Goal: Task Accomplishment & Management: Manage account settings

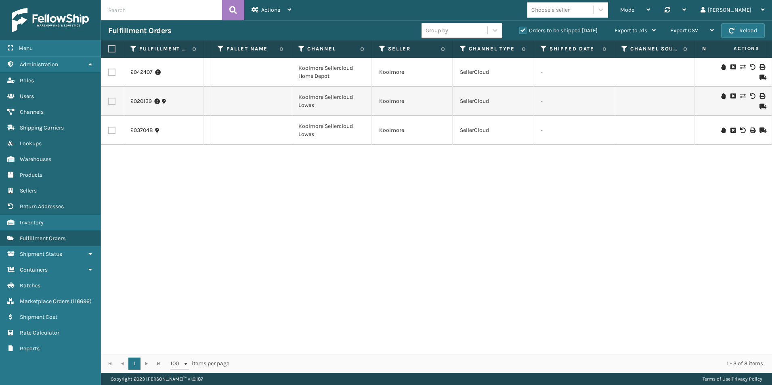
scroll to position [0, 544]
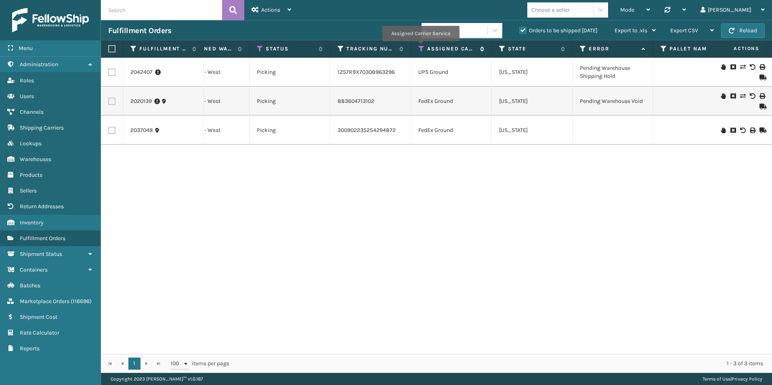
click at [420, 47] on icon at bounding box center [421, 48] width 6 height 7
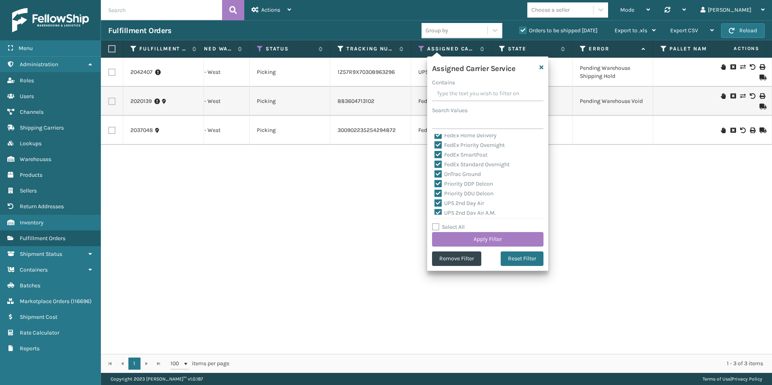
click at [437, 227] on label "Select All" at bounding box center [448, 227] width 33 height 7
click at [437, 223] on input "Select All" at bounding box center [492, 223] width 121 height 1
checkbox input "true"
click at [436, 227] on label "Select All" at bounding box center [448, 227] width 33 height 7
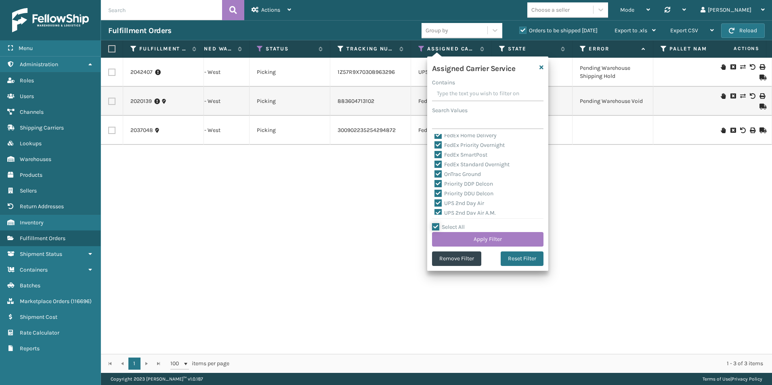
click at [436, 223] on input "Select All" at bounding box center [492, 223] width 121 height 1
checkbox input "false"
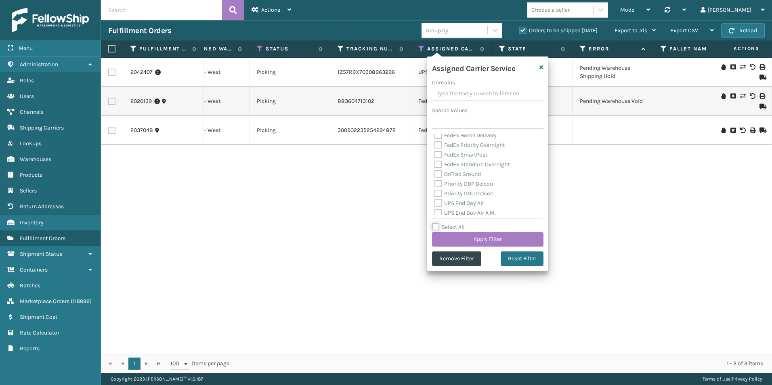
checkbox input "false"
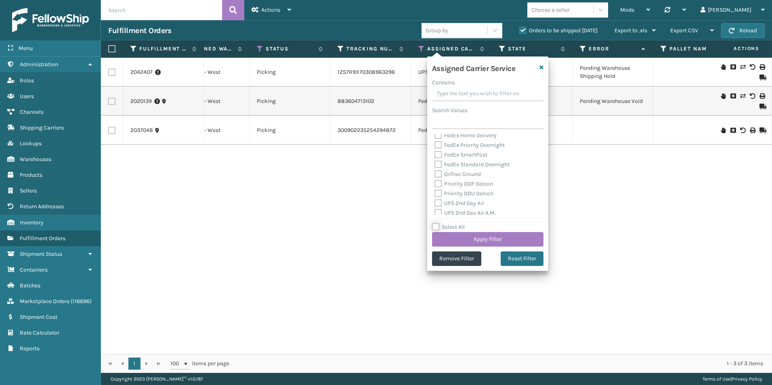
checkbox input "false"
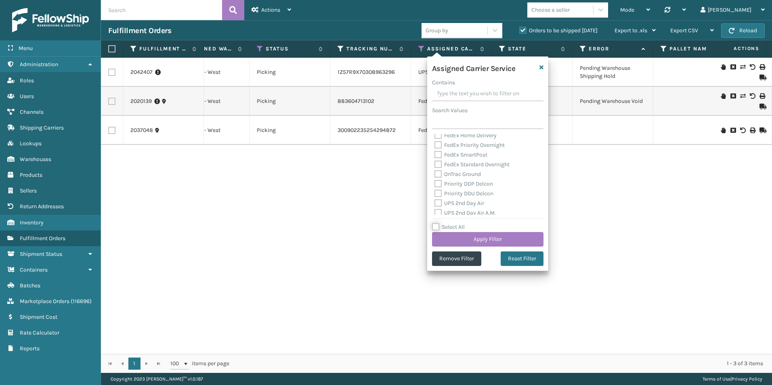
checkbox input "false"
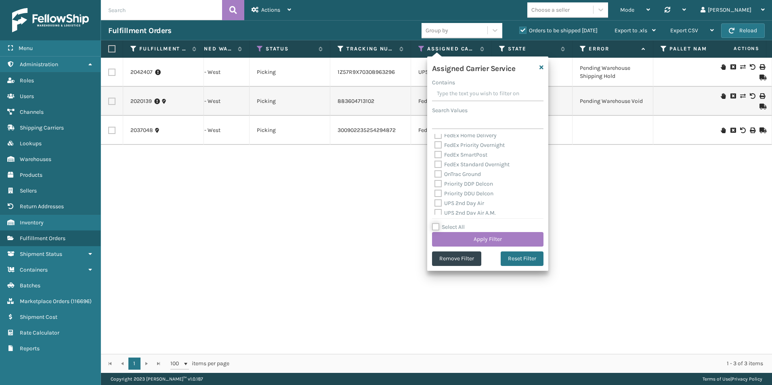
checkbox input "false"
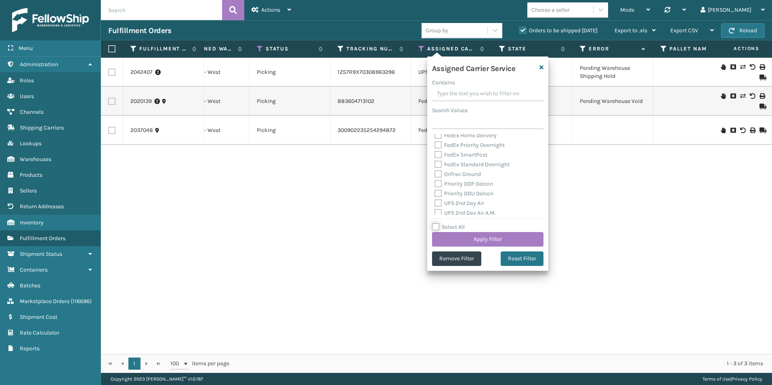
checkbox input "false"
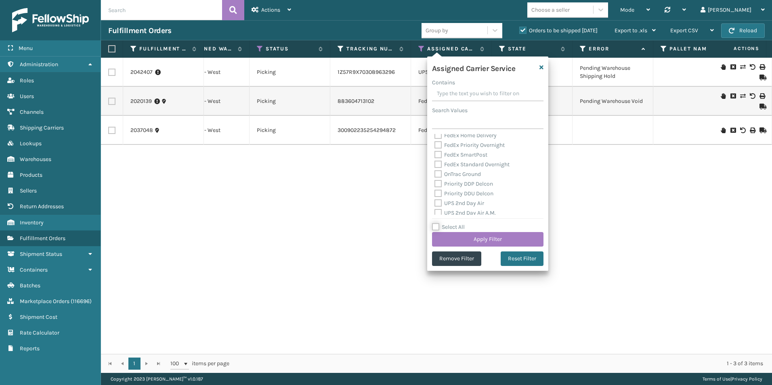
checkbox input "false"
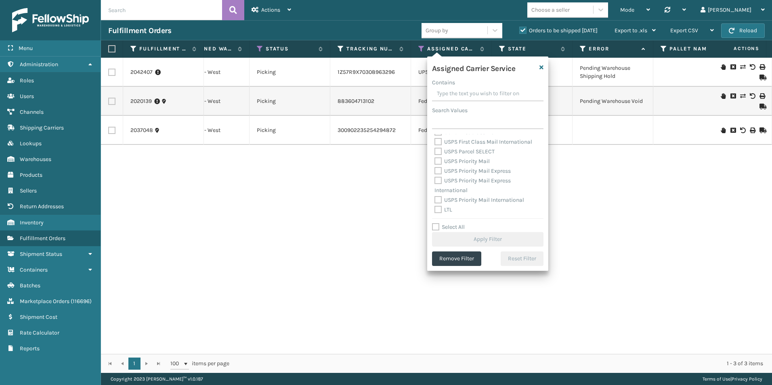
click at [437, 208] on label "LTL" at bounding box center [444, 209] width 18 height 7
click at [435, 208] on input "LTL" at bounding box center [435, 207] width 0 height 5
checkbox input "true"
click at [488, 236] on button "Apply Filter" at bounding box center [487, 239] width 111 height 15
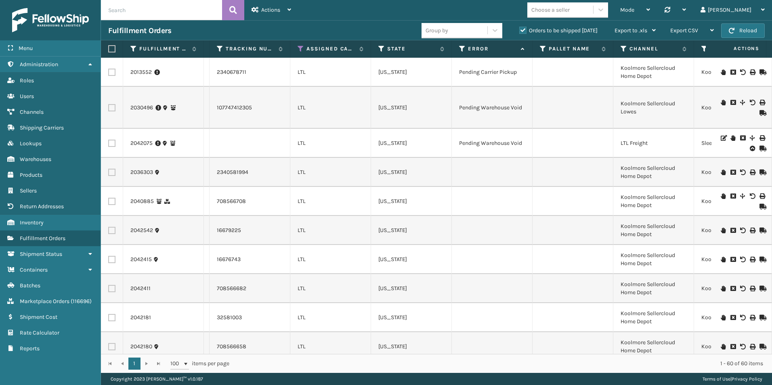
click at [152, 7] on input "text" at bounding box center [161, 10] width 121 height 20
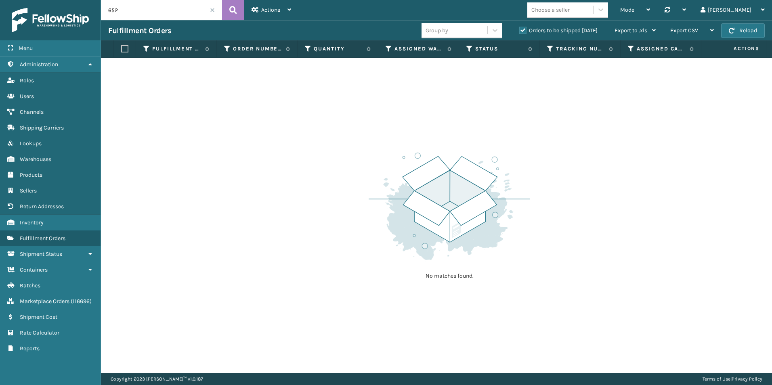
drag, startPoint x: 133, startPoint y: 9, endPoint x: 107, endPoint y: 9, distance: 25.4
click at [107, 9] on input "652" at bounding box center [161, 10] width 121 height 20
drag, startPoint x: 116, startPoint y: 10, endPoint x: 135, endPoint y: 14, distance: 19.4
click at [134, 13] on input "203" at bounding box center [161, 10] width 121 height 20
type input "204"
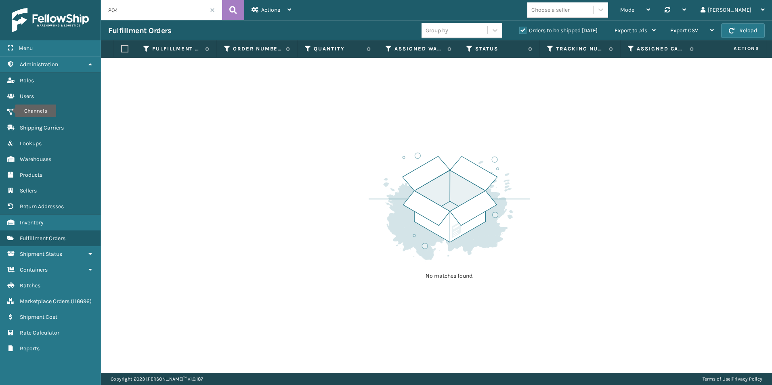
click at [521, 30] on label "Orders to be shipped [DATE]" at bounding box center [558, 30] width 78 height 7
click at [520, 30] on input "Orders to be shipped [DATE]" at bounding box center [519, 28] width 0 height 5
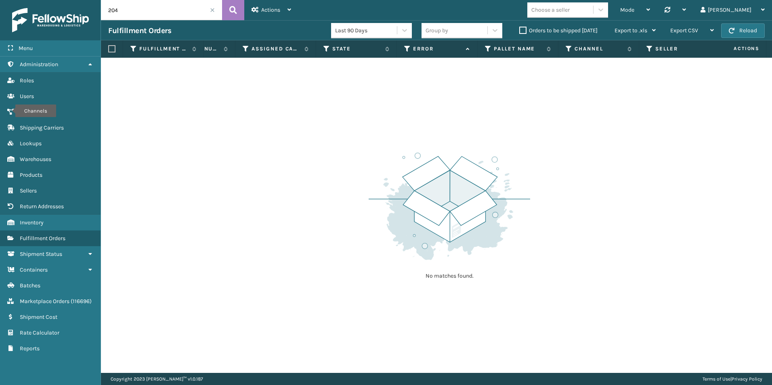
scroll to position [0, 334]
click at [521, 31] on label "Orders to be shipped [DATE]" at bounding box center [558, 30] width 78 height 7
click at [520, 31] on input "Orders to be shipped [DATE]" at bounding box center [519, 28] width 0 height 5
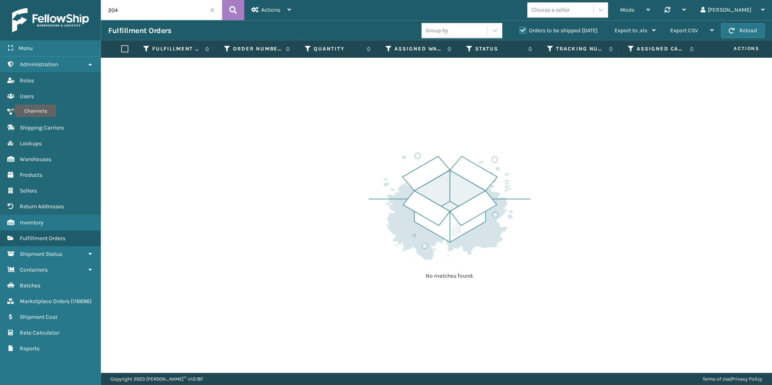
click at [214, 10] on span at bounding box center [212, 10] width 5 height 5
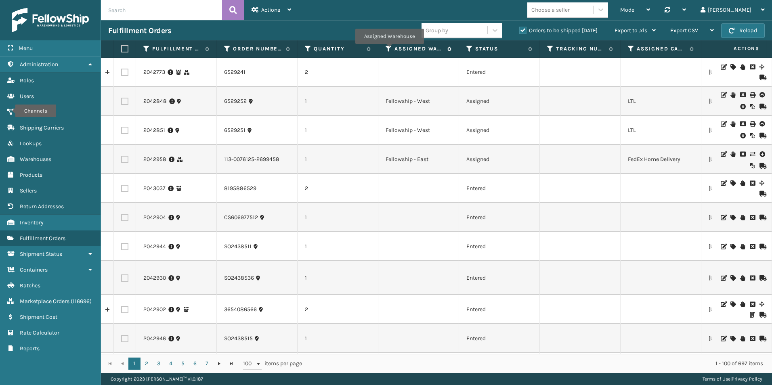
click at [389, 50] on icon at bounding box center [389, 48] width 6 height 7
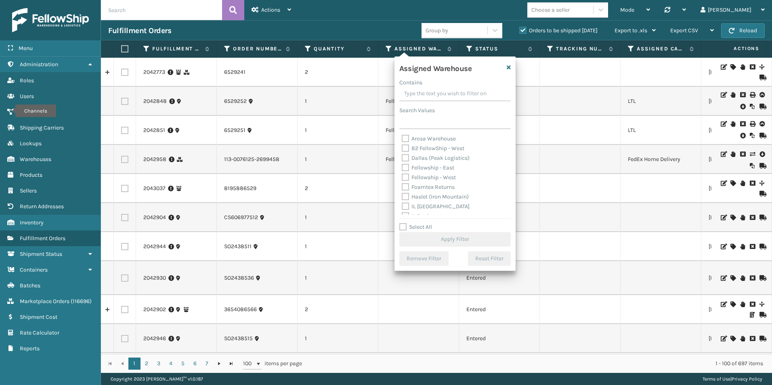
drag, startPoint x: 405, startPoint y: 177, endPoint x: 471, endPoint y: 201, distance: 69.9
click at [406, 177] on label "Fellowship - West" at bounding box center [429, 177] width 54 height 7
click at [402, 177] on input "Fellowship - West" at bounding box center [402, 175] width 0 height 5
checkbox input "true"
click at [455, 244] on button "Apply Filter" at bounding box center [454, 239] width 111 height 15
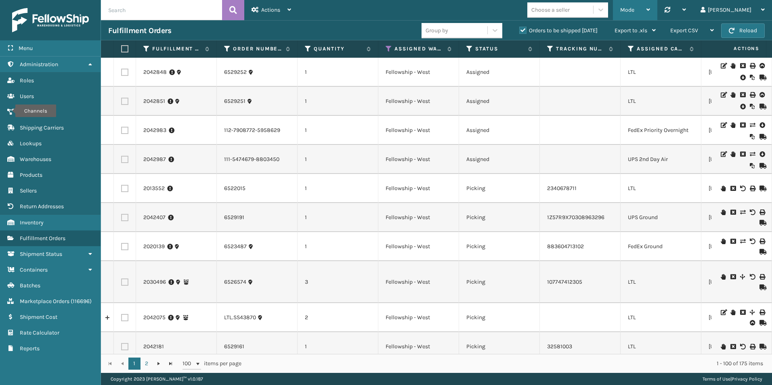
click at [650, 11] on icon at bounding box center [649, 10] width 4 height 6
click at [532, 0] on div "Mode Regular Mode Picking Mode Labeling Mode Palletizing Mode Exit Scan Mode Ch…" at bounding box center [536, 10] width 474 height 20
click at [608, 7] on div at bounding box center [601, 9] width 15 height 15
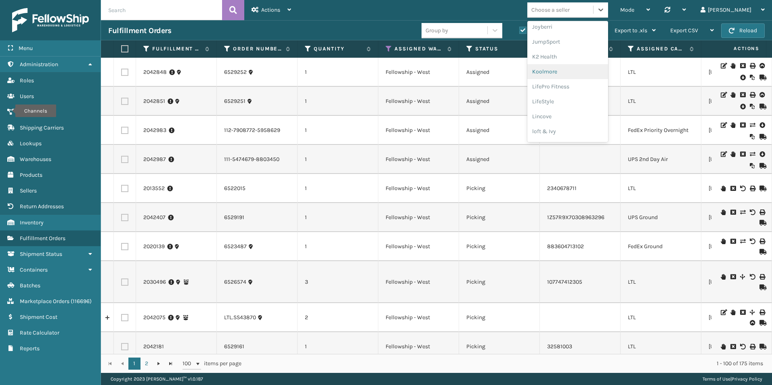
click at [587, 70] on div "Koolmore" at bounding box center [568, 71] width 81 height 15
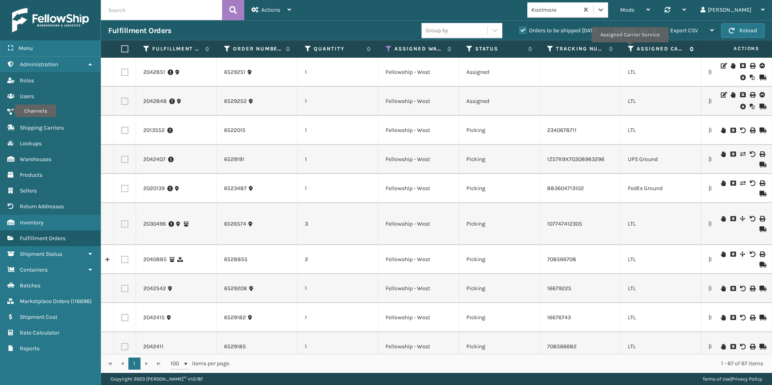
click at [630, 48] on icon at bounding box center [631, 48] width 6 height 7
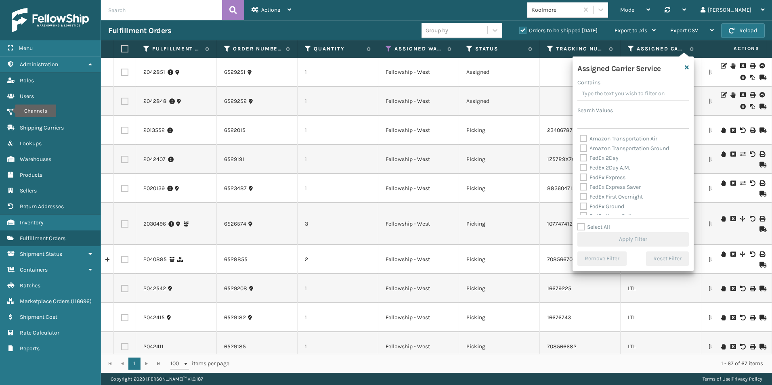
drag, startPoint x: 580, startPoint y: 227, endPoint x: 597, endPoint y: 215, distance: 20.8
click at [580, 227] on label "Select All" at bounding box center [594, 227] width 33 height 7
click at [580, 223] on input "Select All" at bounding box center [638, 223] width 121 height 1
checkbox input "true"
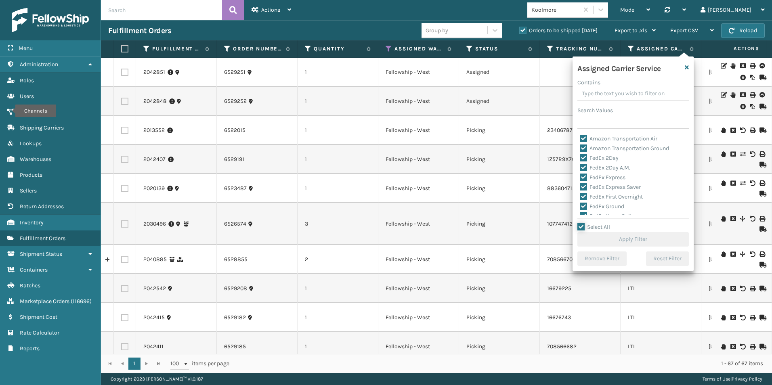
checkbox input "true"
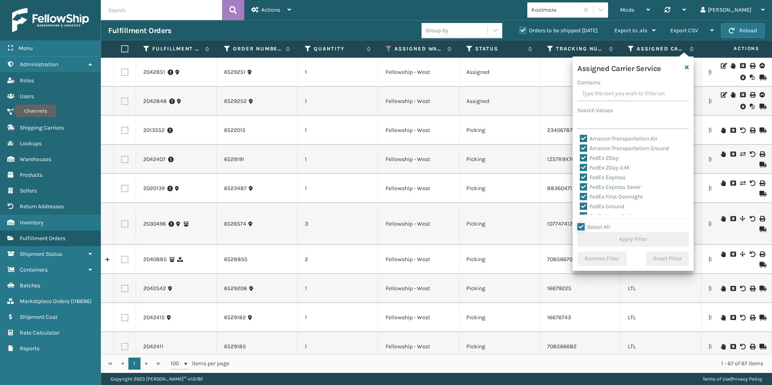
checkbox input "true"
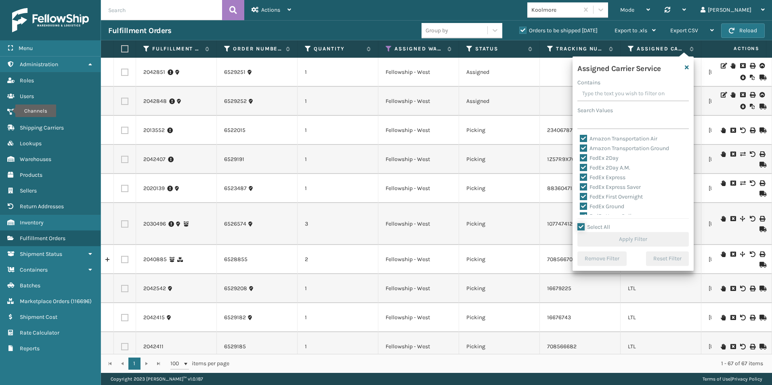
checkbox input "true"
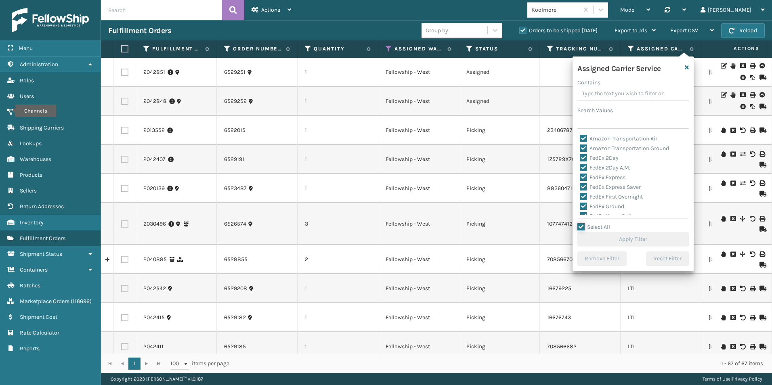
checkbox input "true"
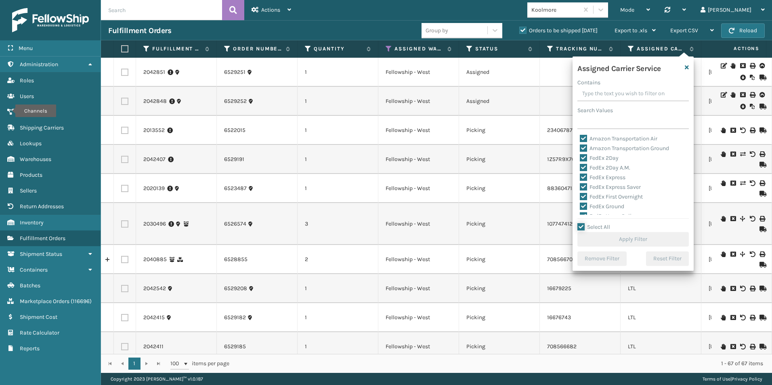
checkbox input "true"
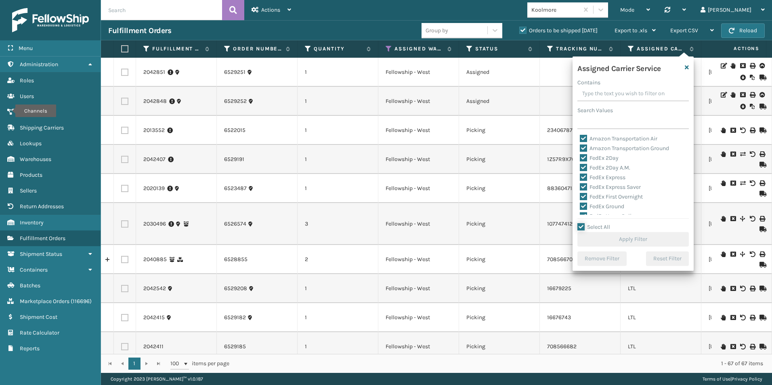
checkbox input "true"
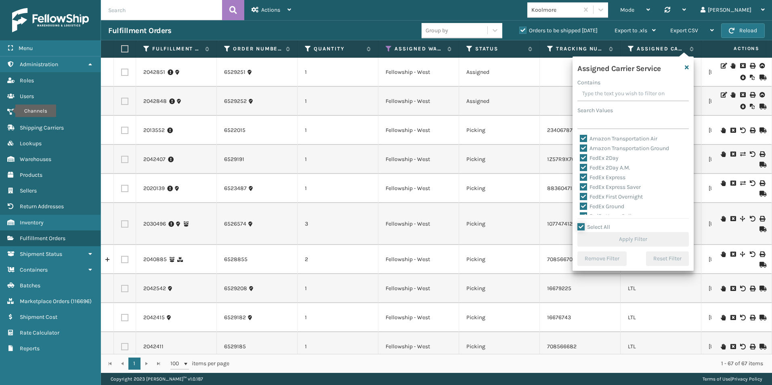
checkbox input "true"
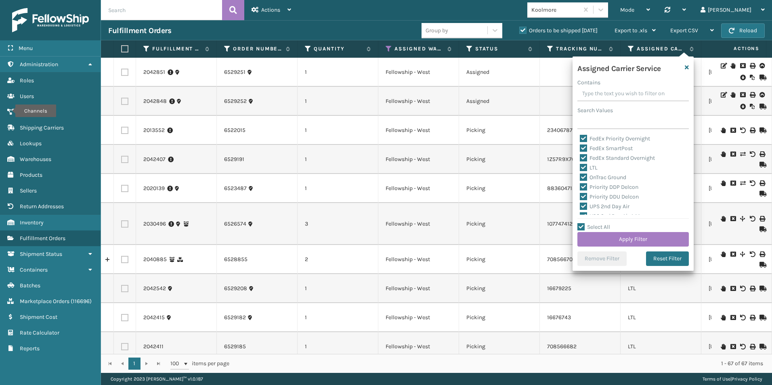
click at [580, 227] on label "Select All" at bounding box center [594, 227] width 33 height 7
click at [580, 223] on input "Select All" at bounding box center [638, 223] width 121 height 1
checkbox input "false"
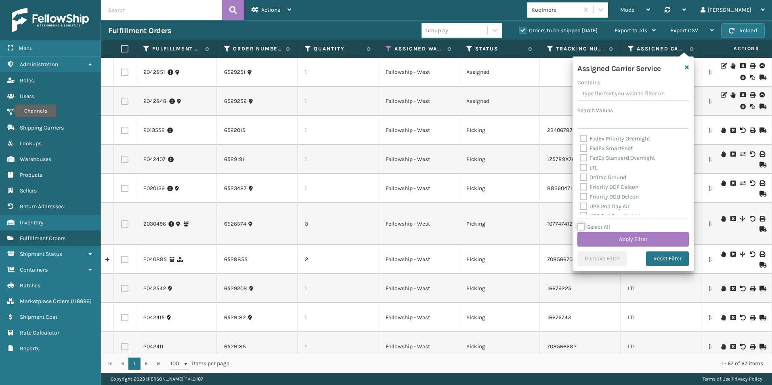
checkbox input "false"
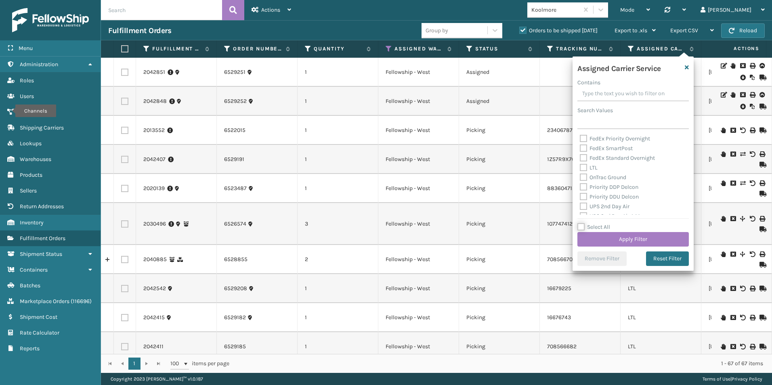
checkbox input "false"
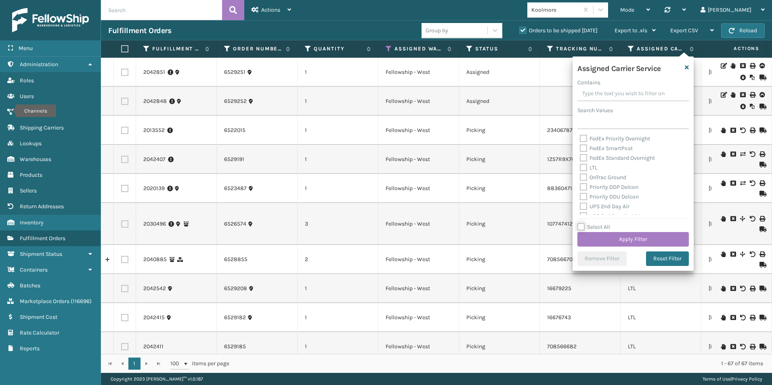
checkbox input "false"
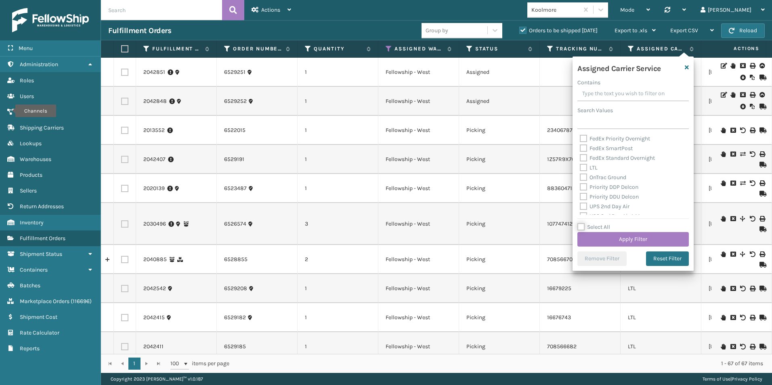
checkbox input "false"
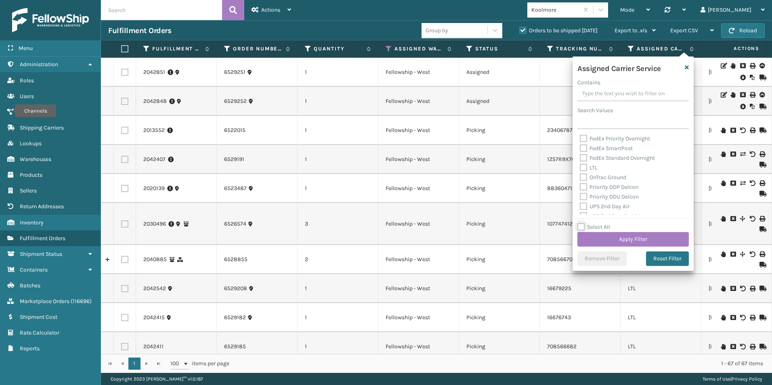
checkbox input "false"
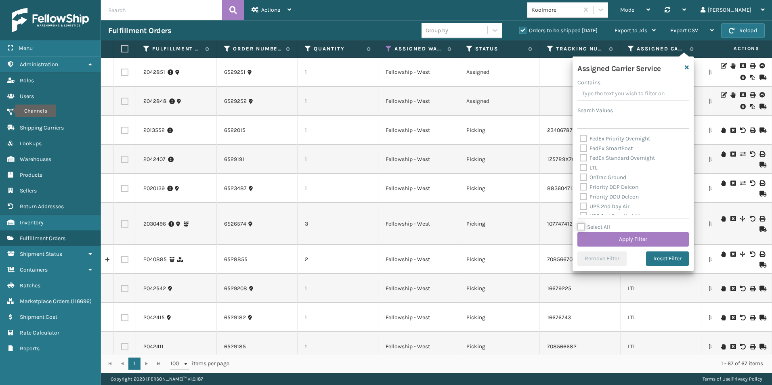
checkbox input "false"
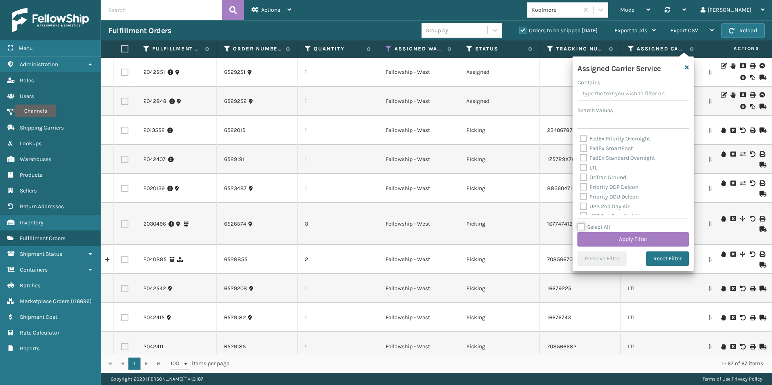
checkbox input "false"
click at [584, 166] on label "LTL" at bounding box center [589, 167] width 18 height 7
click at [580, 166] on input "LTL" at bounding box center [580, 165] width 0 height 5
checkbox input "true"
click at [619, 237] on button "Apply Filter" at bounding box center [633, 239] width 111 height 15
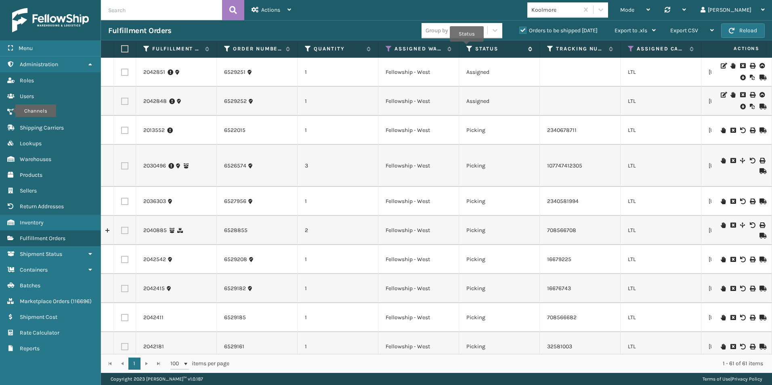
click at [467, 47] on icon at bounding box center [470, 48] width 6 height 7
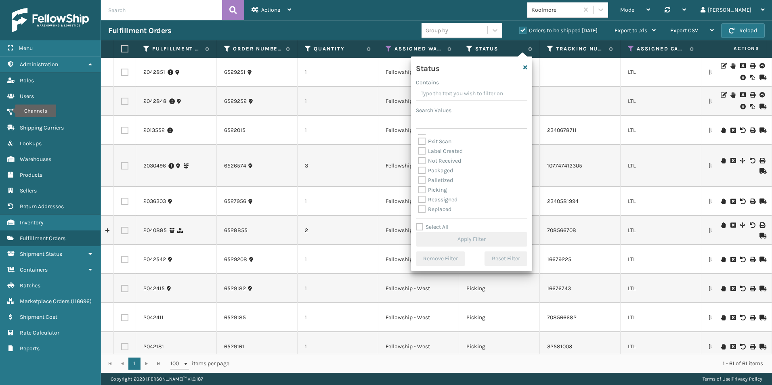
scroll to position [40, 0]
click at [426, 176] on label "Picking" at bounding box center [432, 175] width 29 height 7
click at [423, 174] on label "Picking" at bounding box center [432, 175] width 29 height 7
click at [419, 174] on input "Picking" at bounding box center [418, 173] width 0 height 5
checkbox input "true"
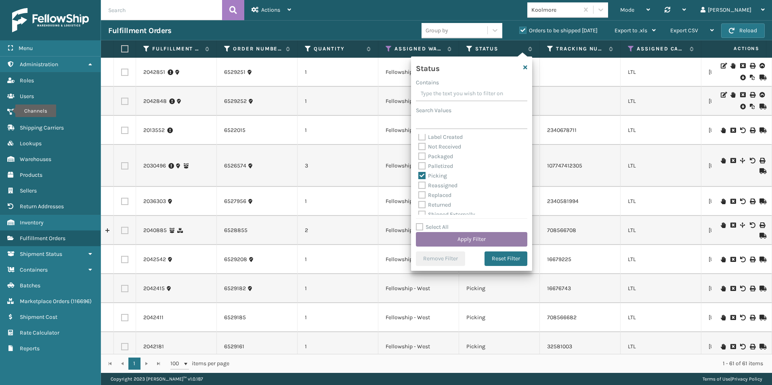
click at [467, 237] on button "Apply Filter" at bounding box center [471, 239] width 111 height 15
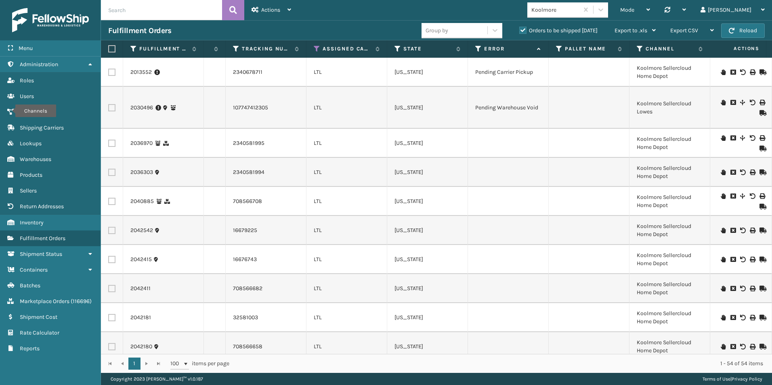
scroll to position [0, 323]
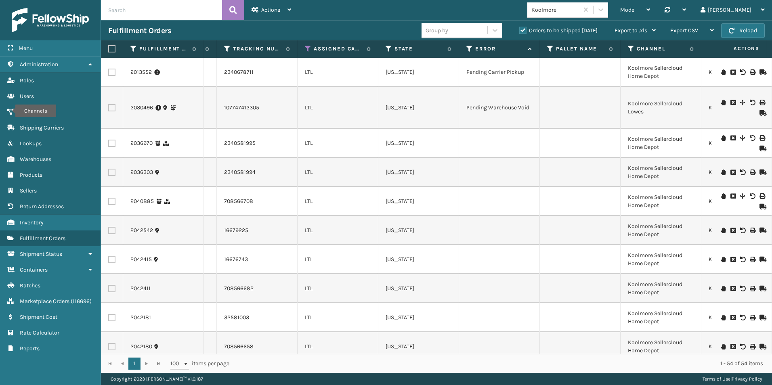
click at [760, 149] on icon at bounding box center [762, 149] width 5 height 6
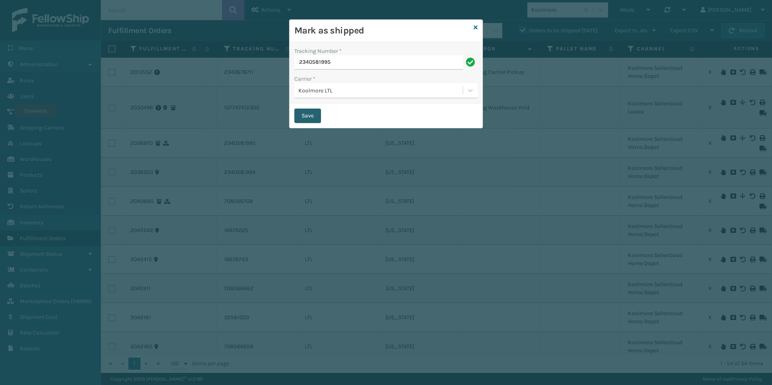
click at [307, 112] on button "Save" at bounding box center [307, 116] width 27 height 15
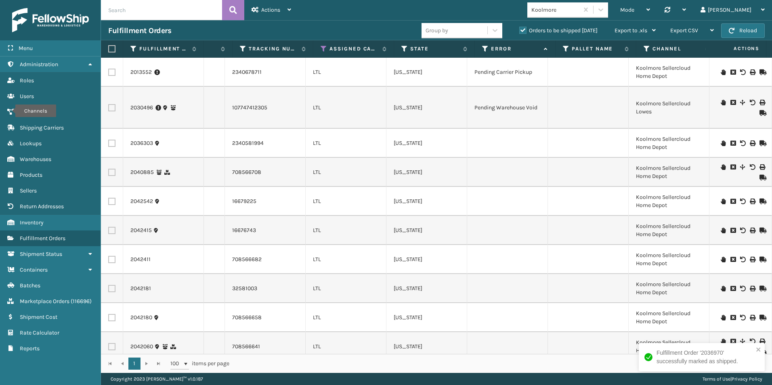
scroll to position [0, 315]
click at [760, 141] on icon at bounding box center [762, 144] width 5 height 6
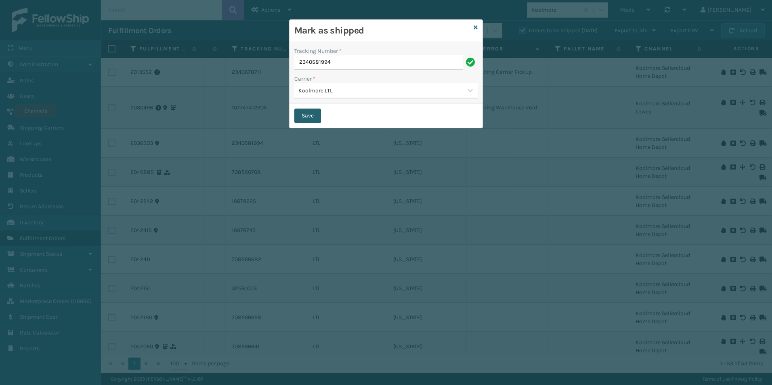
click at [311, 116] on button "Save" at bounding box center [307, 116] width 27 height 15
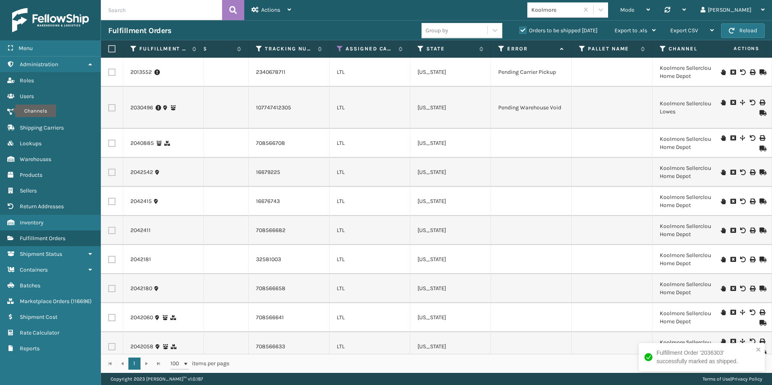
scroll to position [0, 305]
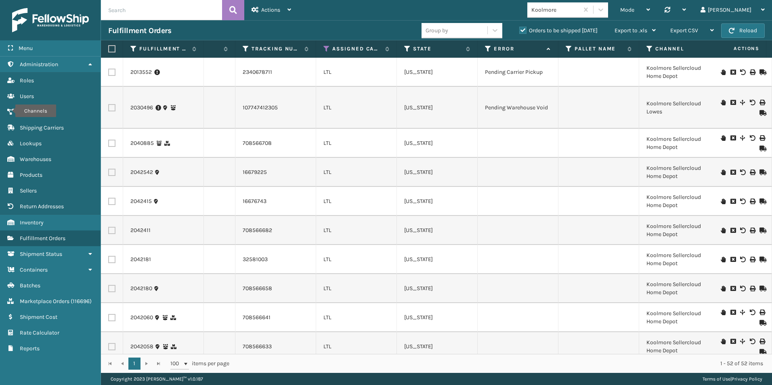
click at [721, 137] on icon at bounding box center [723, 138] width 5 height 6
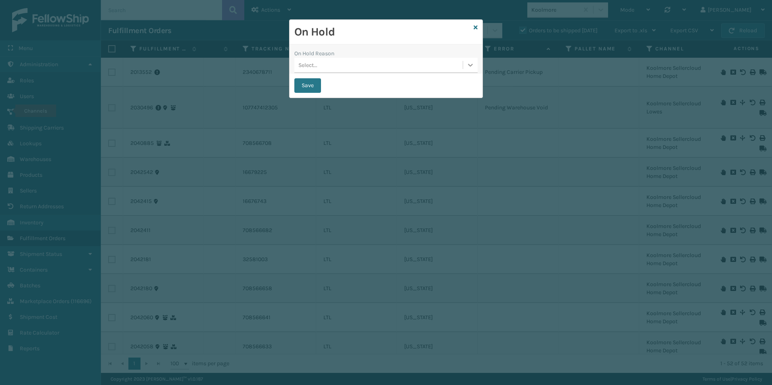
click at [469, 62] on icon at bounding box center [471, 65] width 8 height 8
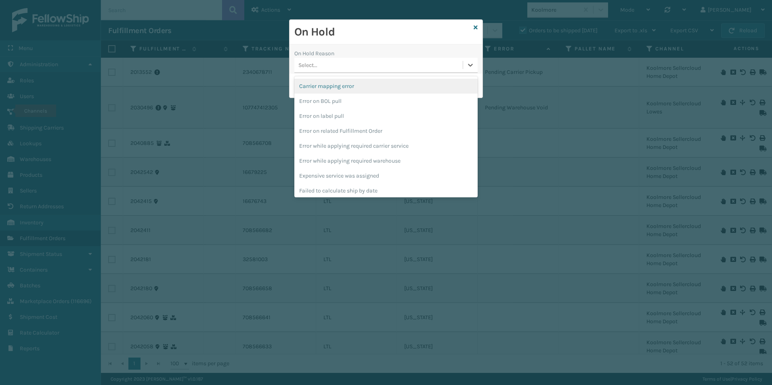
scroll to position [242, 0]
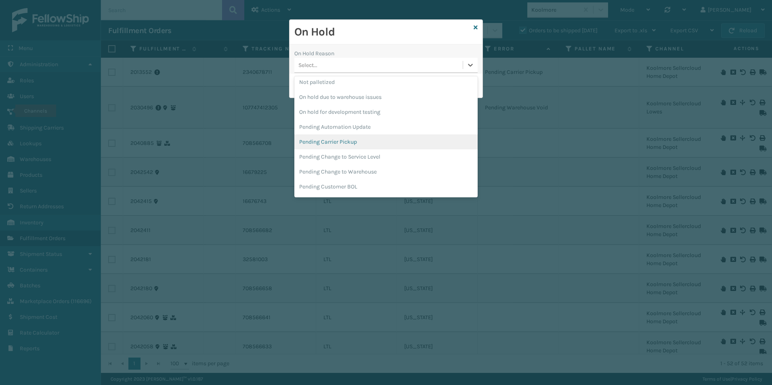
click at [340, 139] on div "Pending Carrier Pickup" at bounding box center [385, 142] width 183 height 15
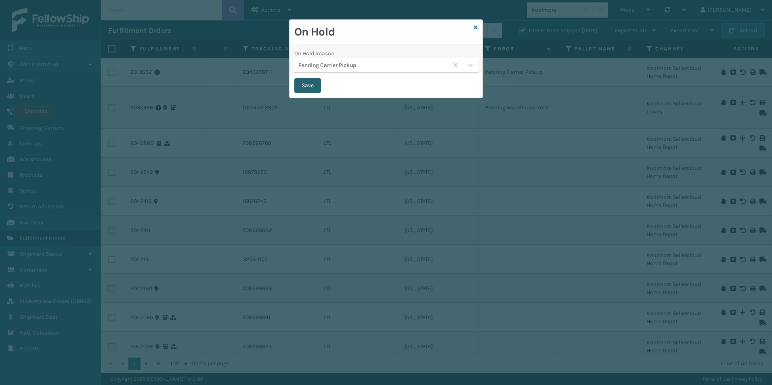
click at [307, 86] on button "Save" at bounding box center [307, 85] width 27 height 15
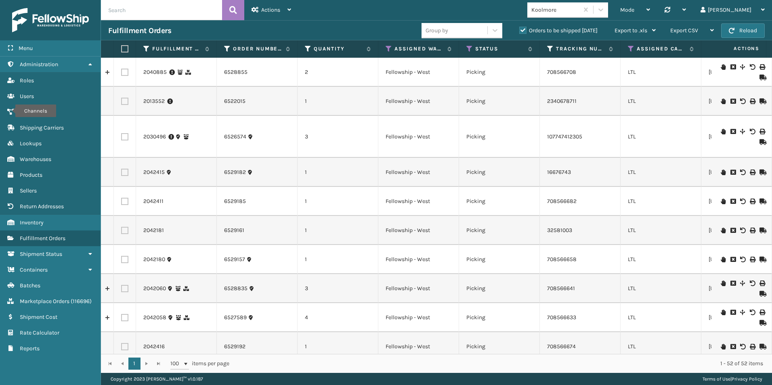
scroll to position [0, 310]
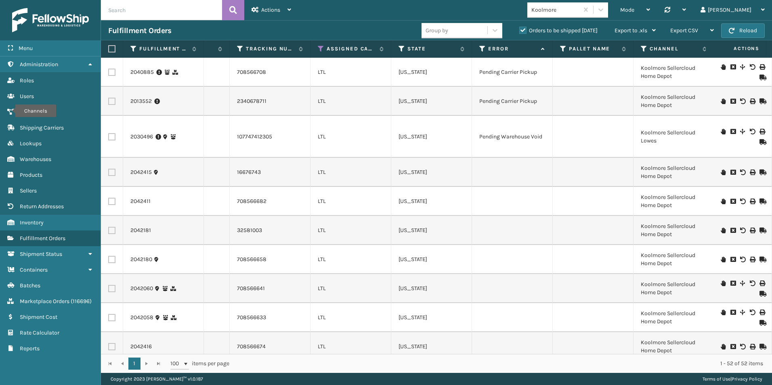
click at [721, 173] on icon at bounding box center [723, 173] width 5 height 6
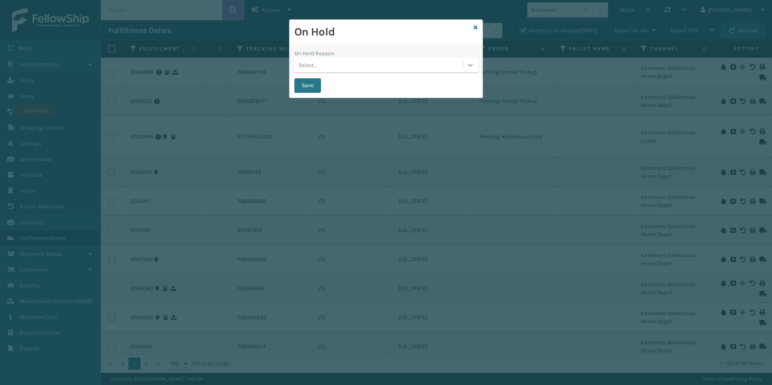
click at [469, 65] on icon at bounding box center [470, 65] width 5 height 3
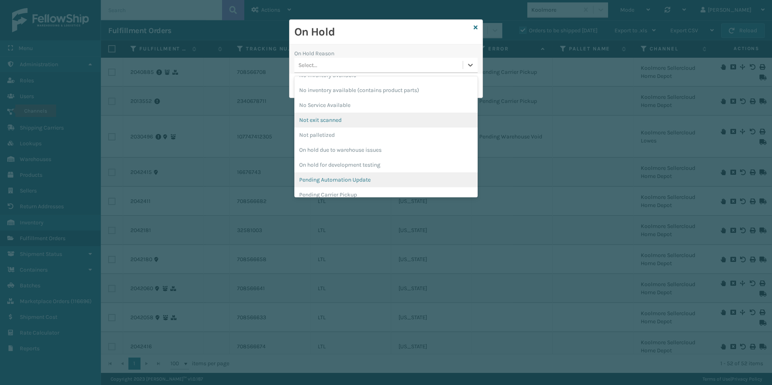
scroll to position [202, 0]
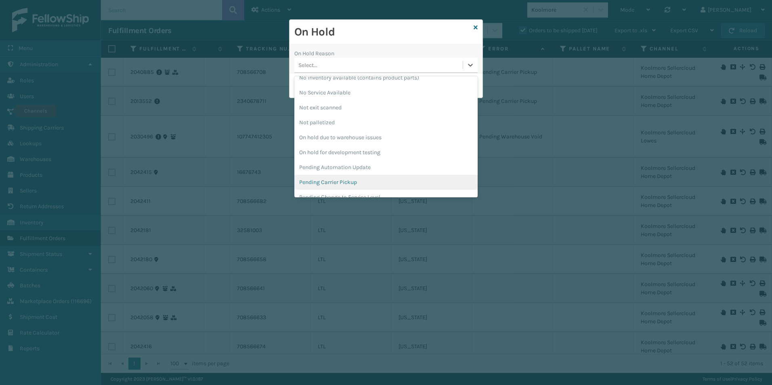
click at [342, 180] on div "Pending Carrier Pickup" at bounding box center [385, 182] width 183 height 15
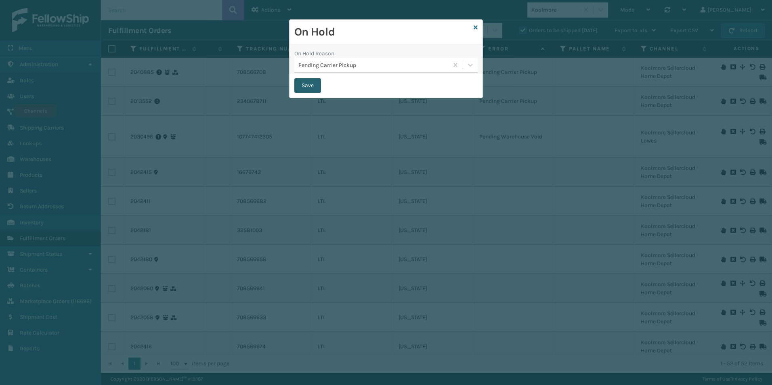
click at [303, 84] on button "Save" at bounding box center [307, 85] width 27 height 15
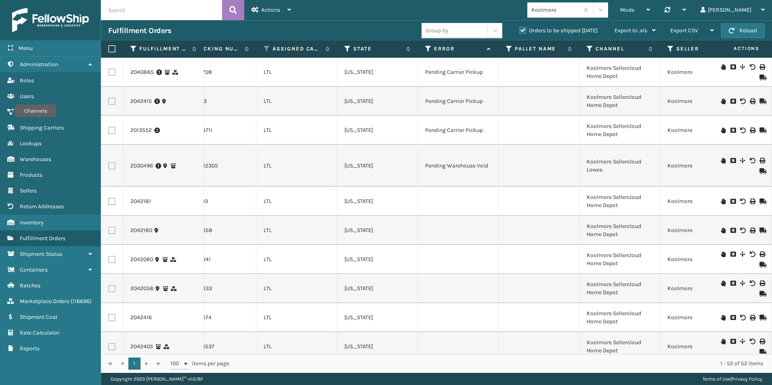
scroll to position [0, 415]
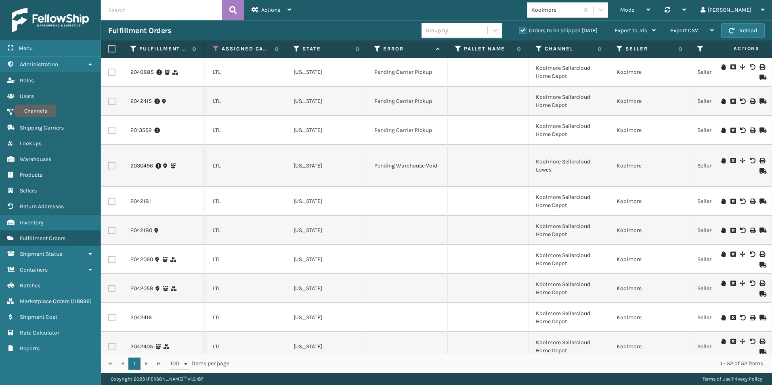
click at [721, 202] on icon at bounding box center [723, 202] width 5 height 6
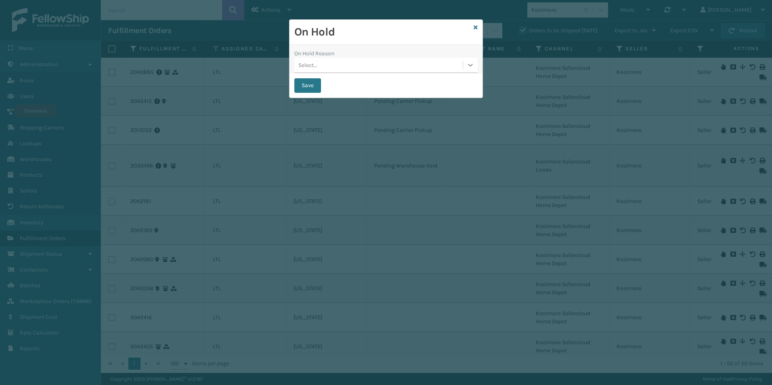
click at [470, 66] on icon at bounding box center [470, 65] width 5 height 3
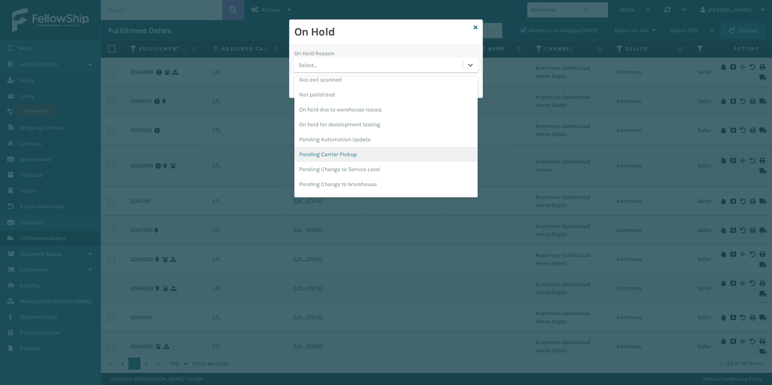
scroll to position [242, 0]
click at [347, 140] on div "Pending Carrier Pickup" at bounding box center [385, 142] width 183 height 15
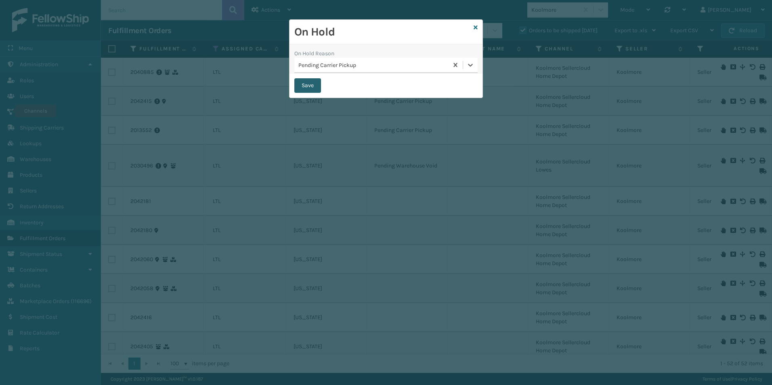
click at [310, 84] on button "Save" at bounding box center [307, 85] width 27 height 15
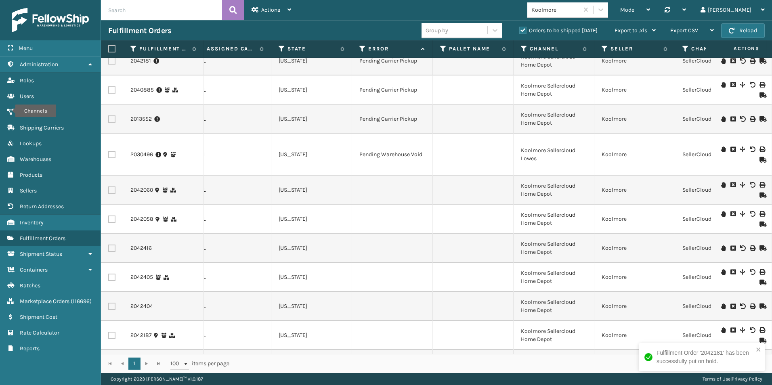
scroll to position [0, 399]
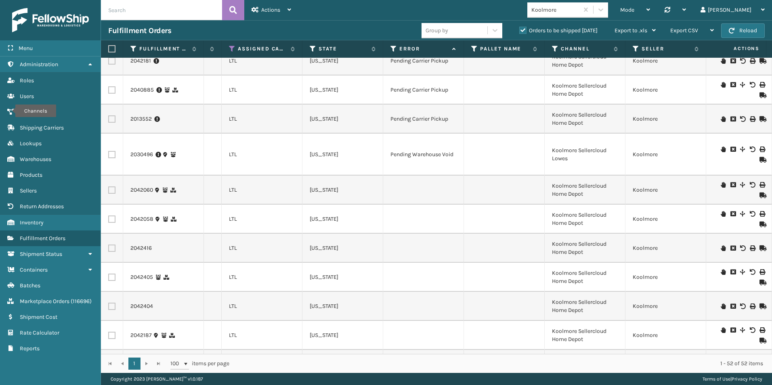
click at [721, 185] on icon at bounding box center [723, 185] width 5 height 6
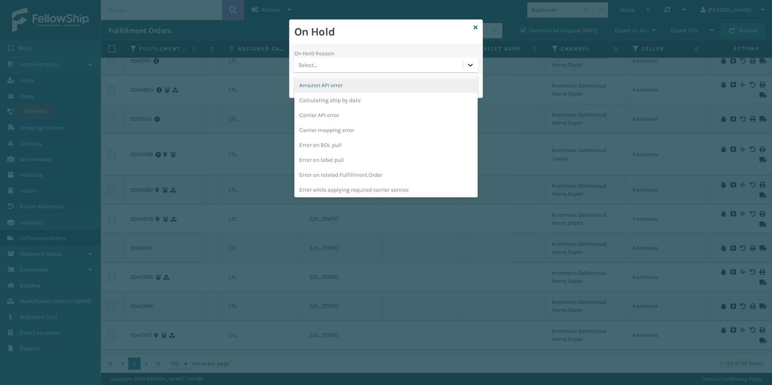
click at [469, 66] on icon at bounding box center [471, 65] width 8 height 8
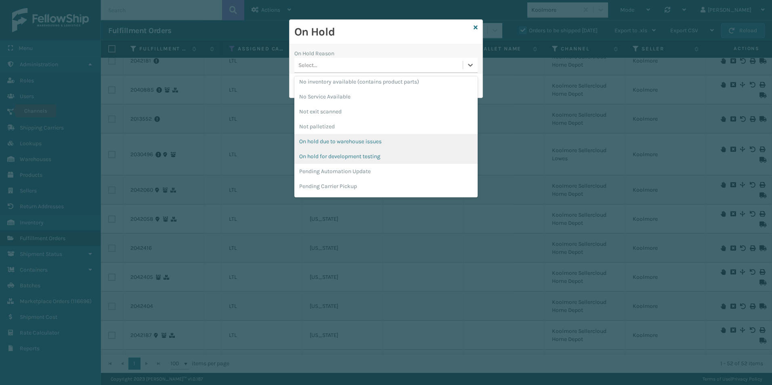
scroll to position [202, 0]
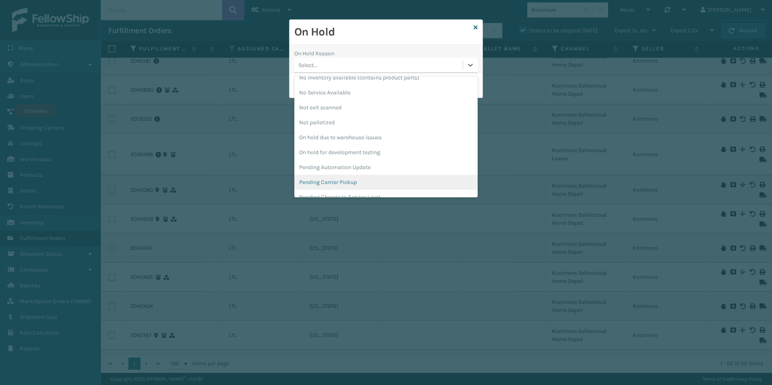
click at [336, 183] on div "Pending Carrier Pickup" at bounding box center [385, 182] width 183 height 15
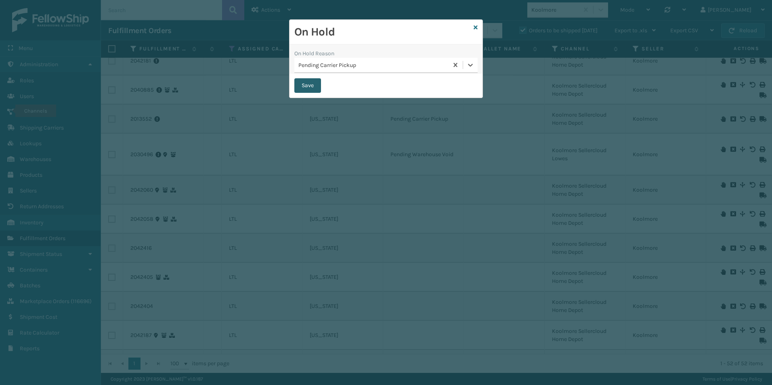
click at [308, 88] on button "Save" at bounding box center [307, 85] width 27 height 15
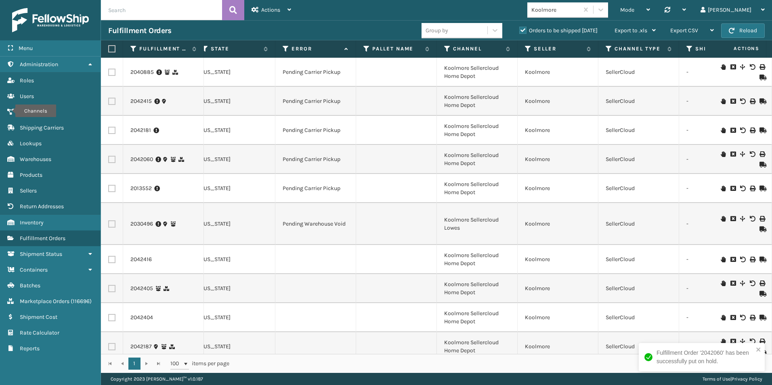
scroll to position [0, 458]
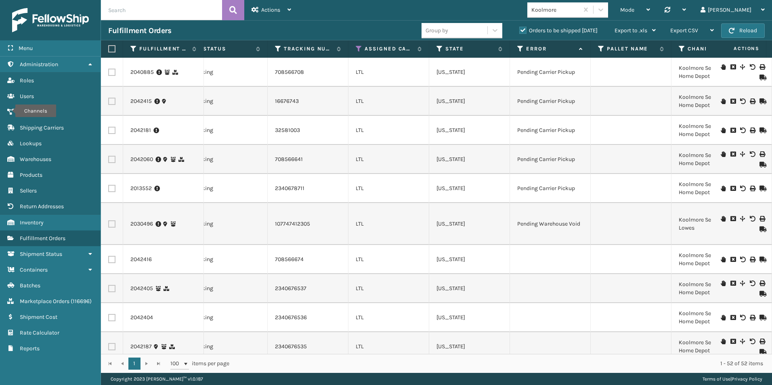
click at [719, 260] on div at bounding box center [742, 260] width 46 height 6
click at [721, 259] on icon at bounding box center [723, 260] width 5 height 6
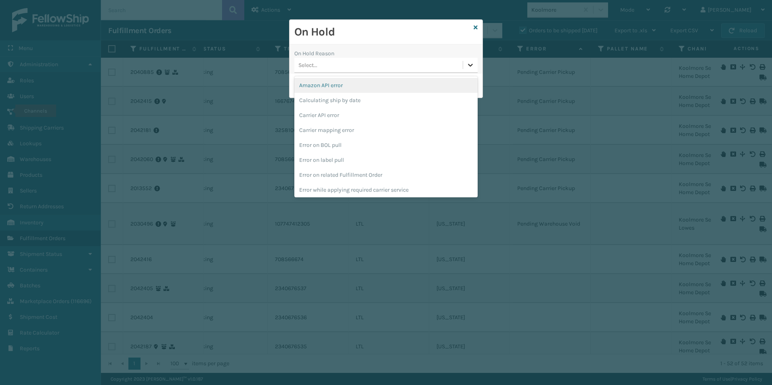
click at [468, 67] on icon at bounding box center [471, 65] width 8 height 8
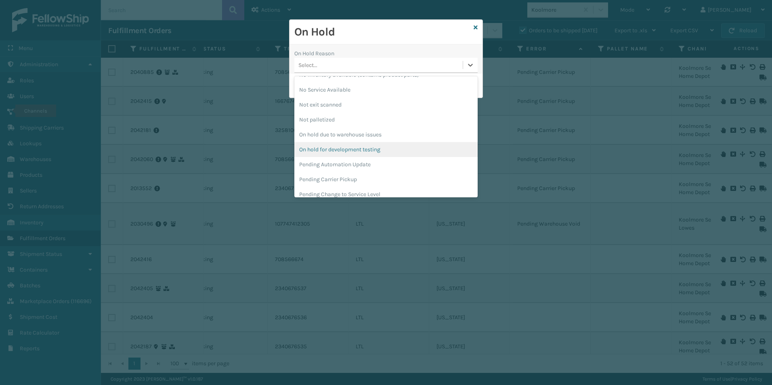
scroll to position [256, 0]
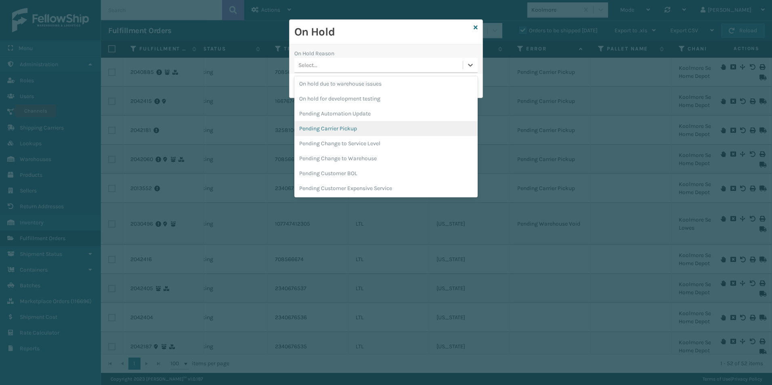
click at [322, 126] on div "Pending Carrier Pickup" at bounding box center [385, 128] width 183 height 15
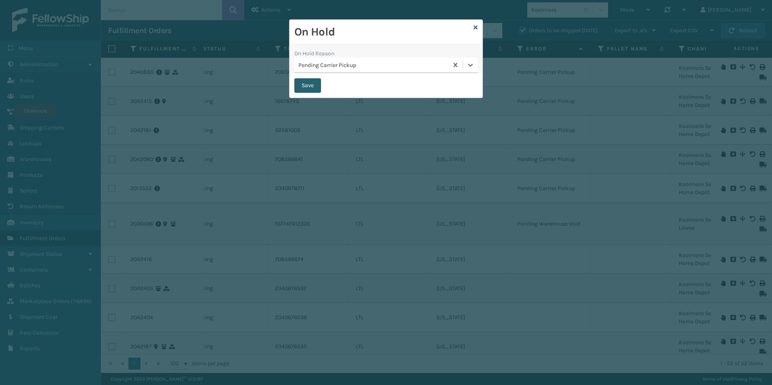
click at [308, 81] on button "Save" at bounding box center [307, 85] width 27 height 15
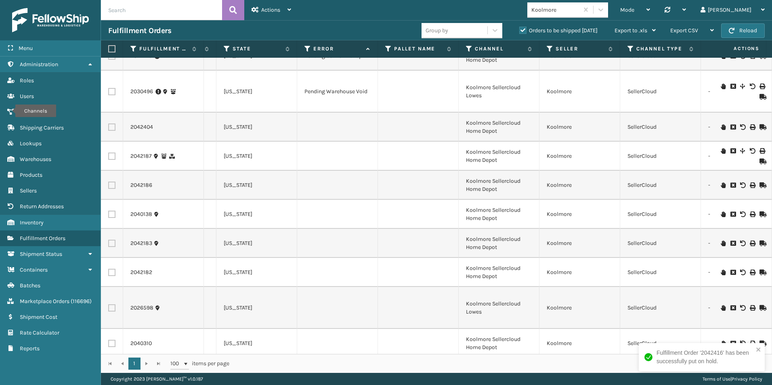
scroll to position [0, 483]
click at [760, 125] on icon at bounding box center [762, 127] width 5 height 6
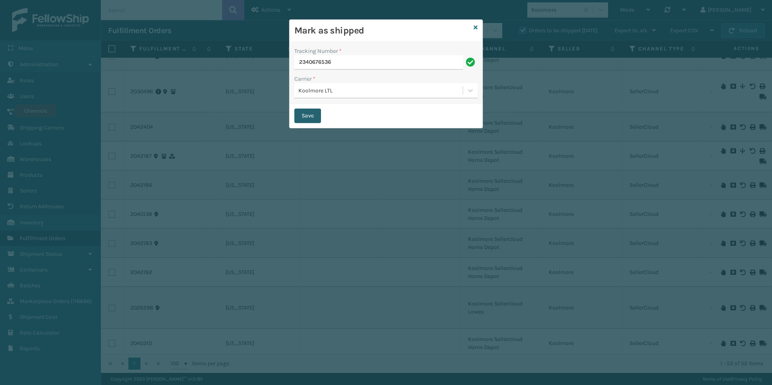
click at [304, 114] on button "Save" at bounding box center [307, 116] width 27 height 15
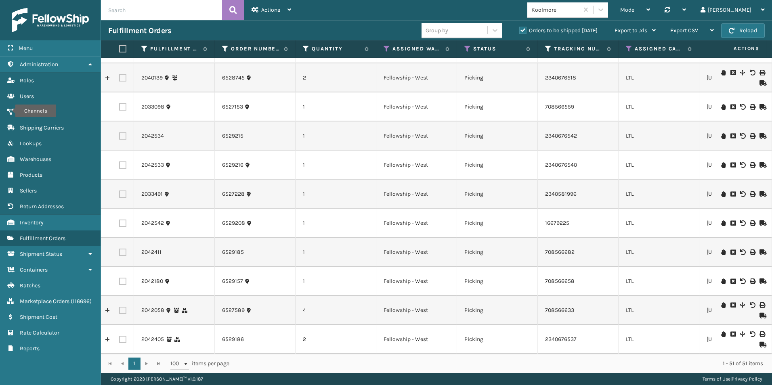
scroll to position [1232, 349]
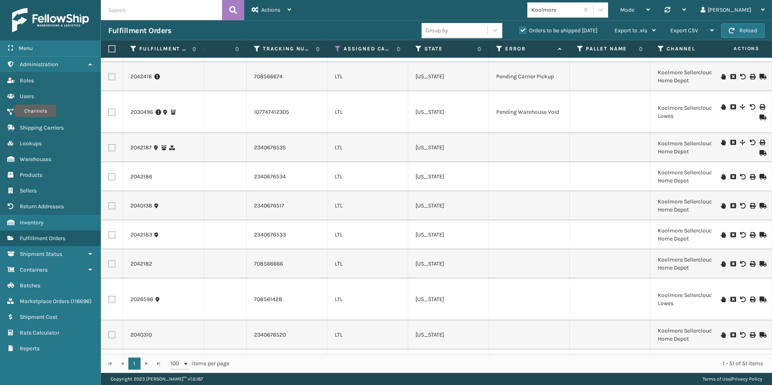
click at [760, 176] on icon at bounding box center [762, 177] width 5 height 6
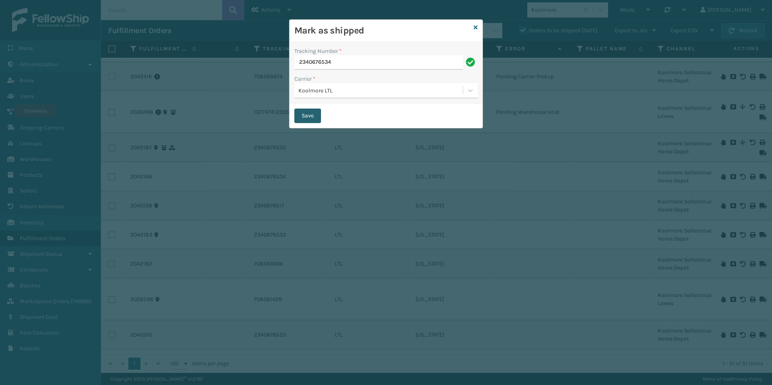
click at [300, 114] on button "Save" at bounding box center [307, 116] width 27 height 15
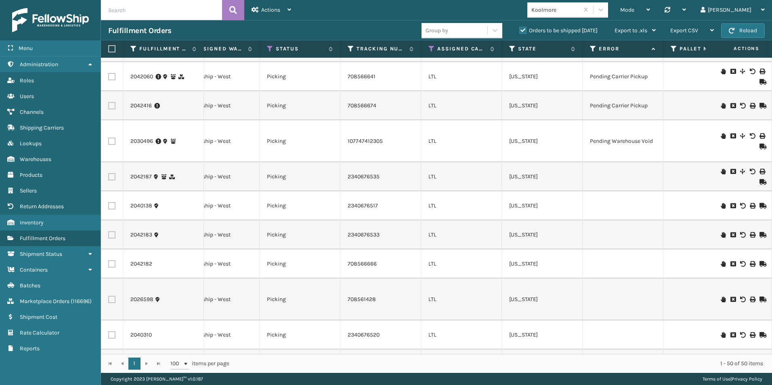
scroll to position [112, 193]
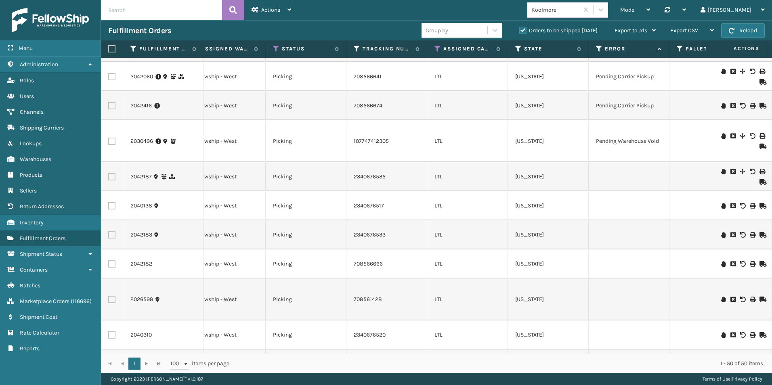
click at [760, 335] on icon at bounding box center [762, 335] width 5 height 6
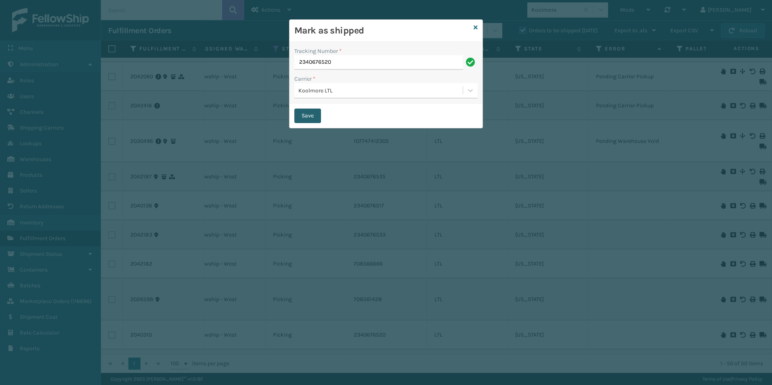
click at [307, 115] on button "Save" at bounding box center [307, 116] width 27 height 15
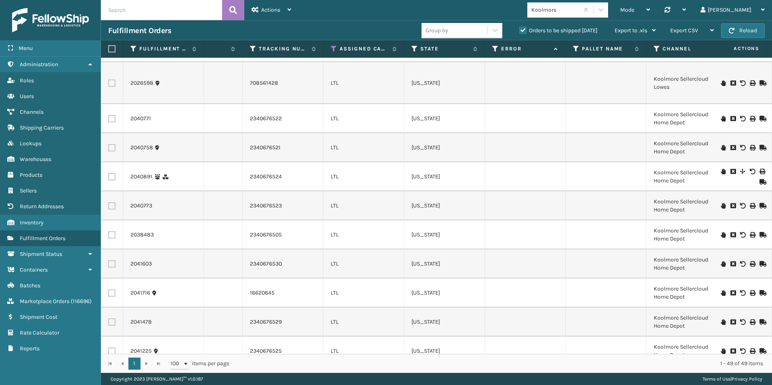
scroll to position [404, 297]
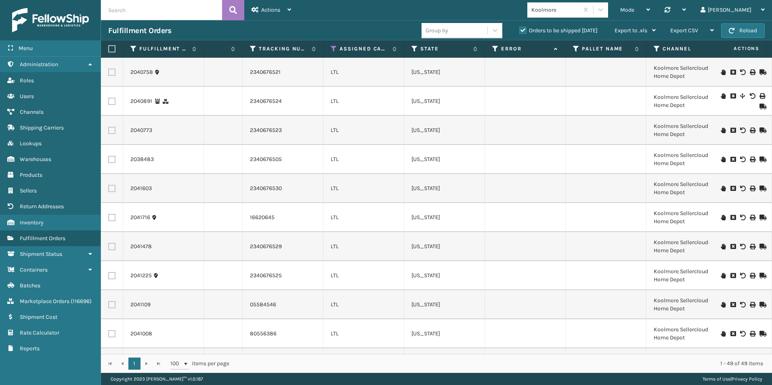
click at [760, 276] on icon at bounding box center [762, 276] width 5 height 6
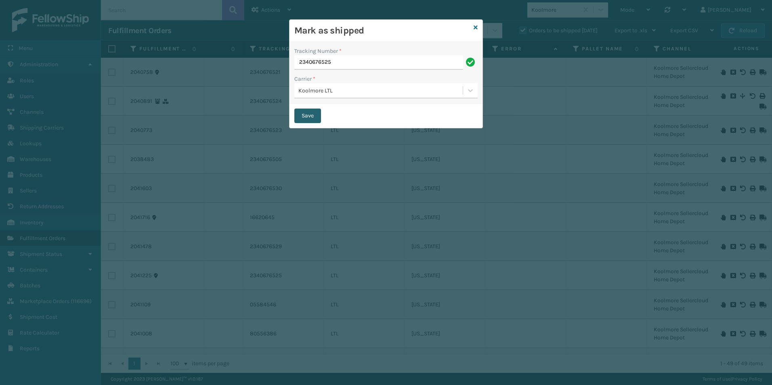
click at [313, 116] on button "Save" at bounding box center [307, 116] width 27 height 15
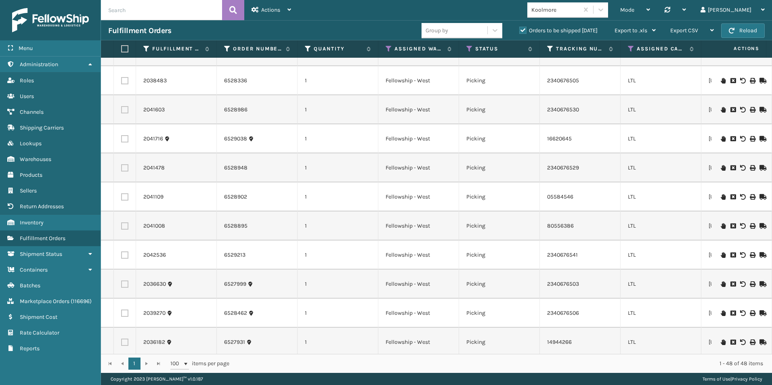
scroll to position [485, 0]
click at [760, 252] on icon at bounding box center [762, 253] width 5 height 6
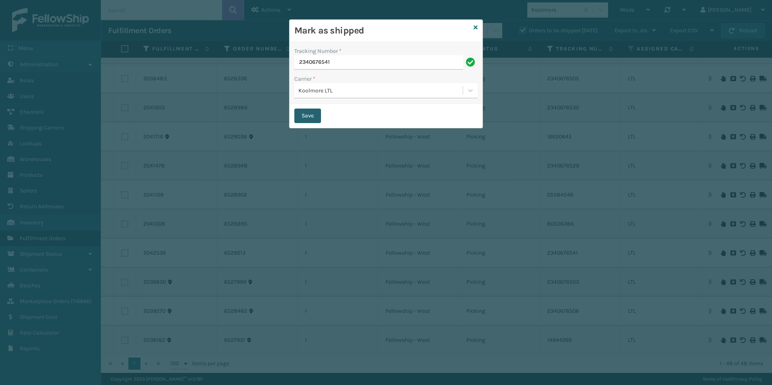
click at [305, 118] on button "Save" at bounding box center [307, 116] width 27 height 15
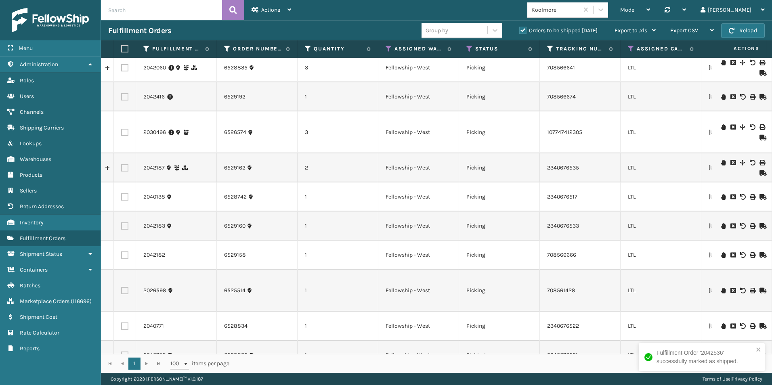
scroll to position [121, 0]
click at [760, 326] on icon at bounding box center [762, 326] width 5 height 6
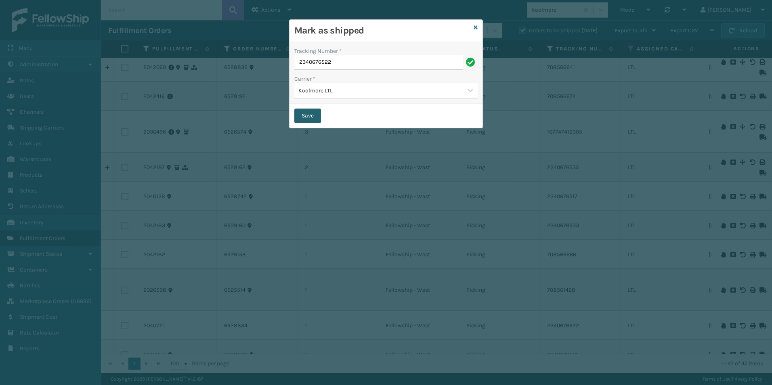
click at [312, 114] on button "Save" at bounding box center [307, 116] width 27 height 15
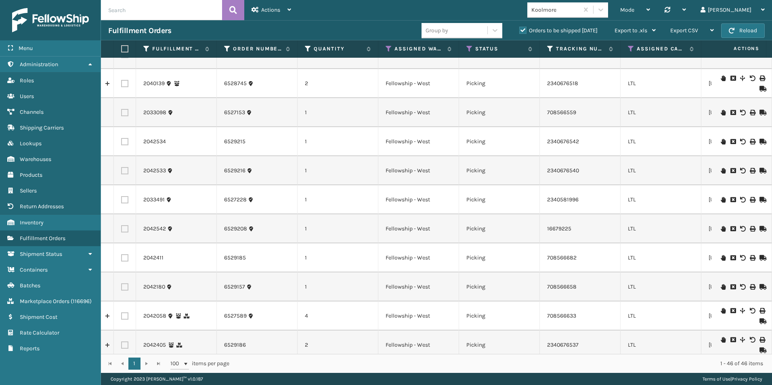
scroll to position [1086, 0]
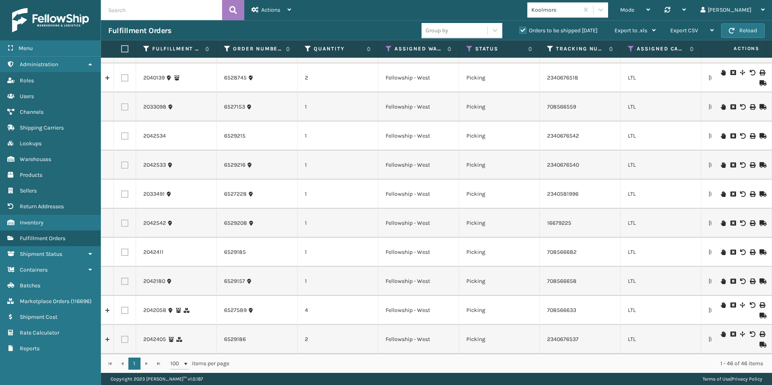
click at [760, 162] on icon at bounding box center [762, 165] width 5 height 6
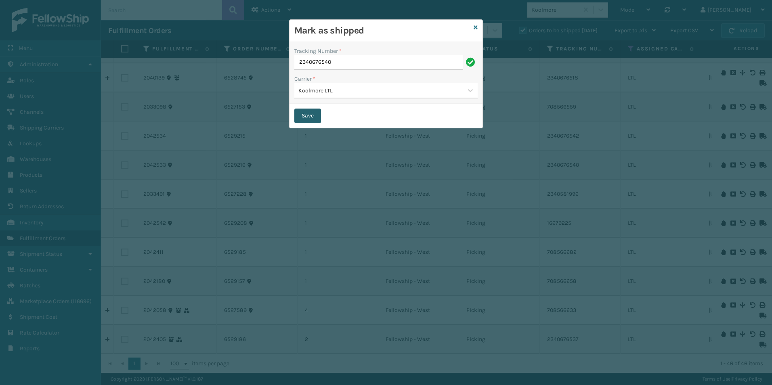
click at [298, 116] on button "Save" at bounding box center [307, 116] width 27 height 15
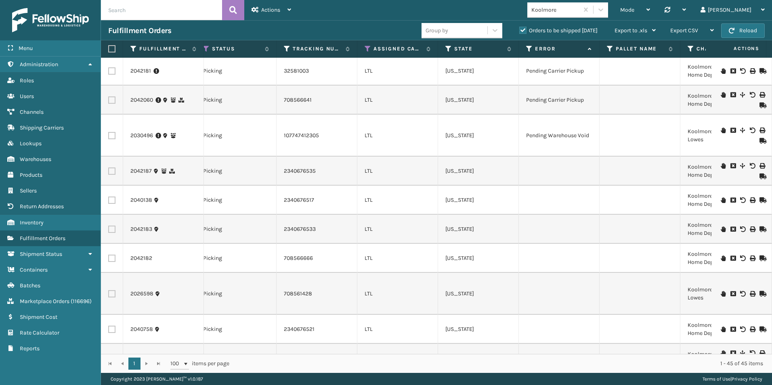
scroll to position [168, 263]
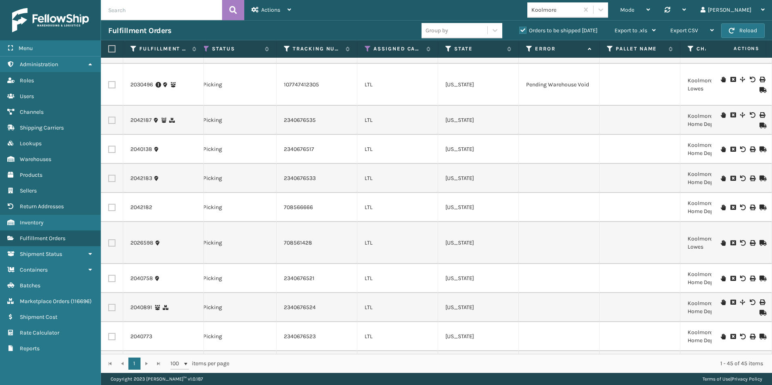
click at [760, 148] on icon at bounding box center [762, 150] width 5 height 6
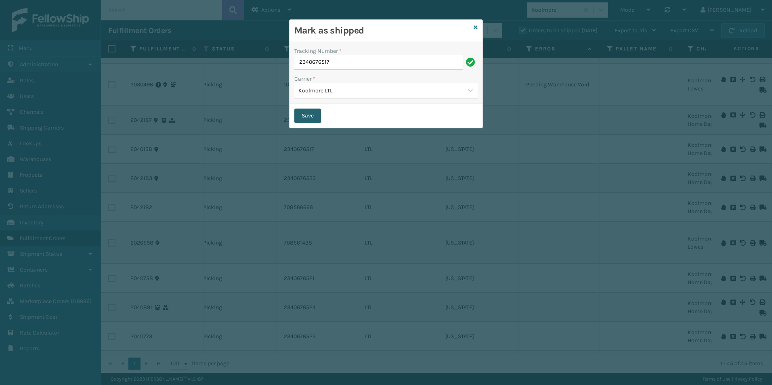
click at [312, 114] on button "Save" at bounding box center [307, 116] width 27 height 15
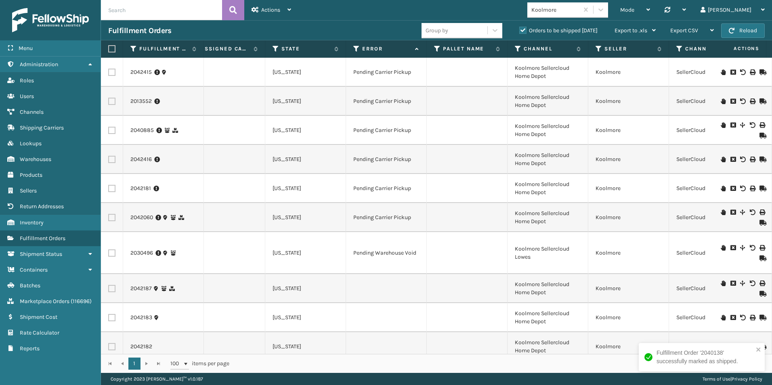
scroll to position [0, 439]
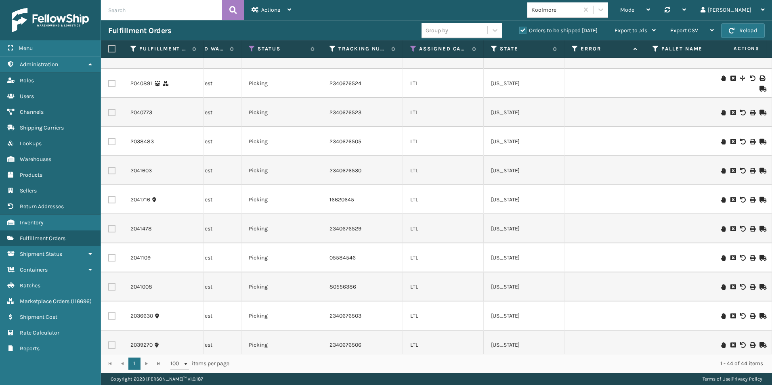
click at [760, 227] on icon at bounding box center [762, 229] width 5 height 6
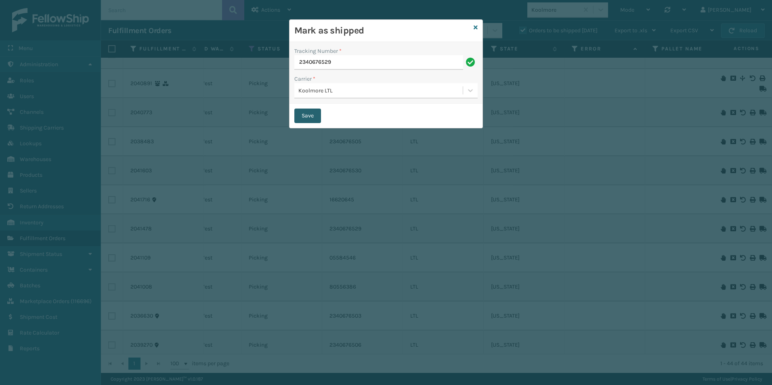
click at [306, 114] on button "Save" at bounding box center [307, 116] width 27 height 15
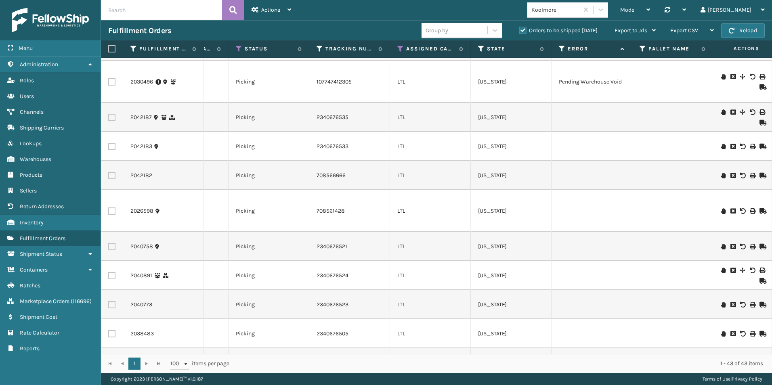
scroll to position [191, 231]
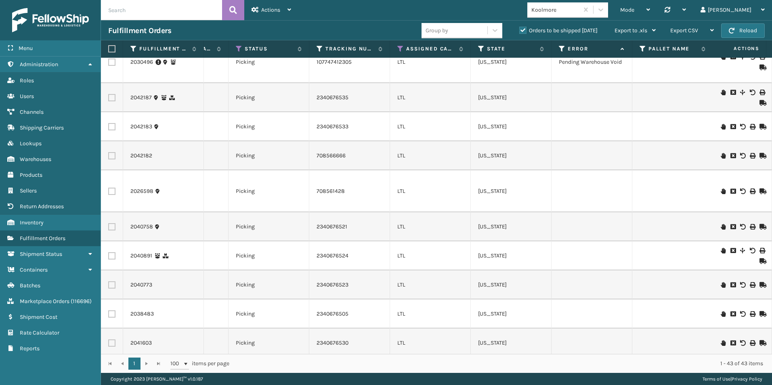
click at [760, 285] on icon at bounding box center [762, 285] width 5 height 6
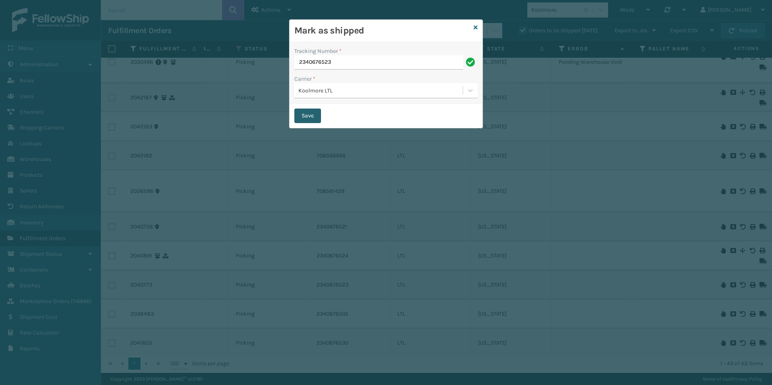
click at [308, 116] on button "Save" at bounding box center [307, 116] width 27 height 15
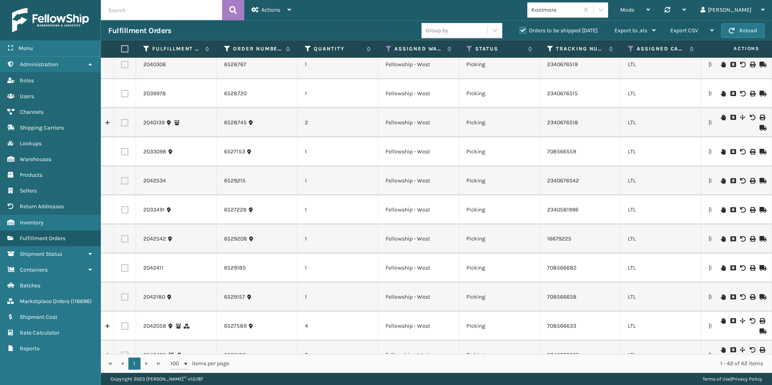
scroll to position [970, 0]
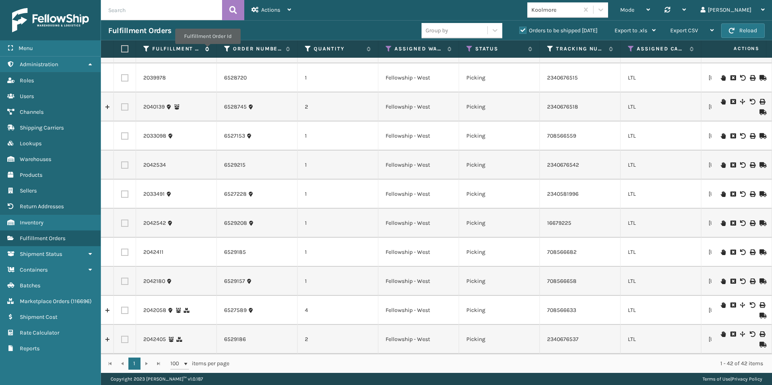
click at [207, 50] on icon at bounding box center [206, 48] width 6 height 5
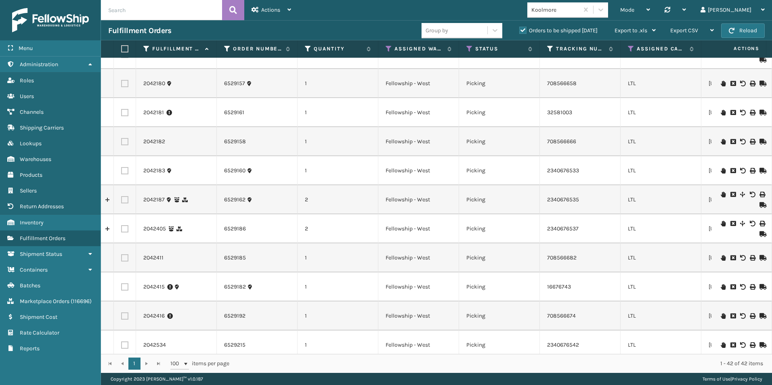
scroll to position [970, 0]
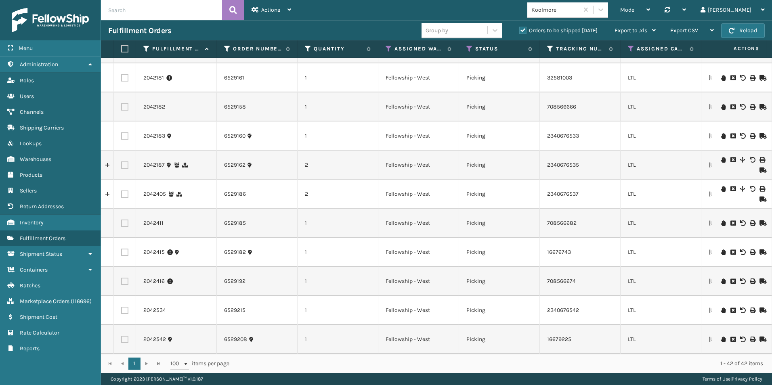
click at [760, 308] on icon at bounding box center [762, 311] width 5 height 6
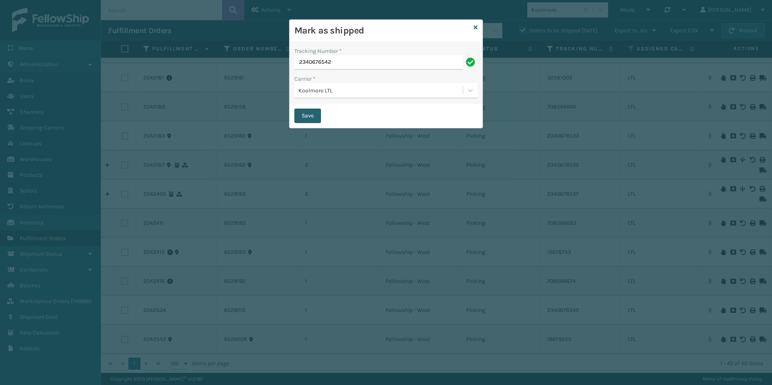
click at [312, 114] on button "Save" at bounding box center [307, 116] width 27 height 15
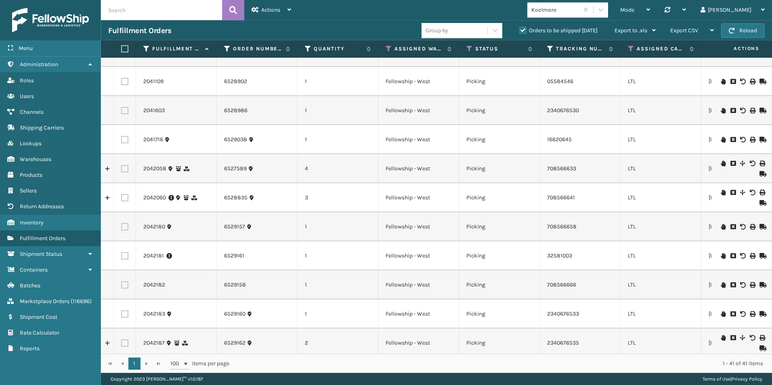
scroll to position [779, 0]
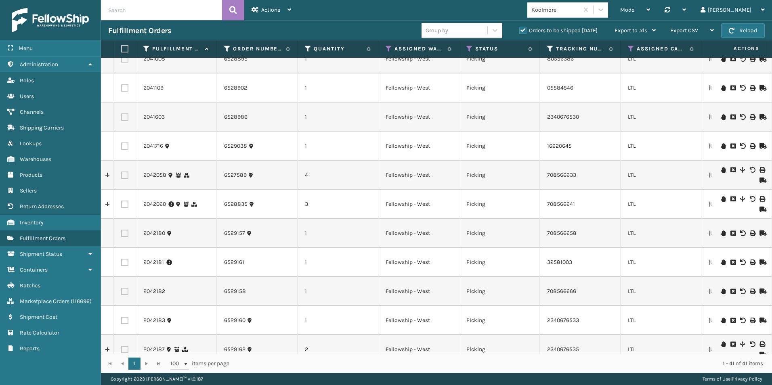
click at [760, 117] on icon at bounding box center [762, 117] width 5 height 6
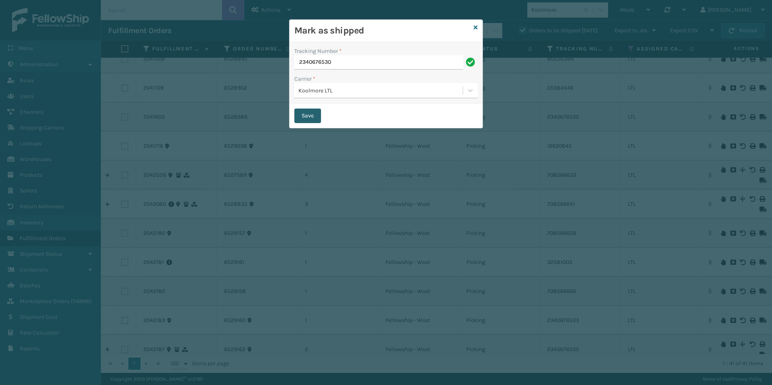
click at [304, 116] on button "Save" at bounding box center [307, 116] width 27 height 15
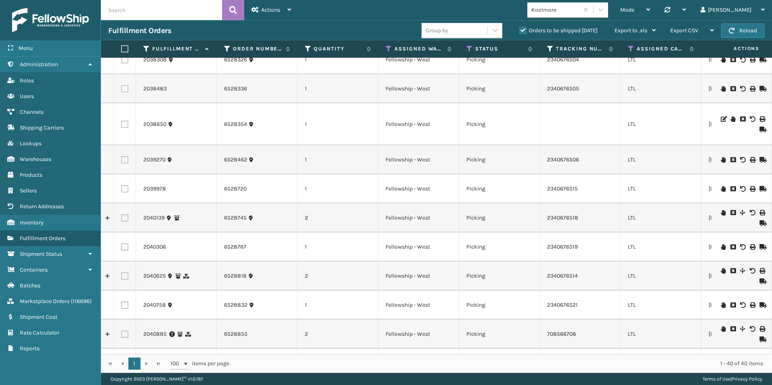
scroll to position [485, 0]
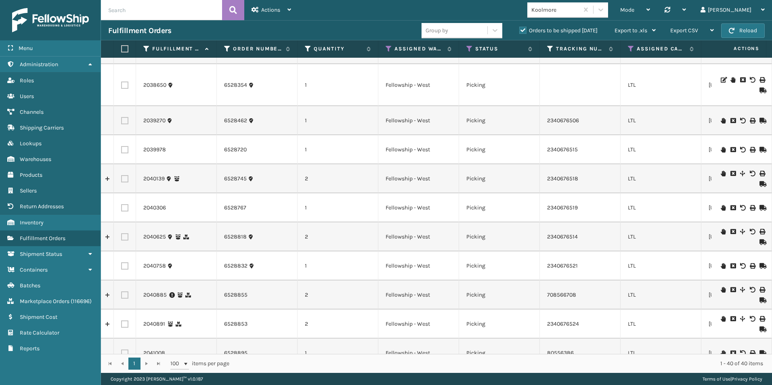
click at [760, 148] on icon at bounding box center [762, 150] width 5 height 6
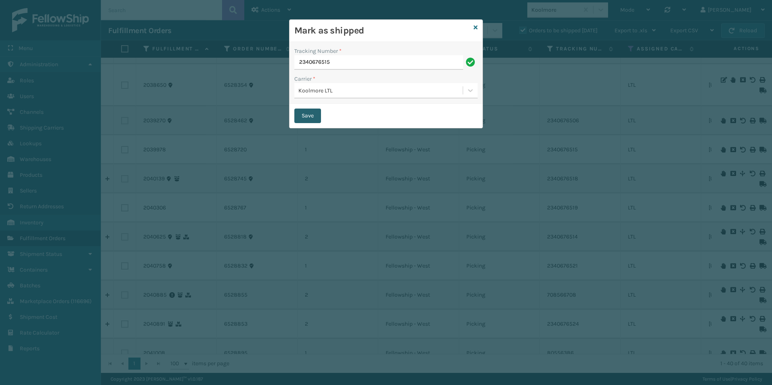
click at [309, 116] on button "Save" at bounding box center [307, 116] width 27 height 15
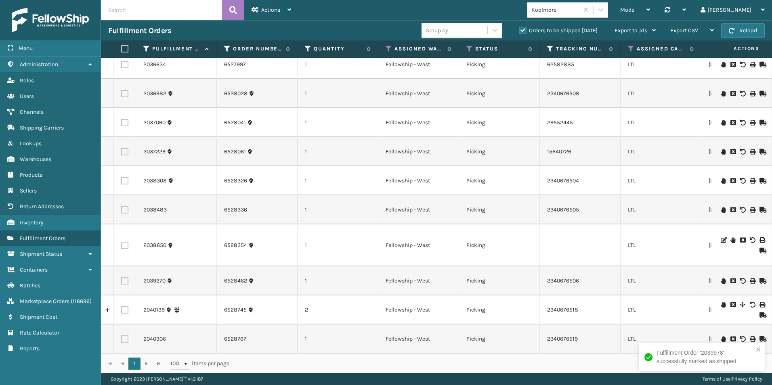
scroll to position [323, 0]
click at [760, 282] on icon at bounding box center [762, 283] width 5 height 6
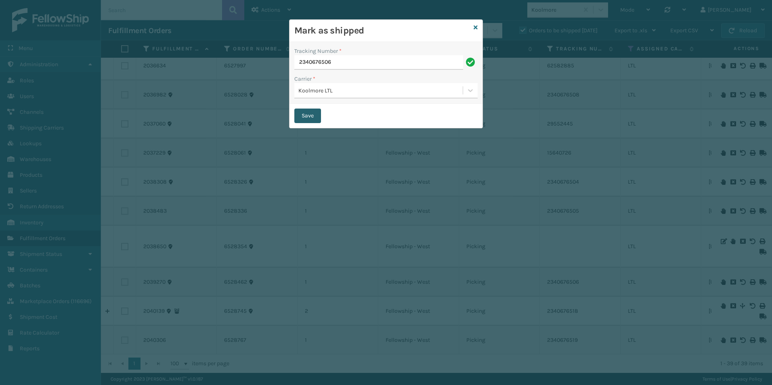
click at [308, 115] on button "Save" at bounding box center [307, 116] width 27 height 15
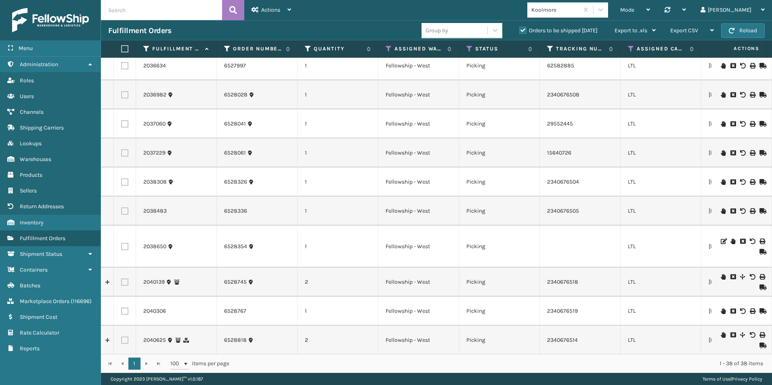
click at [760, 210] on icon at bounding box center [762, 211] width 5 height 6
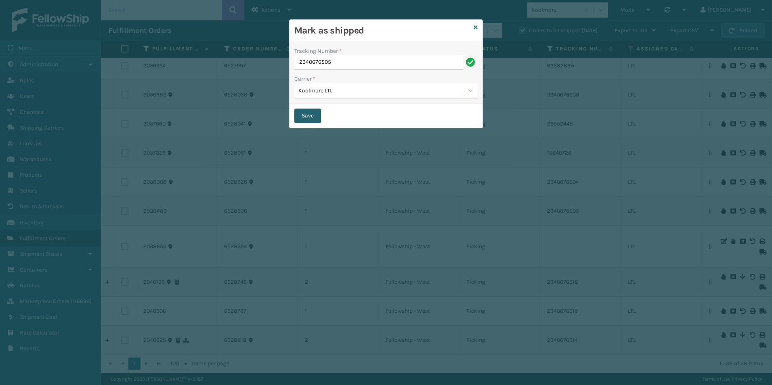
click at [309, 116] on button "Save" at bounding box center [307, 116] width 27 height 15
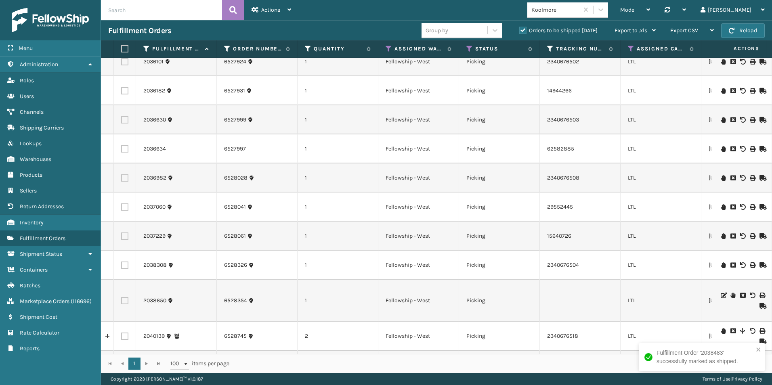
scroll to position [242, 0]
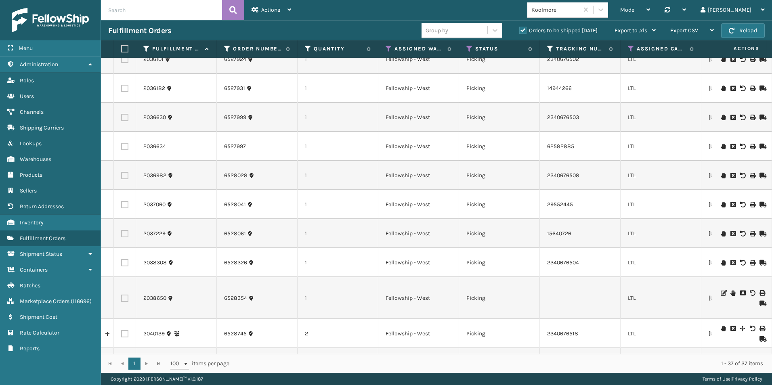
click at [760, 173] on icon at bounding box center [762, 176] width 5 height 6
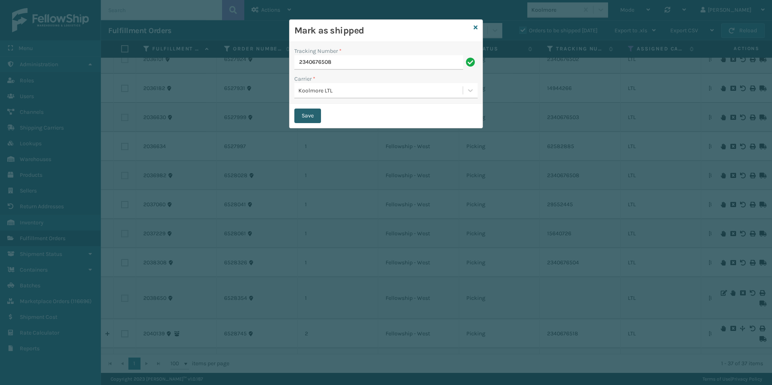
click at [302, 112] on button "Save" at bounding box center [307, 116] width 27 height 15
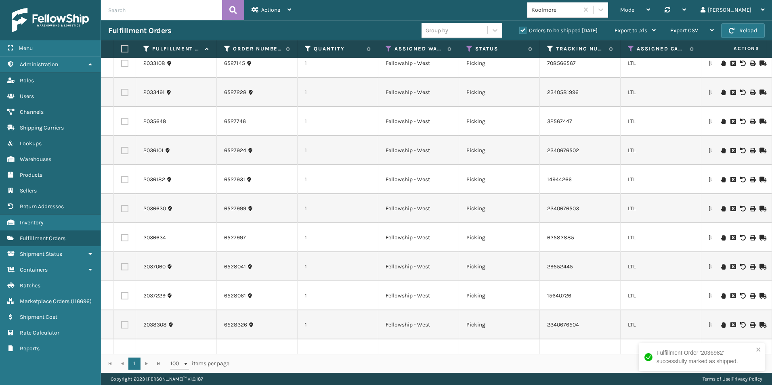
scroll to position [162, 0]
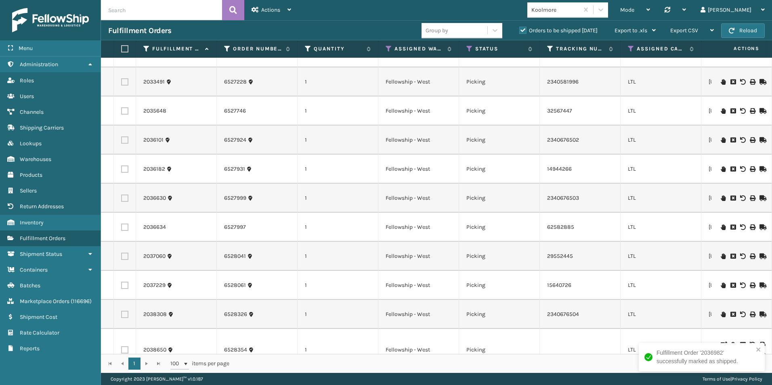
click at [760, 198] on icon at bounding box center [762, 199] width 5 height 6
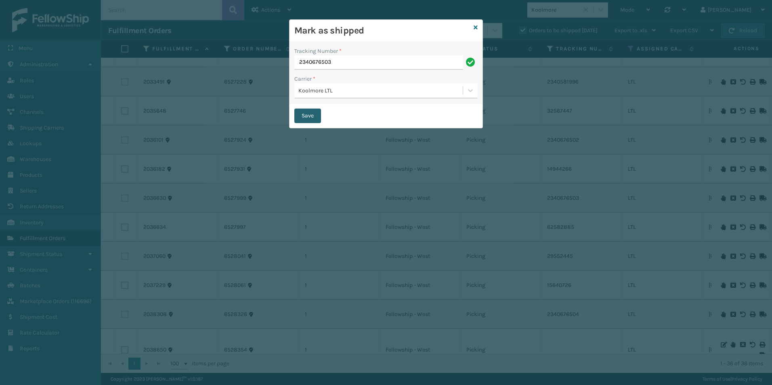
click at [300, 114] on button "Save" at bounding box center [307, 116] width 27 height 15
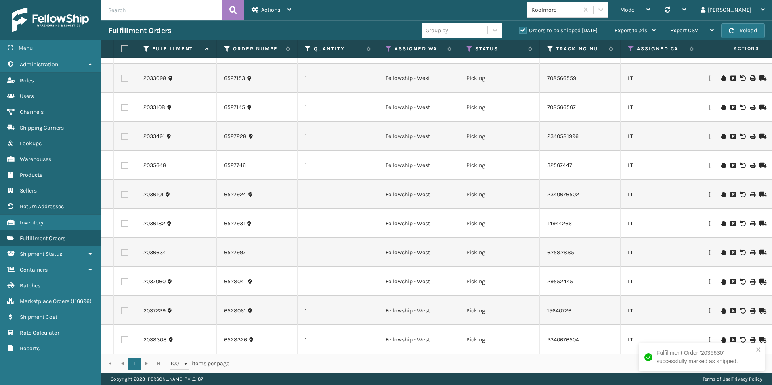
scroll to position [121, 0]
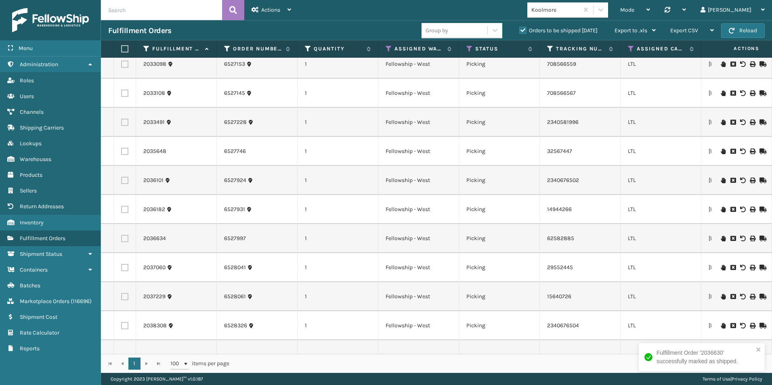
click at [760, 181] on icon at bounding box center [762, 181] width 5 height 6
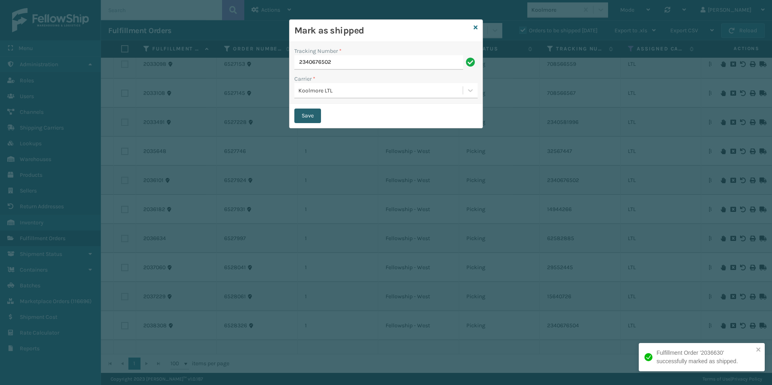
click at [312, 111] on button "Save" at bounding box center [307, 116] width 27 height 15
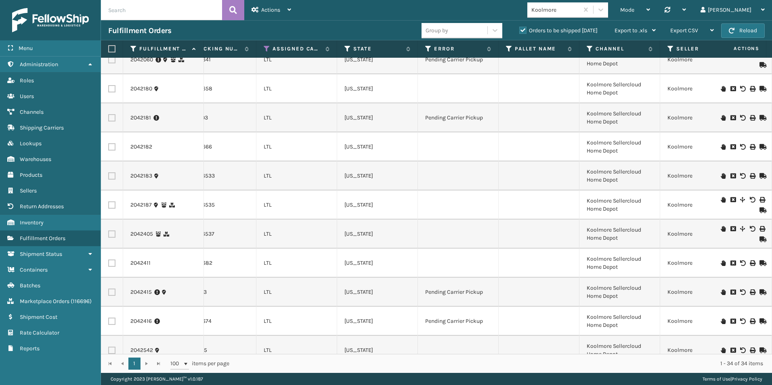
scroll to position [737, 364]
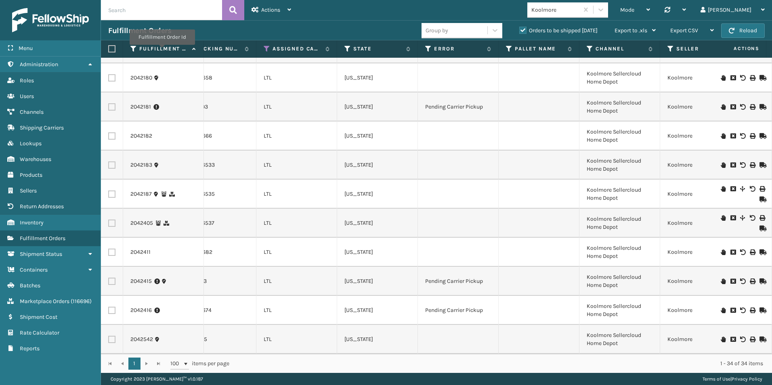
click at [162, 50] on label "Fulfillment Order Id" at bounding box center [163, 48] width 49 height 7
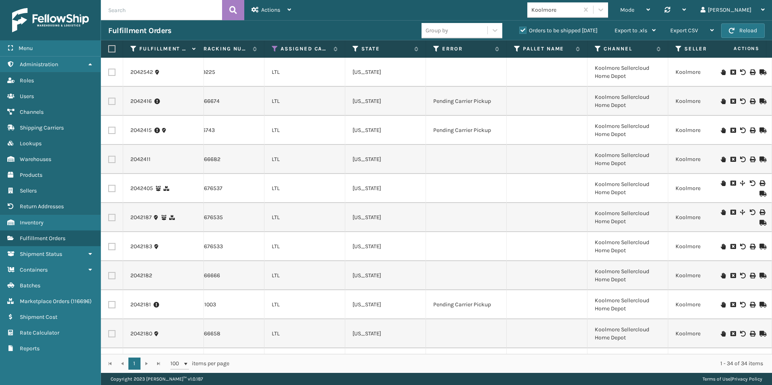
scroll to position [0, 200]
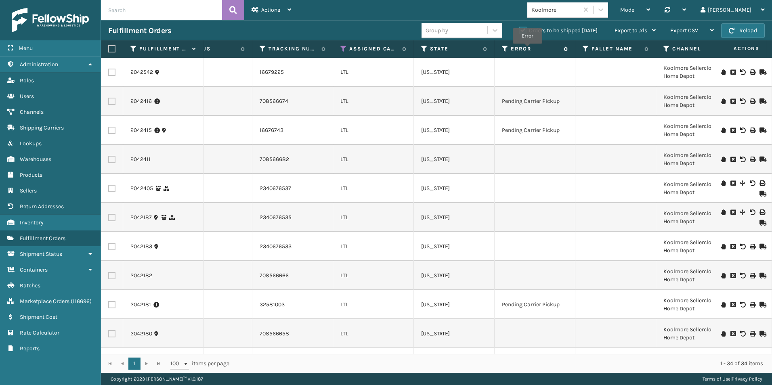
click at [528, 49] on label "Error" at bounding box center [535, 48] width 49 height 7
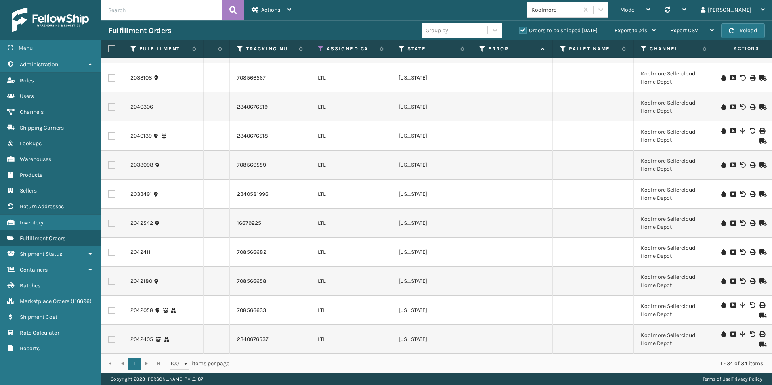
click at [721, 332] on icon at bounding box center [723, 335] width 5 height 6
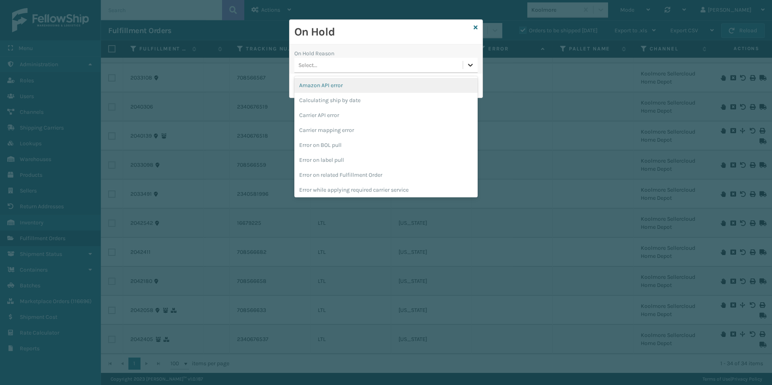
click at [471, 67] on icon at bounding box center [471, 65] width 8 height 8
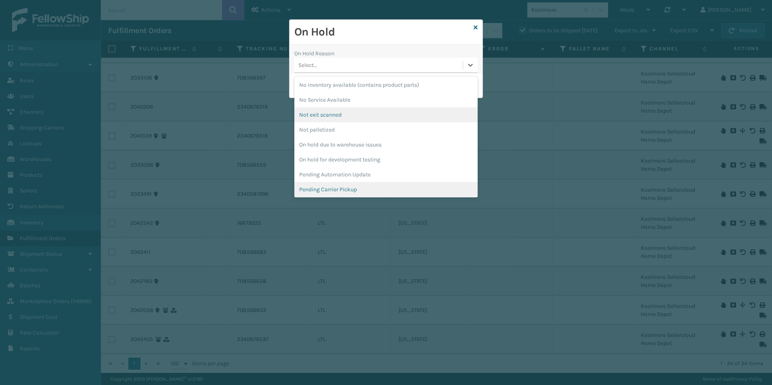
scroll to position [242, 0]
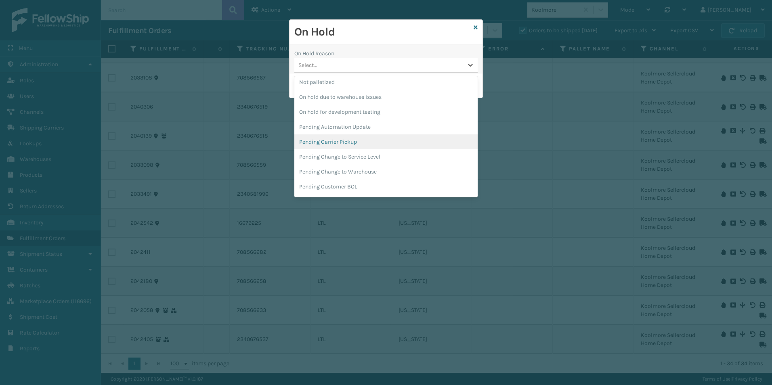
click at [344, 142] on div "Pending Carrier Pickup" at bounding box center [385, 142] width 183 height 15
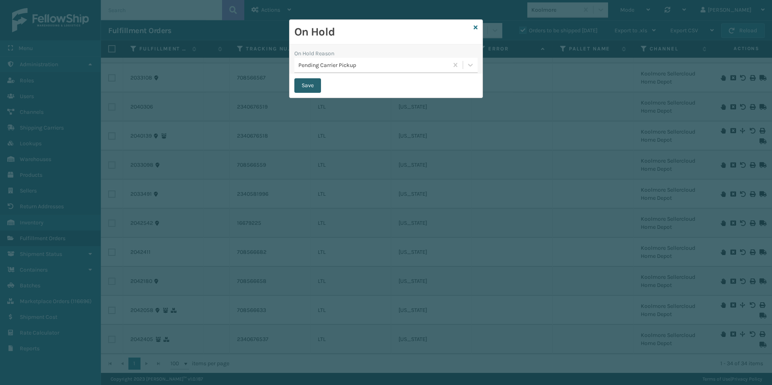
click at [310, 86] on button "Save" at bounding box center [307, 85] width 27 height 15
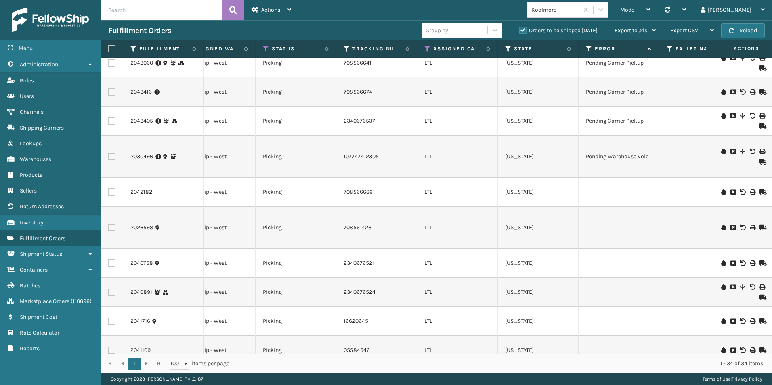
scroll to position [162, 204]
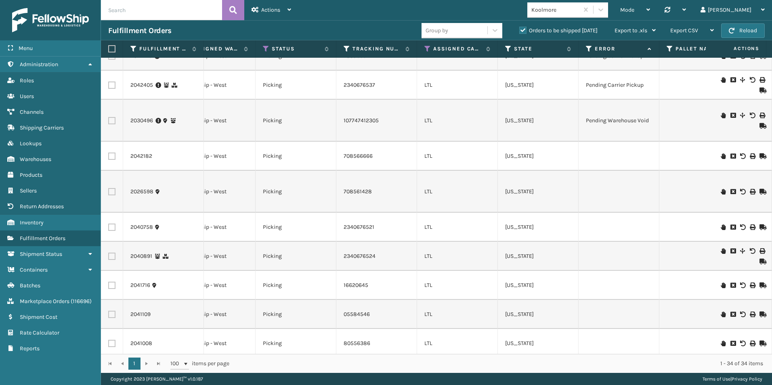
click at [721, 156] on icon at bounding box center [723, 156] width 5 height 6
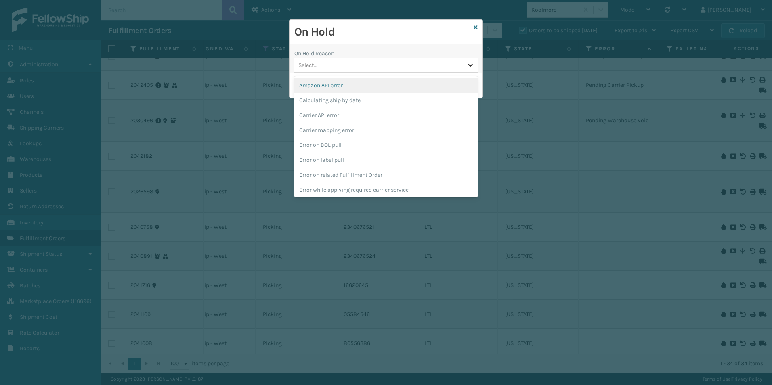
click at [467, 67] on icon at bounding box center [471, 65] width 8 height 8
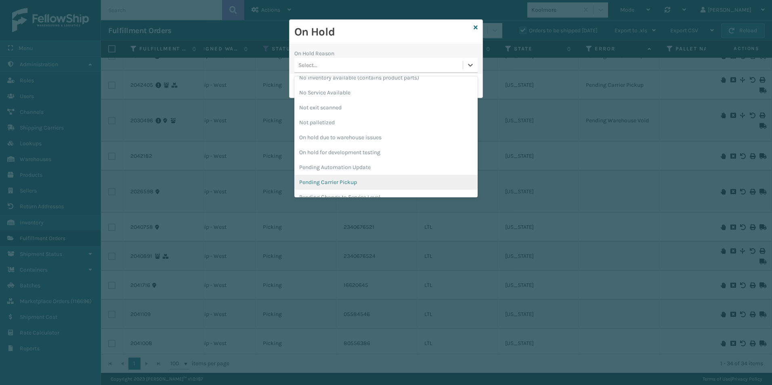
click at [341, 185] on div "Pending Carrier Pickup" at bounding box center [385, 182] width 183 height 15
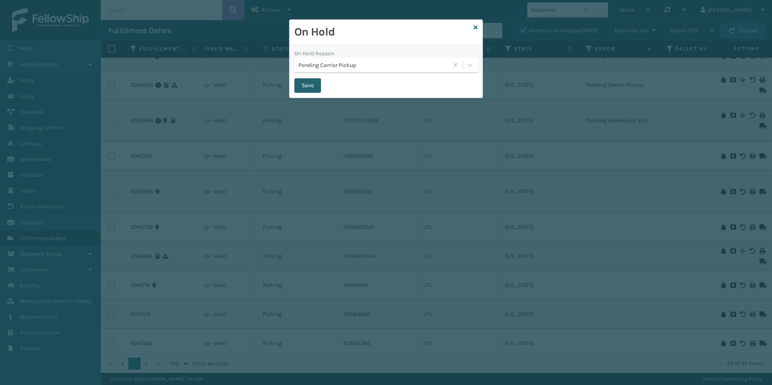
click at [304, 84] on button "Save" at bounding box center [307, 85] width 27 height 15
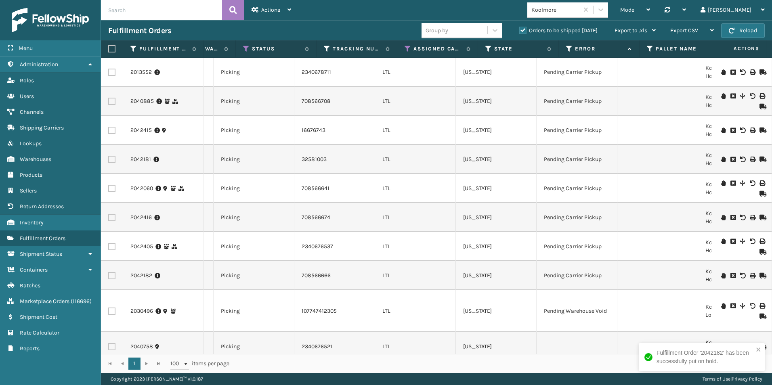
scroll to position [0, 246]
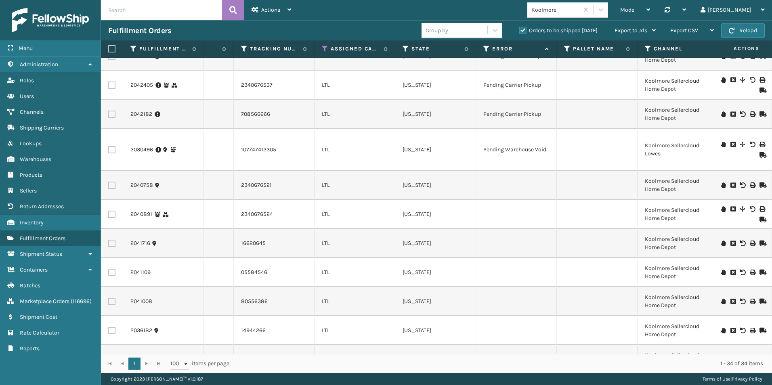
click at [721, 184] on icon at bounding box center [723, 186] width 5 height 6
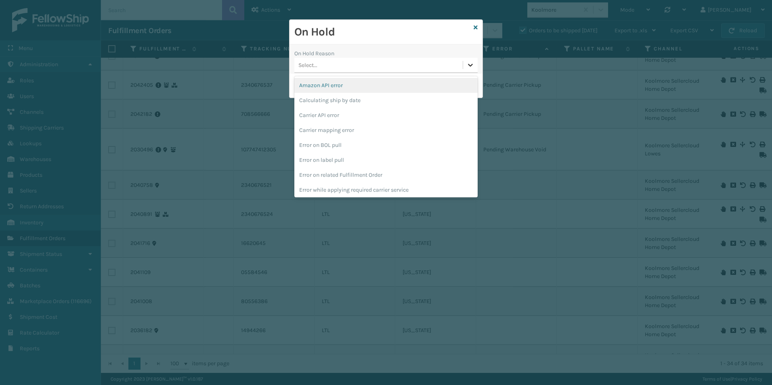
click at [469, 67] on icon at bounding box center [471, 65] width 8 height 8
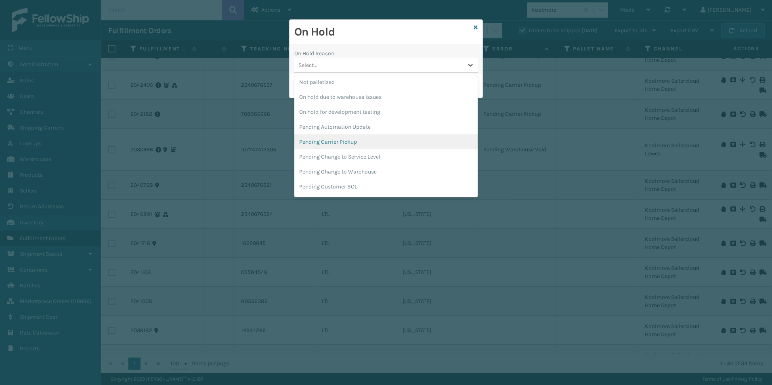
click at [349, 140] on div "Pending Carrier Pickup" at bounding box center [385, 142] width 183 height 15
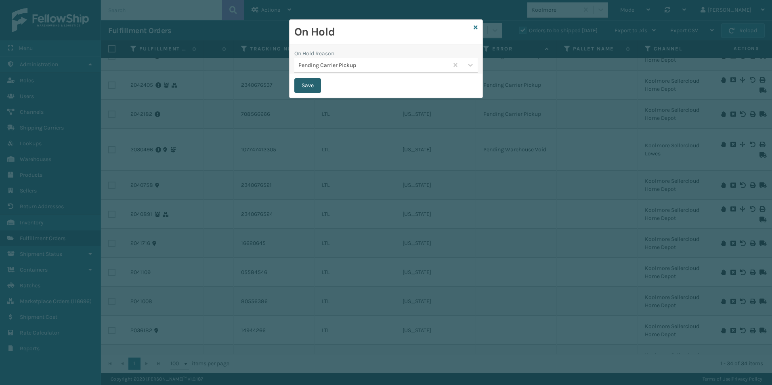
click at [312, 82] on button "Save" at bounding box center [307, 85] width 27 height 15
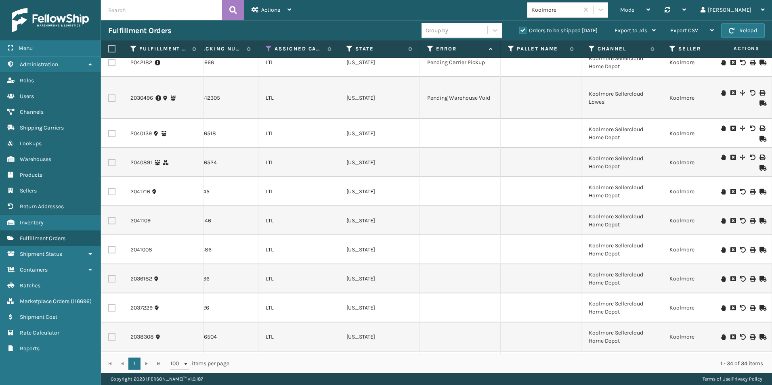
click at [760, 139] on icon at bounding box center [762, 139] width 5 height 6
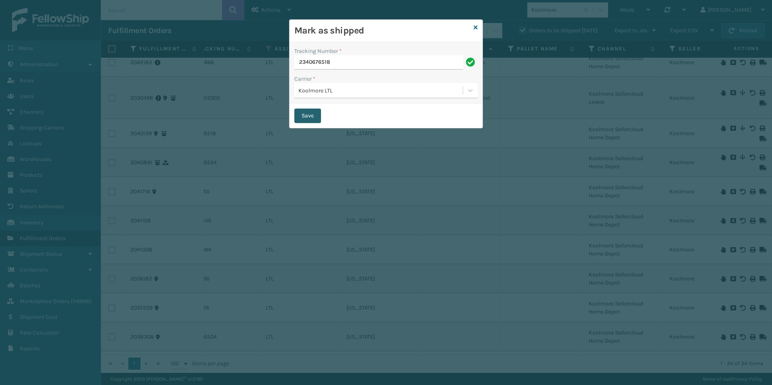
click at [301, 112] on button "Save" at bounding box center [307, 116] width 27 height 15
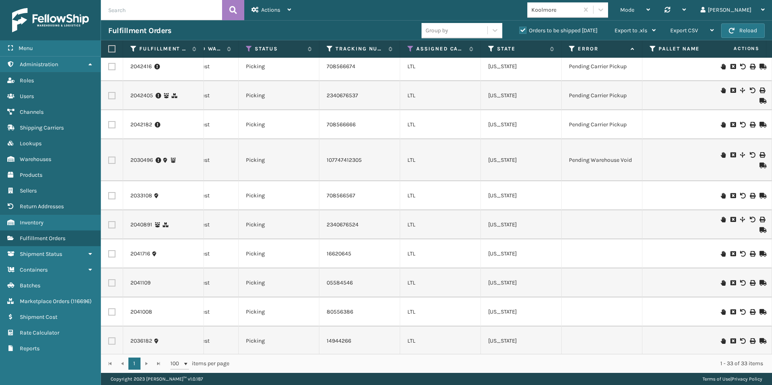
scroll to position [202, 221]
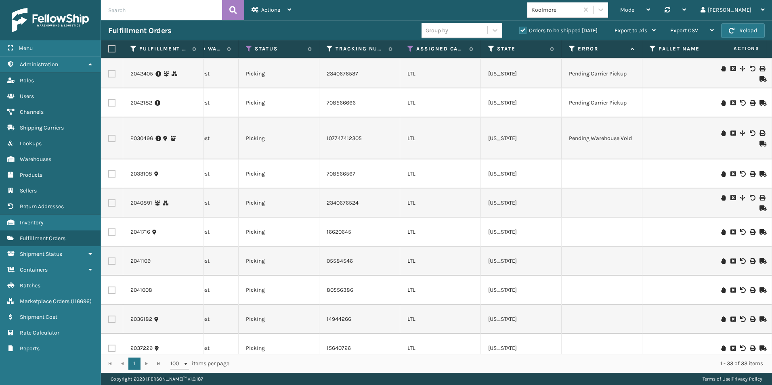
click at [721, 172] on icon at bounding box center [723, 174] width 5 height 6
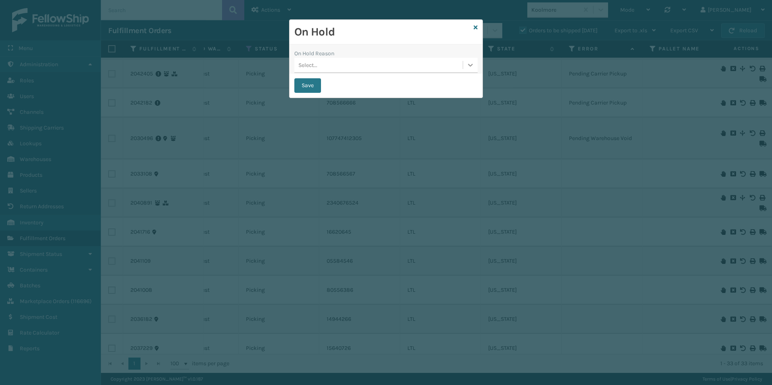
click at [466, 67] on div at bounding box center [470, 65] width 15 height 15
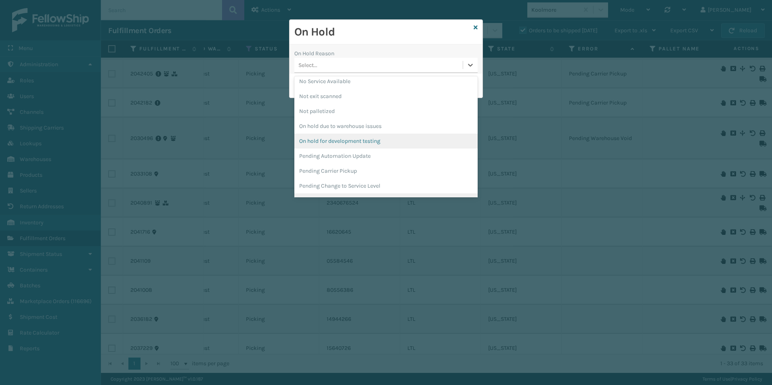
scroll to position [242, 0]
click at [348, 139] on div "Pending Carrier Pickup" at bounding box center [385, 142] width 183 height 15
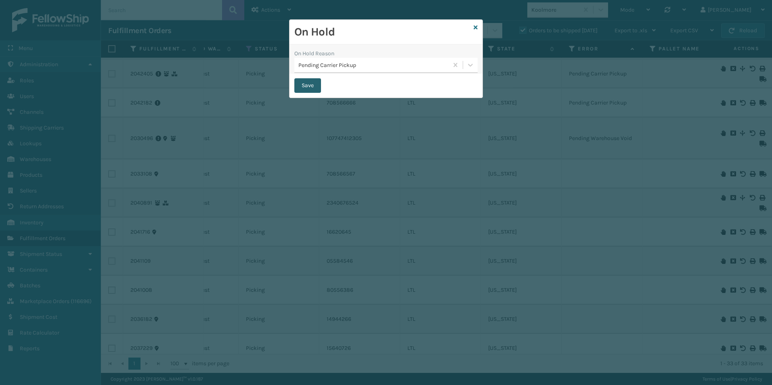
click at [305, 83] on button "Save" at bounding box center [307, 85] width 27 height 15
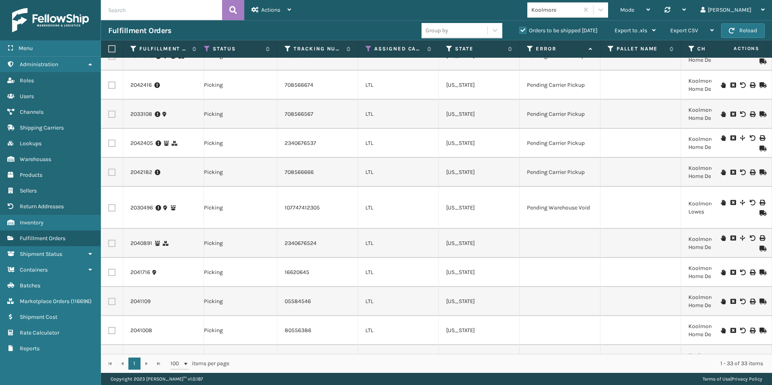
scroll to position [242, 263]
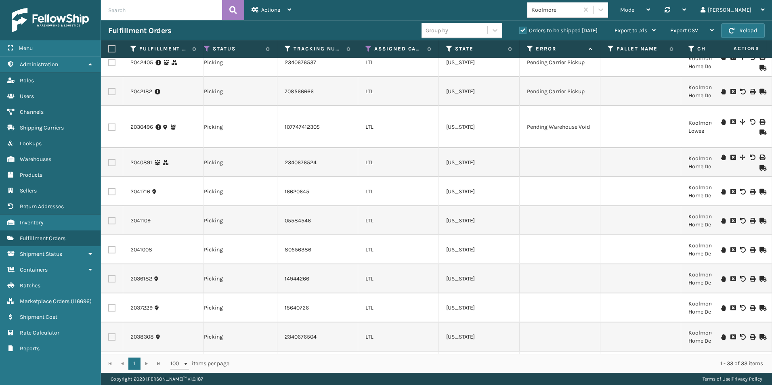
click at [721, 157] on icon at bounding box center [723, 158] width 5 height 6
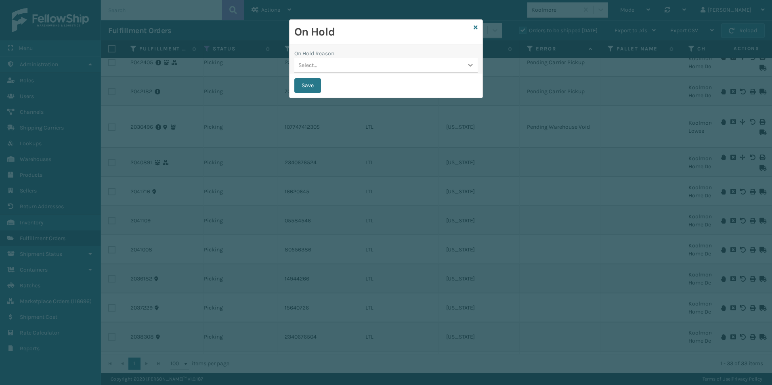
click at [472, 67] on icon at bounding box center [471, 65] width 8 height 8
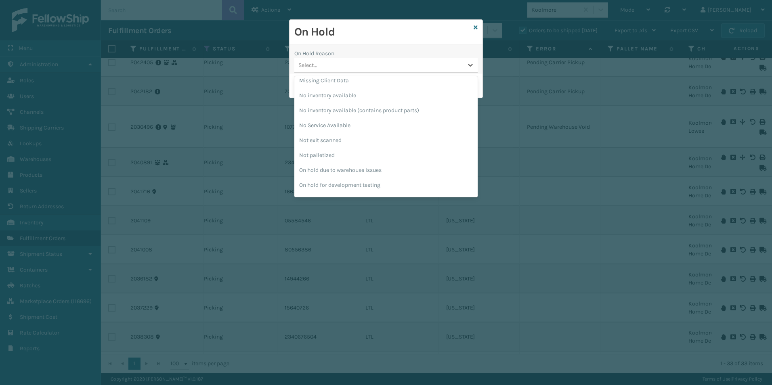
scroll to position [242, 0]
click at [332, 141] on div "Pending Carrier Pickup" at bounding box center [385, 142] width 183 height 15
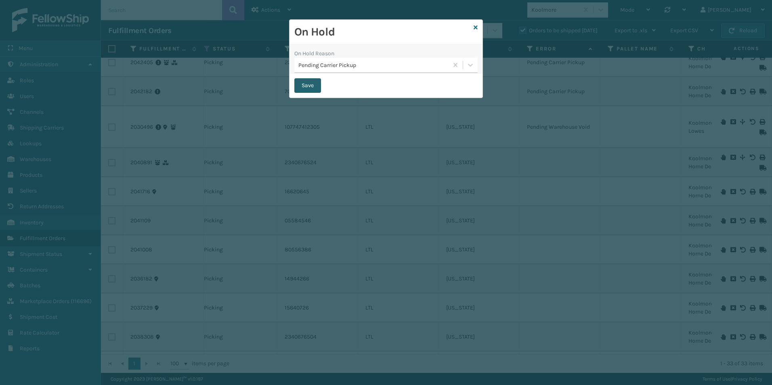
click at [306, 84] on button "Save" at bounding box center [307, 85] width 27 height 15
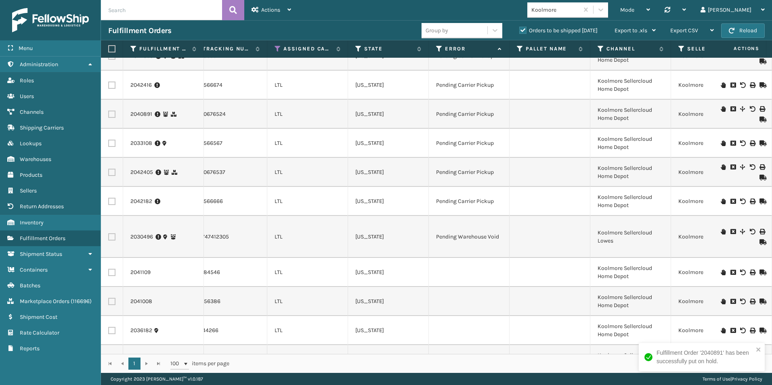
scroll to position [242, 353]
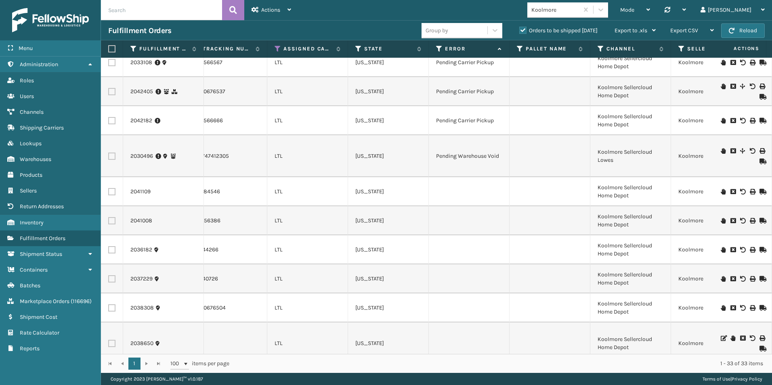
click at [721, 191] on icon at bounding box center [723, 192] width 5 height 6
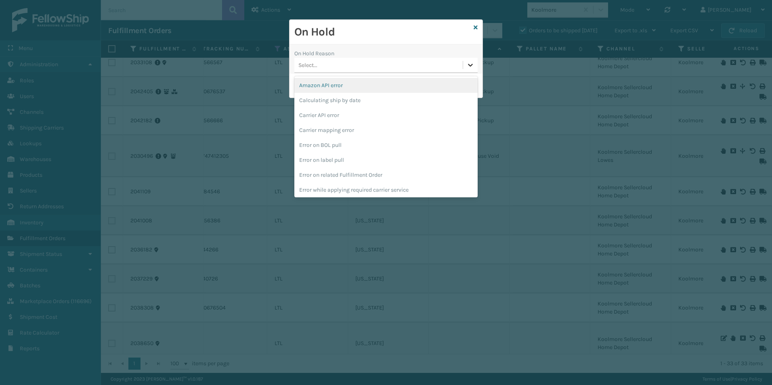
click at [469, 67] on icon at bounding box center [471, 65] width 8 height 8
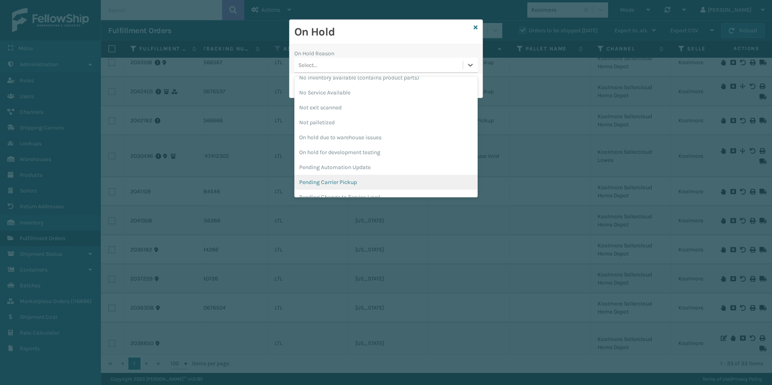
click at [325, 181] on div "Pending Carrier Pickup" at bounding box center [385, 182] width 183 height 15
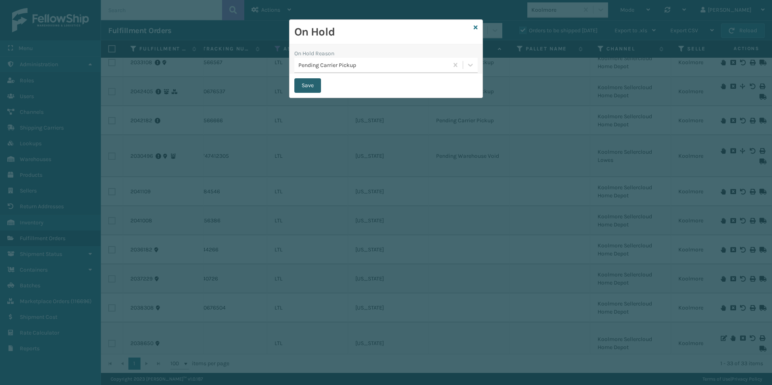
click at [305, 84] on button "Save" at bounding box center [307, 85] width 27 height 15
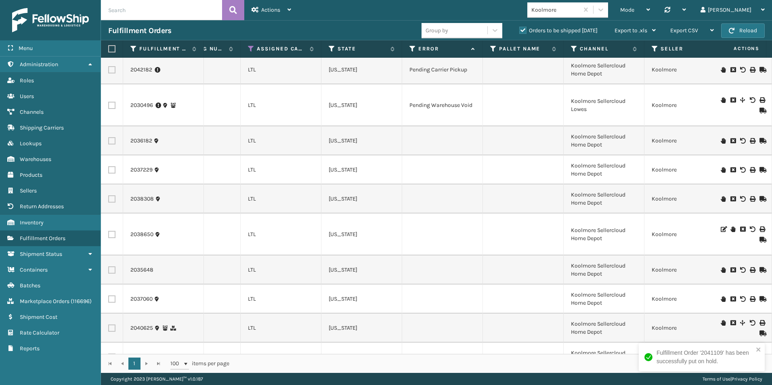
scroll to position [323, 380]
click at [721, 140] on icon at bounding box center [723, 140] width 5 height 6
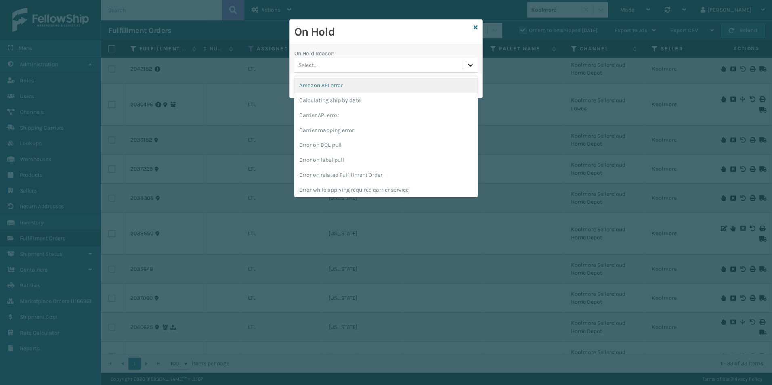
click at [469, 65] on icon at bounding box center [470, 65] width 5 height 3
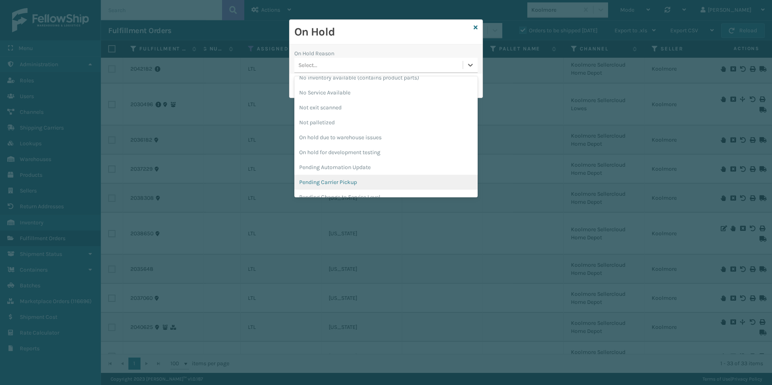
click at [327, 179] on div "Pending Carrier Pickup" at bounding box center [385, 182] width 183 height 15
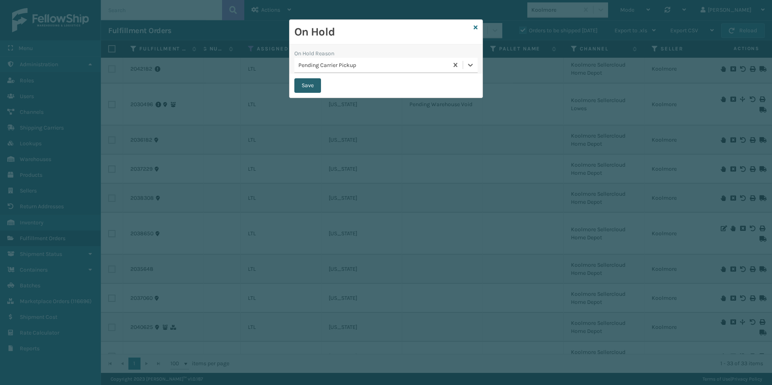
click at [299, 78] on button "Save" at bounding box center [307, 85] width 27 height 15
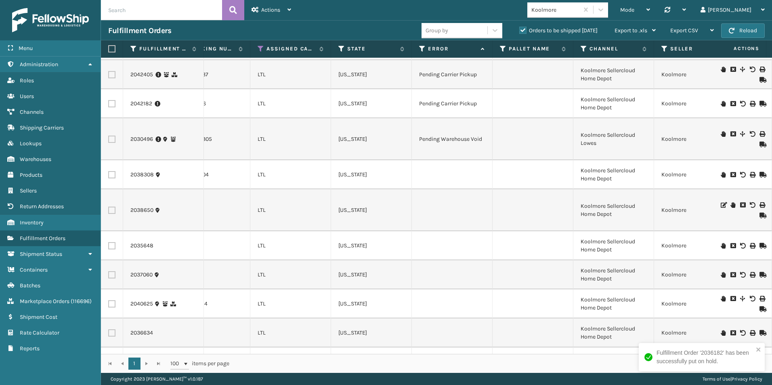
scroll to position [323, 370]
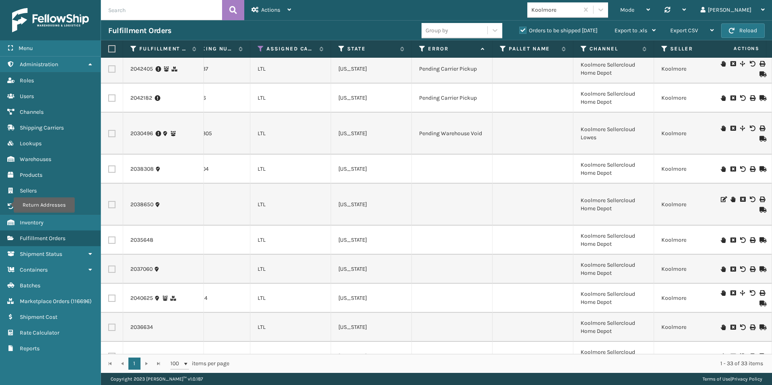
click at [760, 168] on icon at bounding box center [762, 169] width 5 height 6
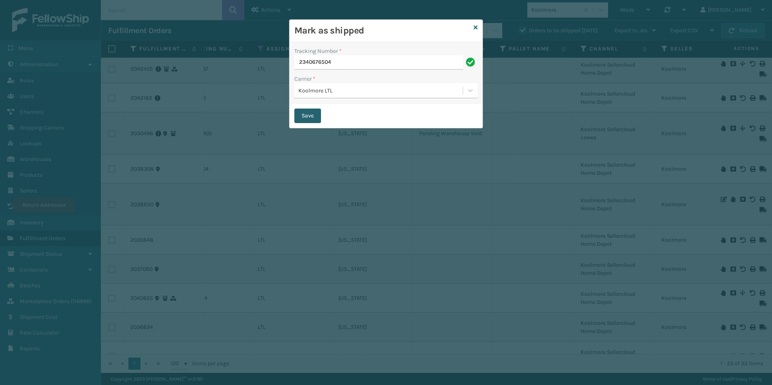
click at [310, 114] on button "Save" at bounding box center [307, 116] width 27 height 15
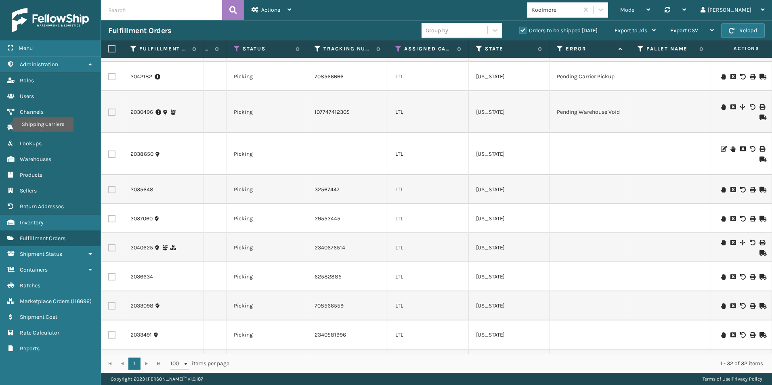
scroll to position [364, 233]
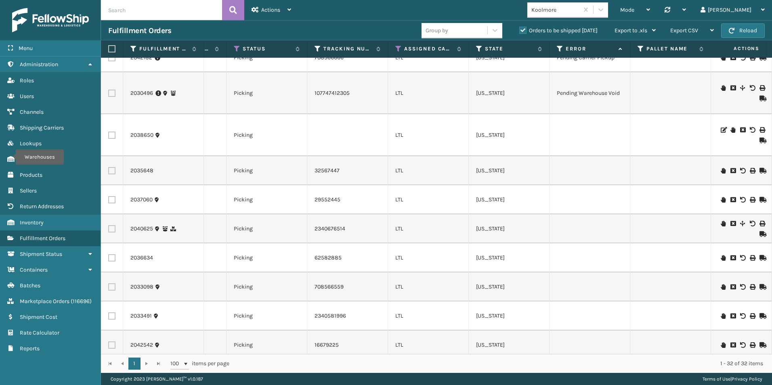
click at [721, 171] on icon at bounding box center [723, 171] width 5 height 6
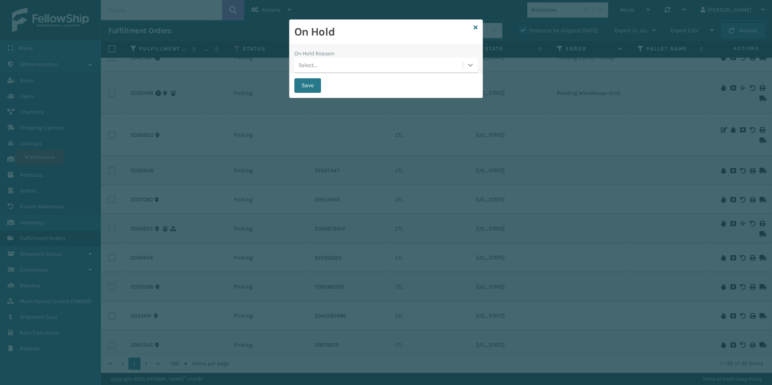
click at [466, 65] on div at bounding box center [470, 65] width 15 height 15
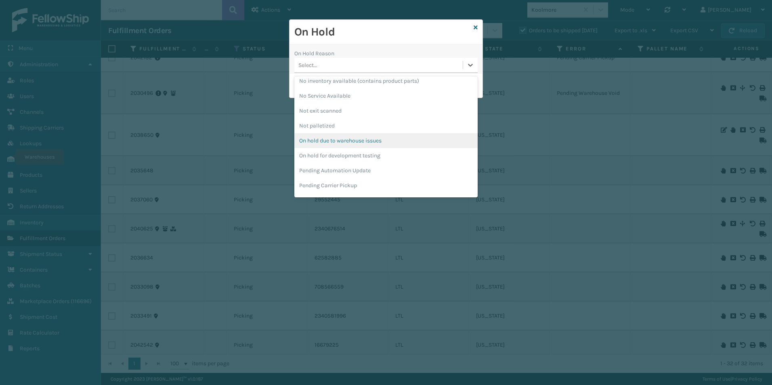
scroll to position [242, 0]
click at [334, 140] on div "Pending Carrier Pickup" at bounding box center [385, 142] width 183 height 15
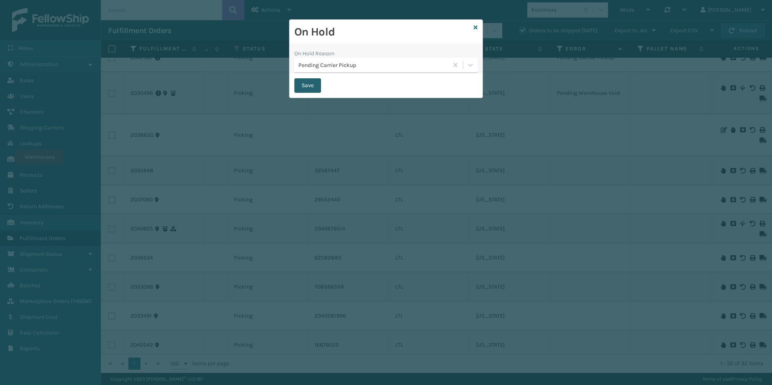
click at [306, 87] on button "Save" at bounding box center [307, 85] width 27 height 15
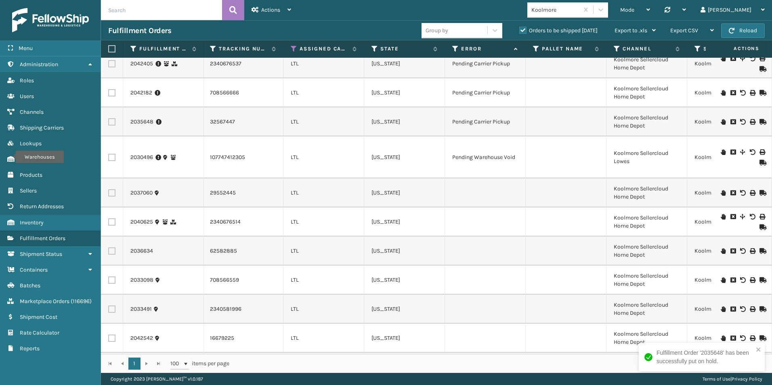
scroll to position [364, 337]
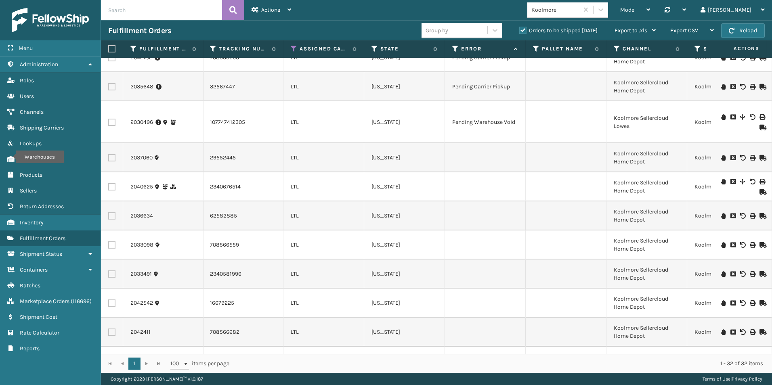
click at [760, 191] on icon at bounding box center [762, 192] width 5 height 6
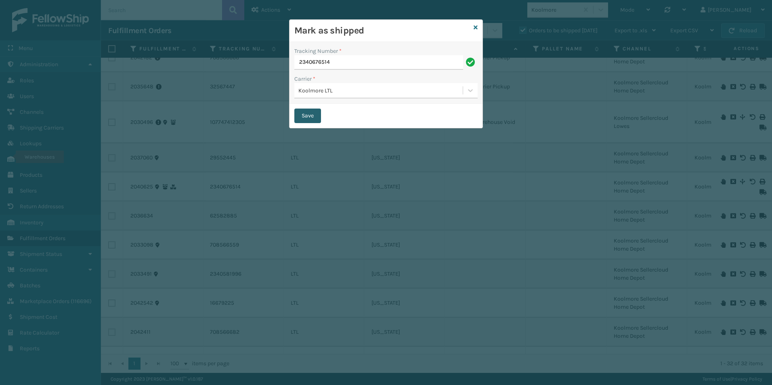
click at [302, 116] on button "Save" at bounding box center [307, 116] width 27 height 15
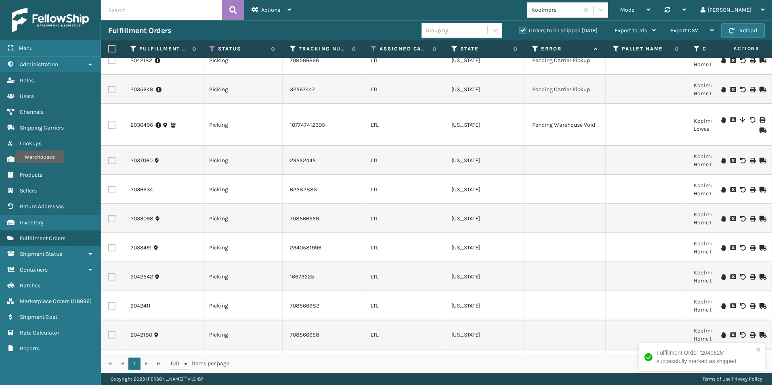
scroll to position [364, 257]
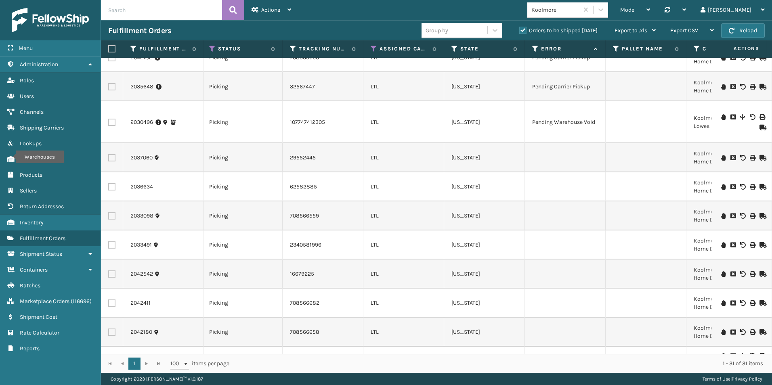
click at [721, 187] on icon at bounding box center [723, 187] width 5 height 6
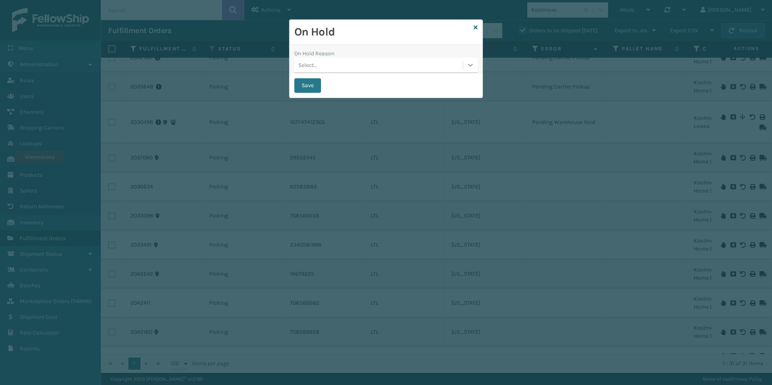
click at [470, 68] on icon at bounding box center [471, 65] width 8 height 8
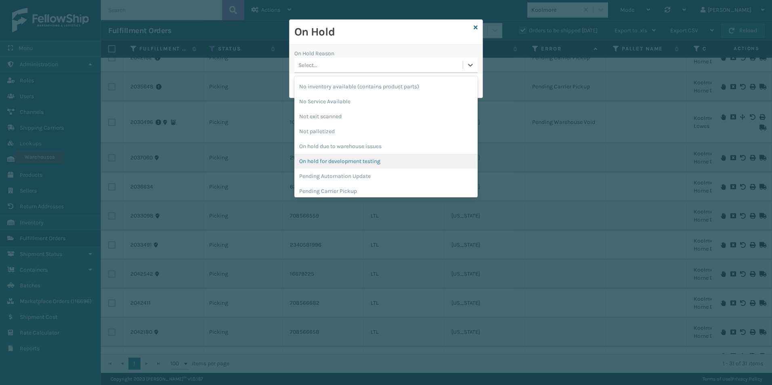
scroll to position [242, 0]
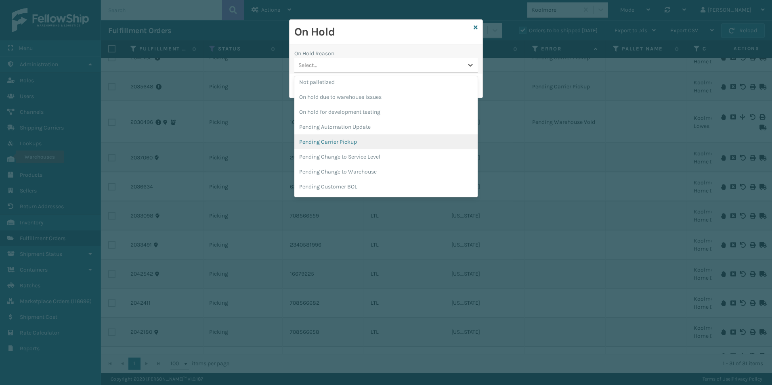
click at [333, 141] on div "Pending Carrier Pickup" at bounding box center [385, 142] width 183 height 15
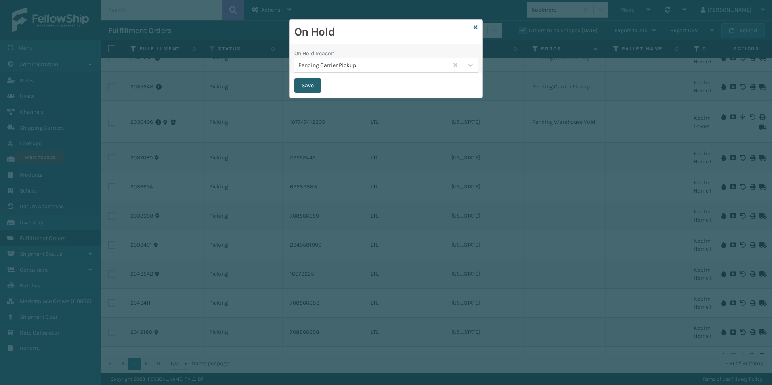
click at [304, 85] on button "Save" at bounding box center [307, 85] width 27 height 15
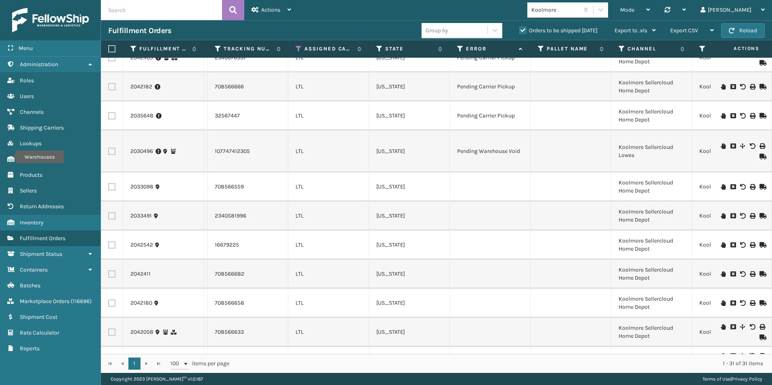
scroll to position [404, 332]
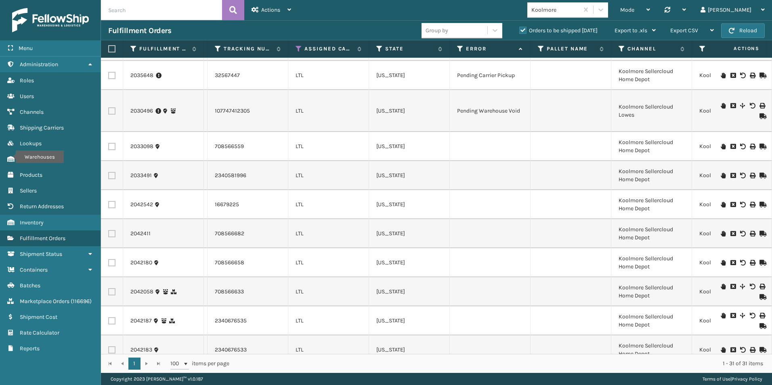
click at [721, 316] on icon at bounding box center [723, 316] width 5 height 6
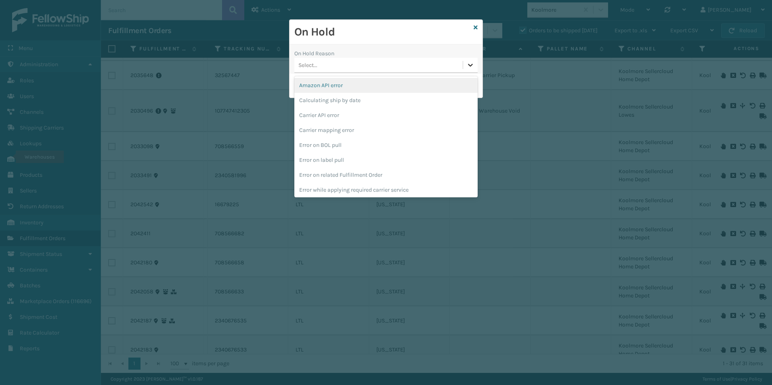
click at [473, 68] on icon at bounding box center [471, 65] width 8 height 8
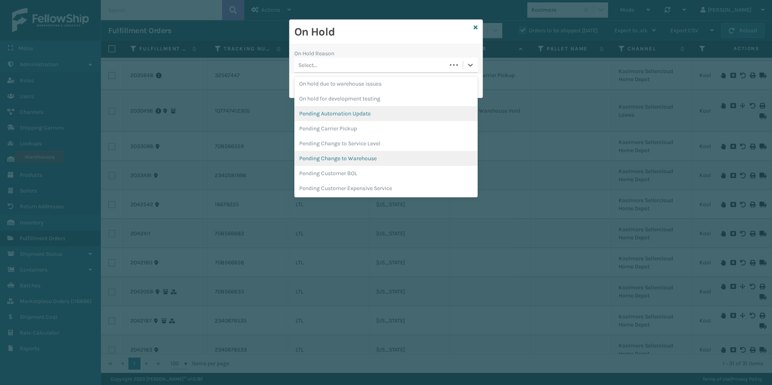
scroll to position [287, 0]
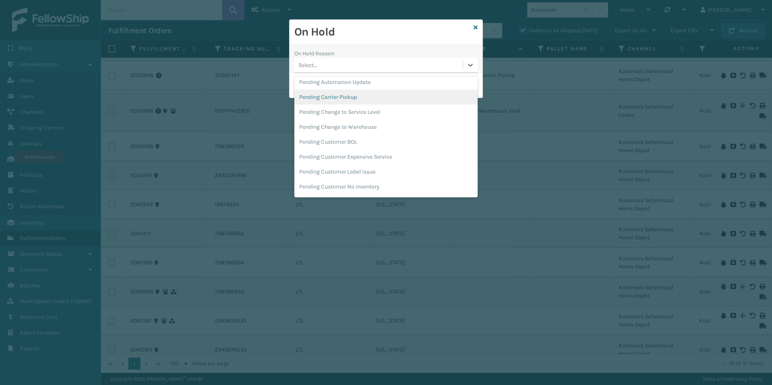
click at [350, 95] on div "Pending Carrier Pickup" at bounding box center [385, 97] width 183 height 15
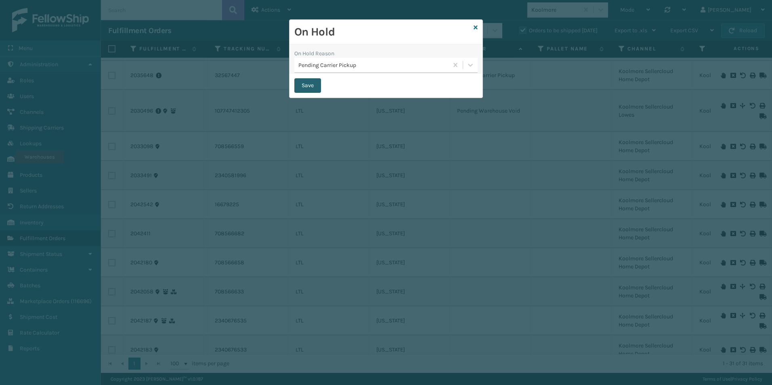
click at [308, 82] on button "Save" at bounding box center [307, 85] width 27 height 15
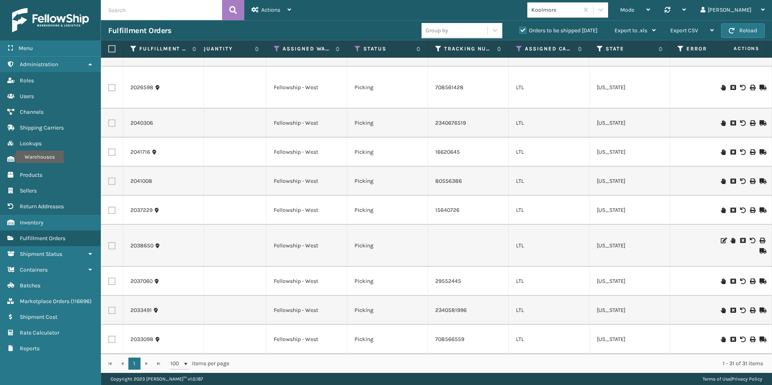
scroll to position [650, 111]
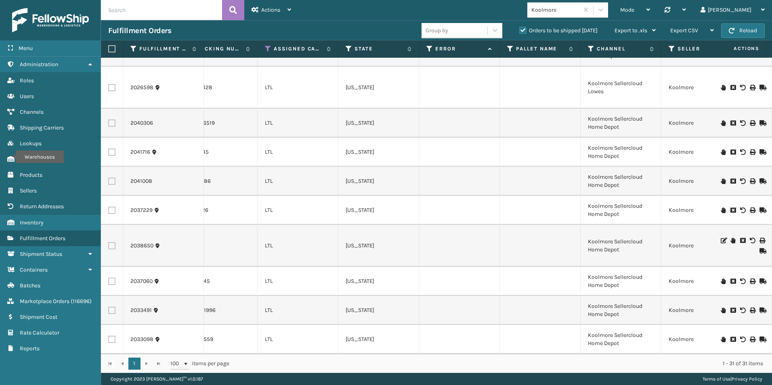
click at [721, 337] on icon at bounding box center [723, 340] width 5 height 6
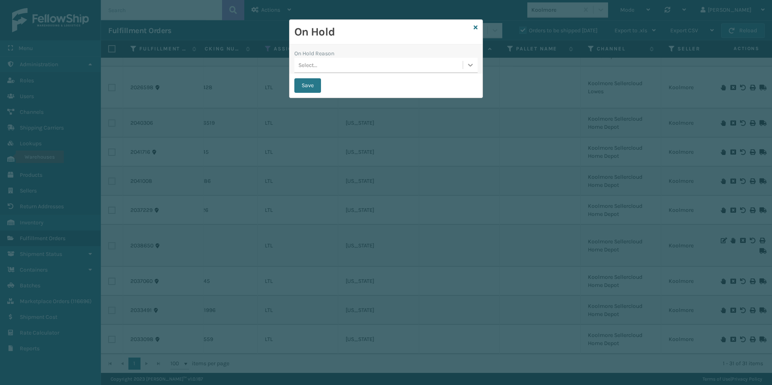
click at [471, 65] on icon at bounding box center [471, 65] width 8 height 8
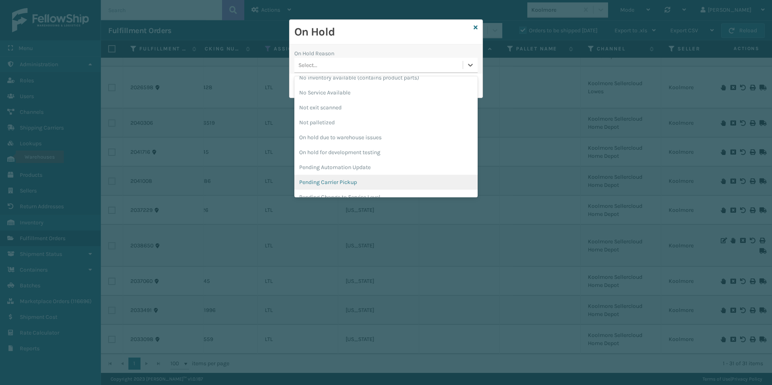
click at [347, 183] on div "Pending Carrier Pickup" at bounding box center [385, 182] width 183 height 15
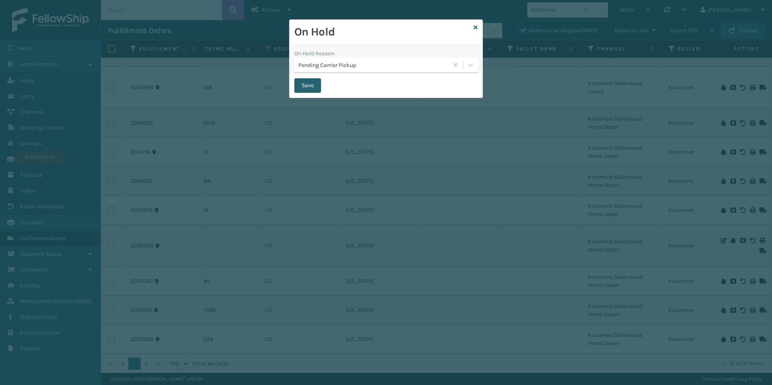
click at [305, 86] on button "Save" at bounding box center [307, 85] width 27 height 15
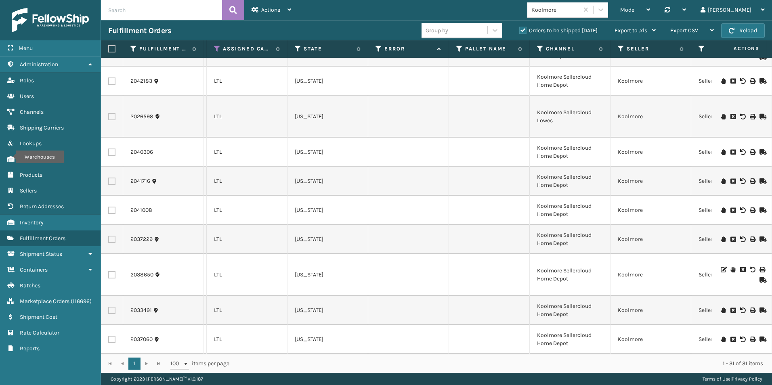
click at [721, 337] on icon at bounding box center [723, 340] width 5 height 6
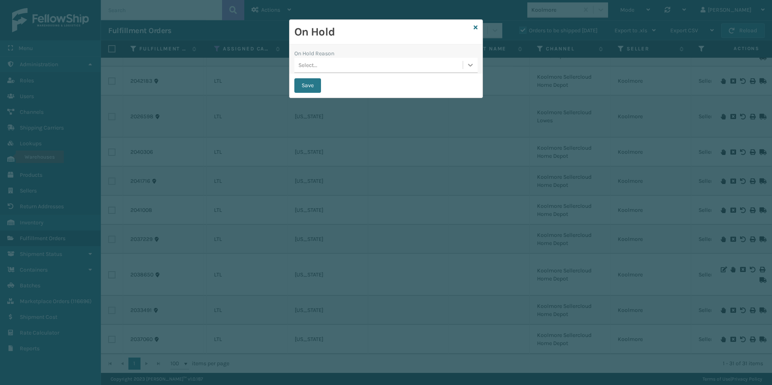
click at [468, 64] on icon at bounding box center [471, 65] width 8 height 8
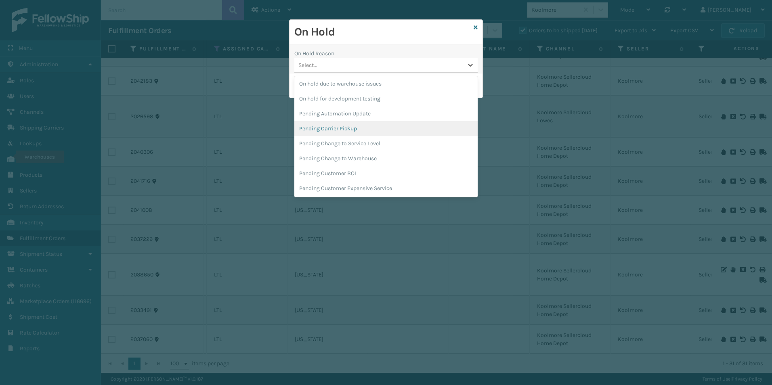
click at [351, 128] on div "Pending Carrier Pickup" at bounding box center [385, 128] width 183 height 15
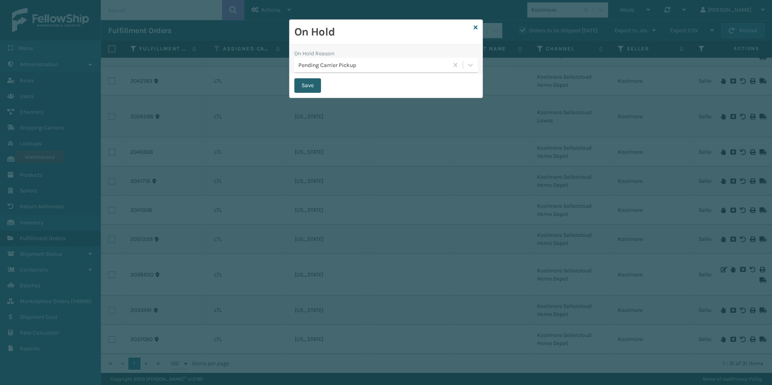
click at [309, 81] on button "Save" at bounding box center [307, 85] width 27 height 15
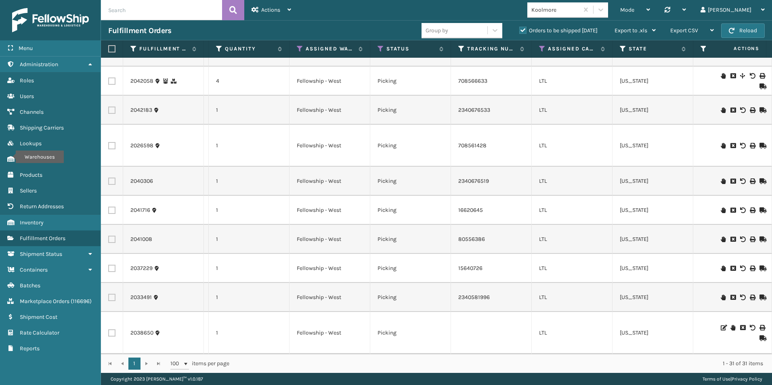
click at [721, 295] on icon at bounding box center [723, 298] width 5 height 6
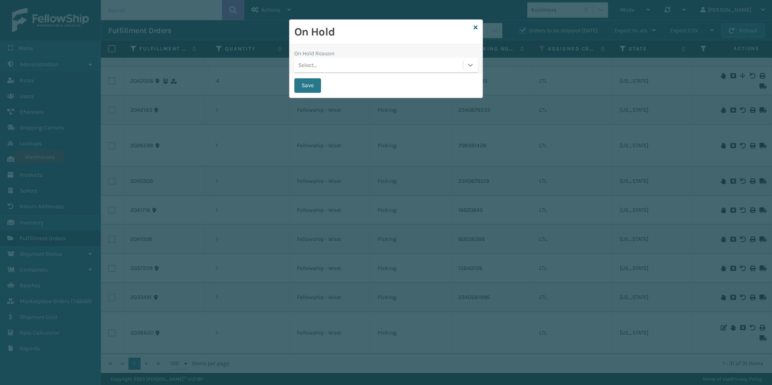
click at [470, 64] on icon at bounding box center [471, 65] width 8 height 8
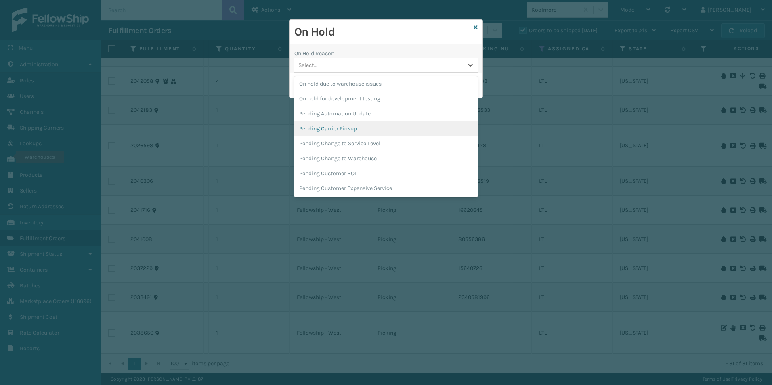
click at [347, 132] on div "Pending Carrier Pickup" at bounding box center [385, 128] width 183 height 15
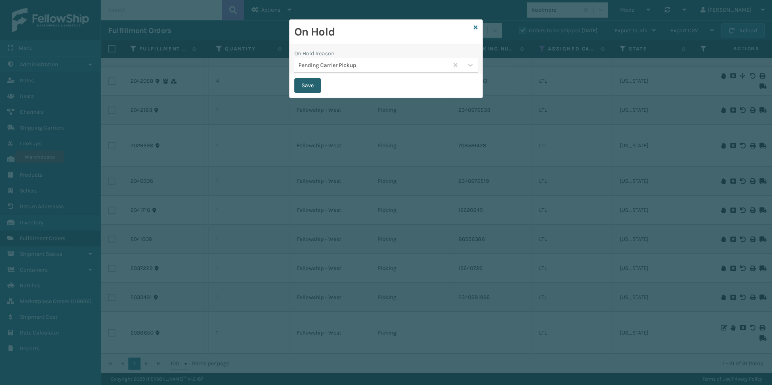
click at [315, 86] on button "Save" at bounding box center [307, 85] width 27 height 15
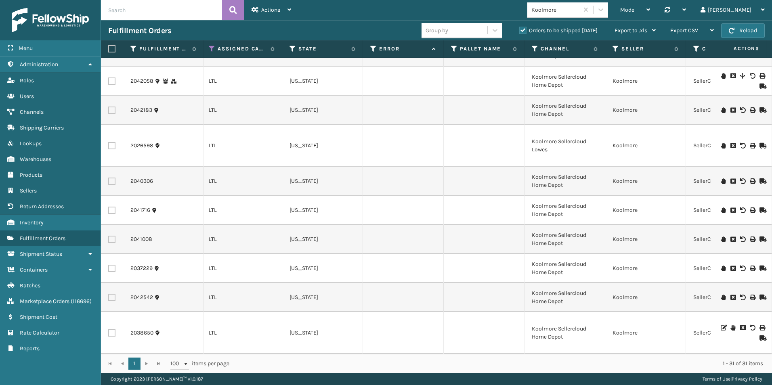
click at [721, 266] on icon at bounding box center [723, 269] width 5 height 6
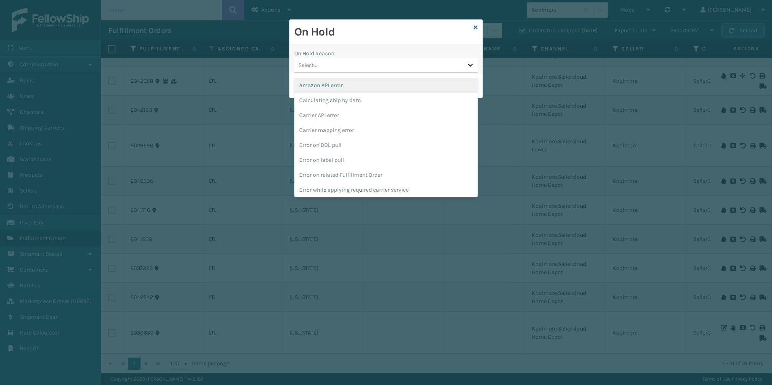
click at [473, 66] on icon at bounding box center [471, 65] width 8 height 8
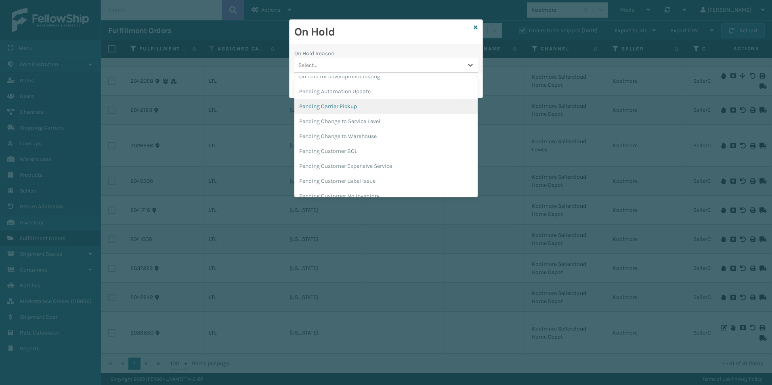
click at [345, 107] on div "Pending Carrier Pickup" at bounding box center [385, 106] width 183 height 15
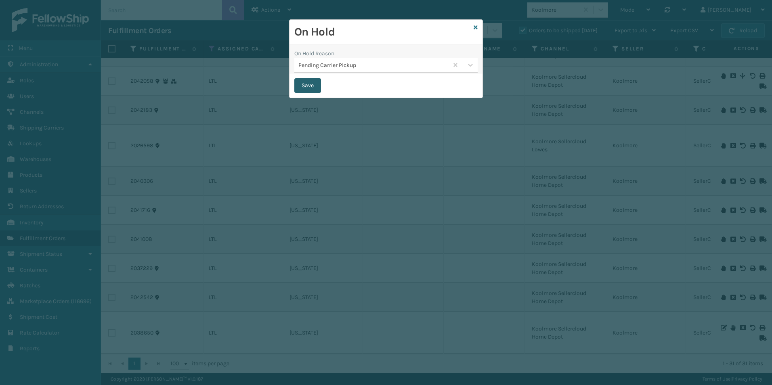
click at [309, 82] on button "Save" at bounding box center [307, 85] width 27 height 15
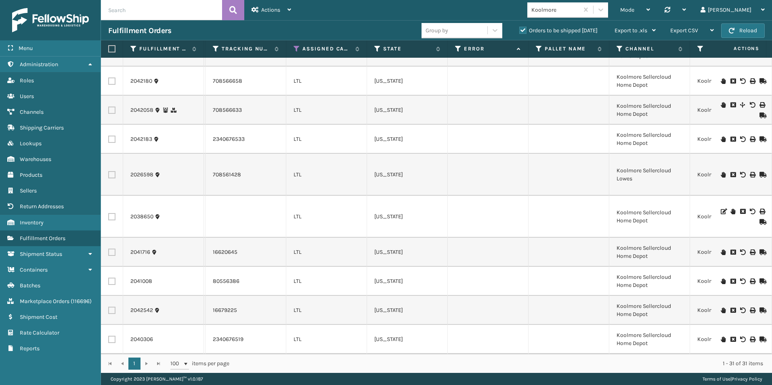
click at [721, 279] on icon at bounding box center [723, 282] width 5 height 6
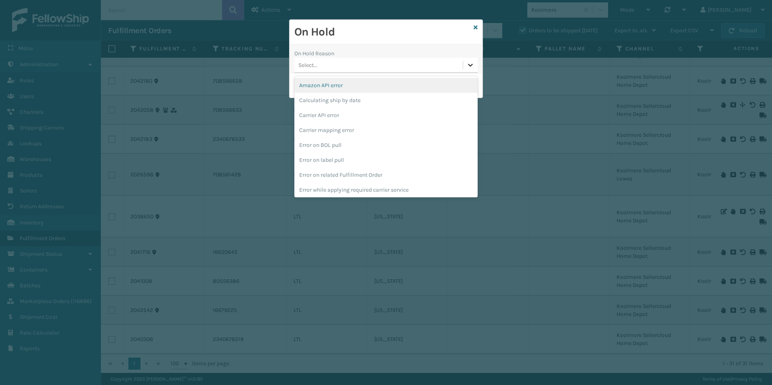
click at [472, 62] on icon at bounding box center [471, 65] width 8 height 8
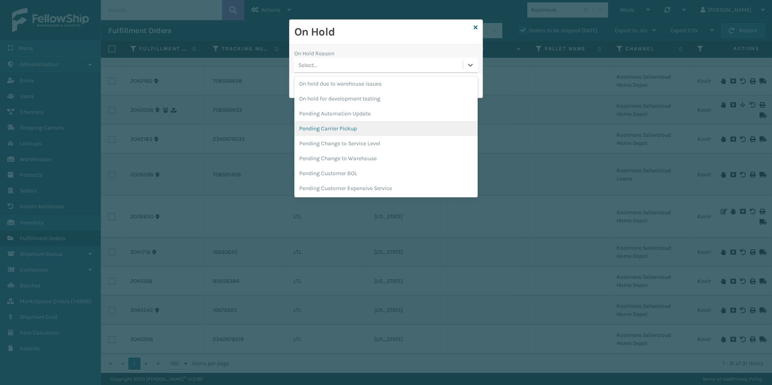
click at [338, 125] on div "Pending Carrier Pickup" at bounding box center [385, 128] width 183 height 15
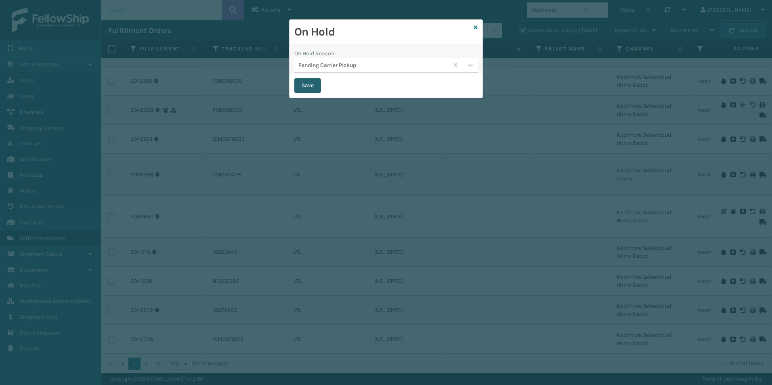
click at [309, 85] on button "Save" at bounding box center [307, 85] width 27 height 15
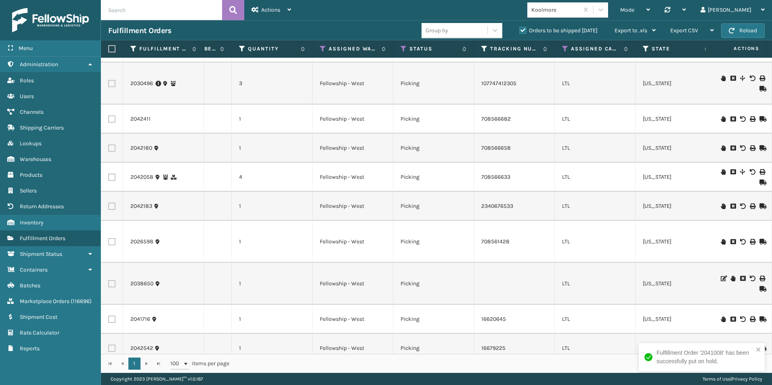
scroll to position [606, 71]
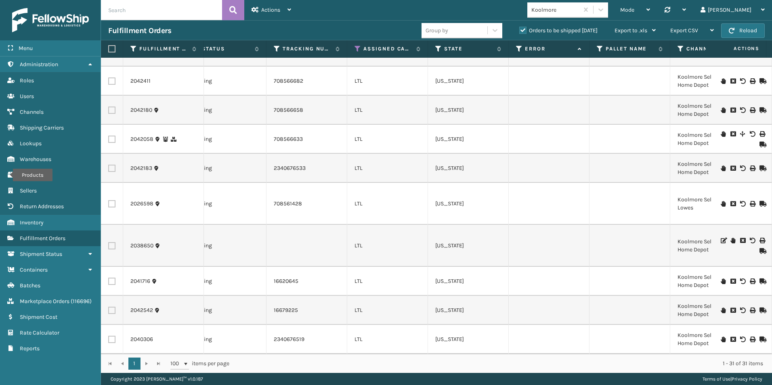
click at [721, 107] on icon at bounding box center [723, 110] width 5 height 6
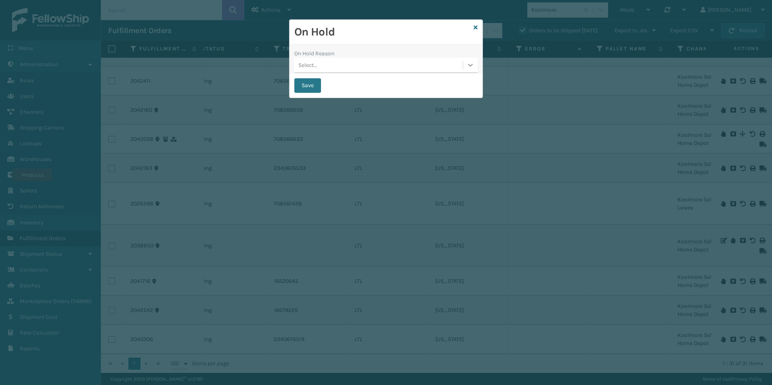
click at [470, 65] on icon at bounding box center [471, 65] width 8 height 8
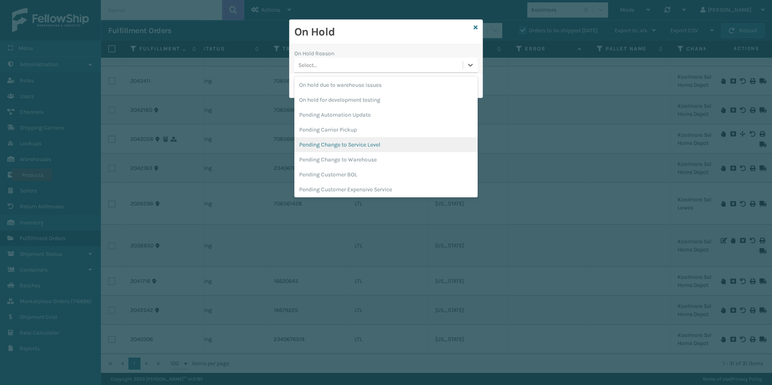
scroll to position [256, 0]
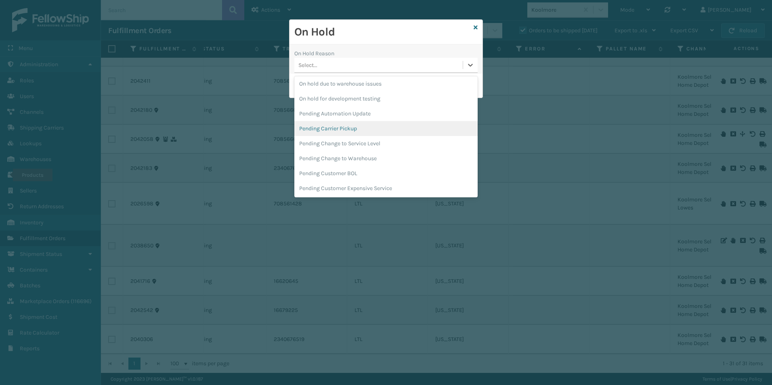
click at [347, 131] on div "Pending Carrier Pickup" at bounding box center [385, 128] width 183 height 15
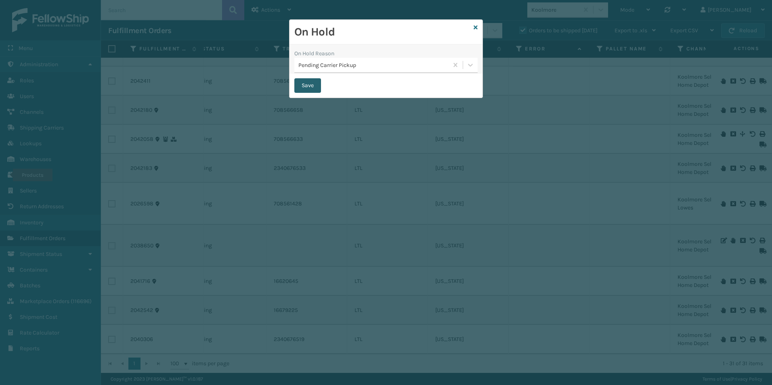
click at [313, 88] on button "Save" at bounding box center [307, 85] width 27 height 15
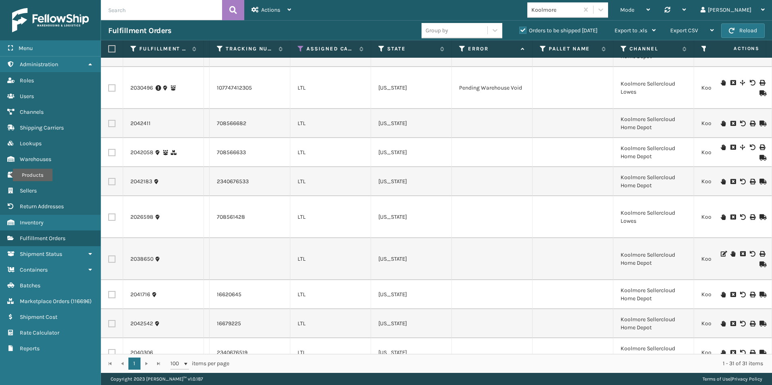
scroll to position [646, 330]
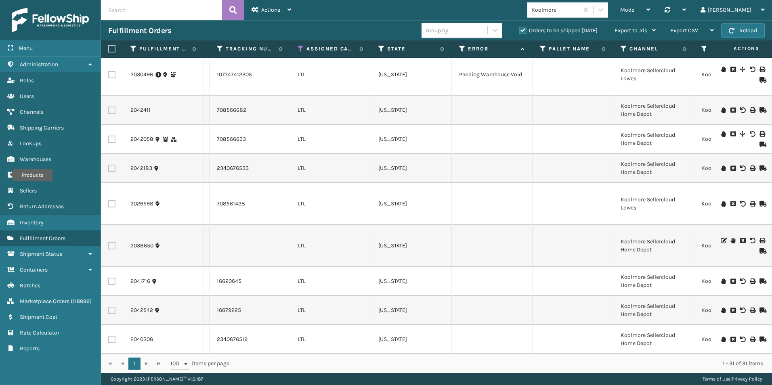
click at [721, 108] on icon at bounding box center [723, 110] width 5 height 6
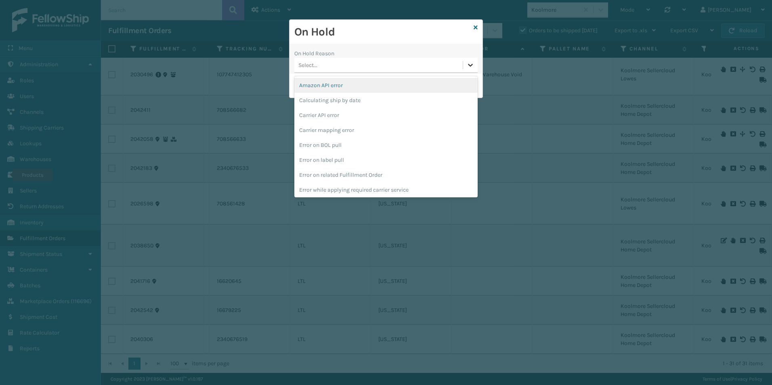
click at [468, 66] on icon at bounding box center [471, 65] width 8 height 8
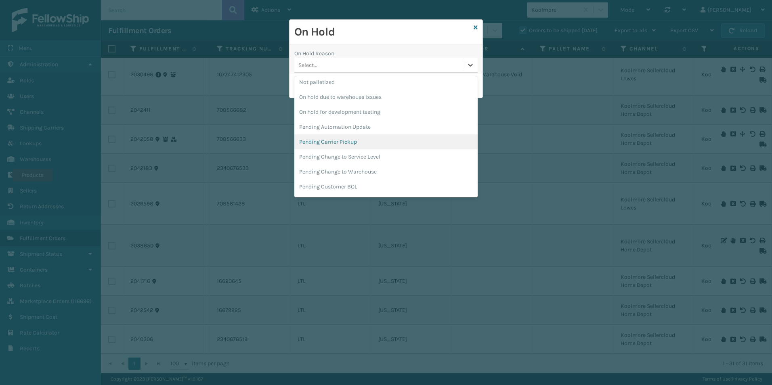
click at [341, 141] on div "Pending Carrier Pickup" at bounding box center [385, 142] width 183 height 15
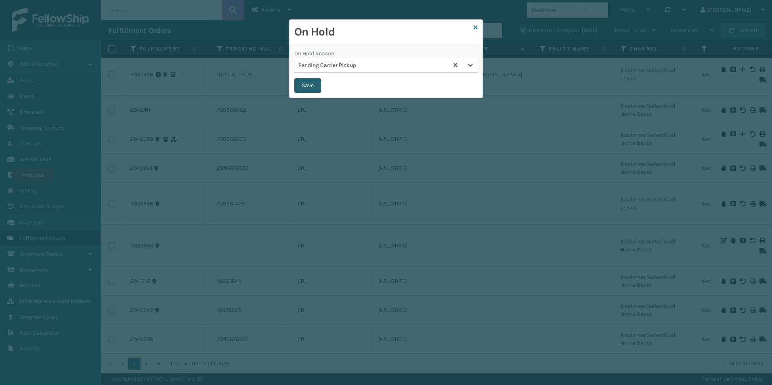
click at [303, 85] on button "Save" at bounding box center [307, 85] width 27 height 15
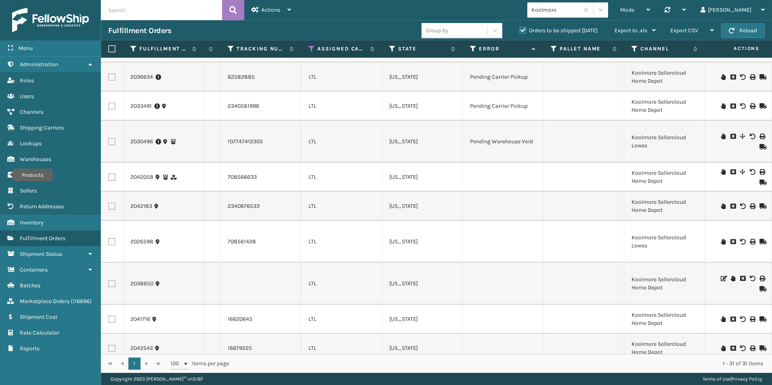
scroll to position [646, 320]
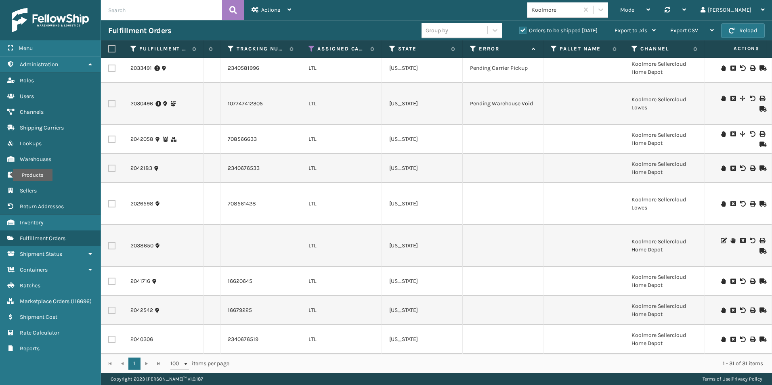
click at [721, 131] on icon at bounding box center [723, 134] width 5 height 6
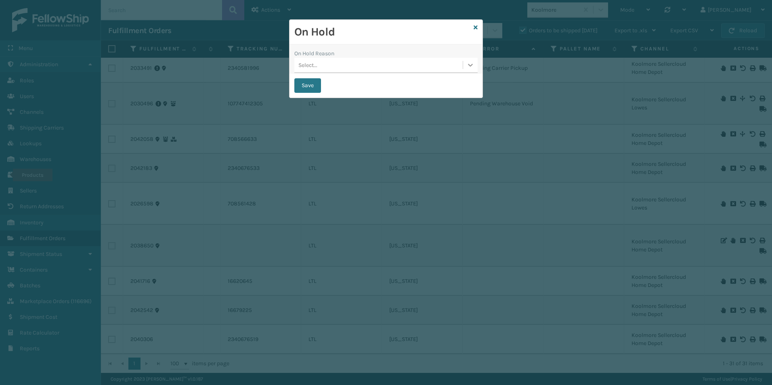
click at [469, 65] on icon at bounding box center [470, 65] width 5 height 3
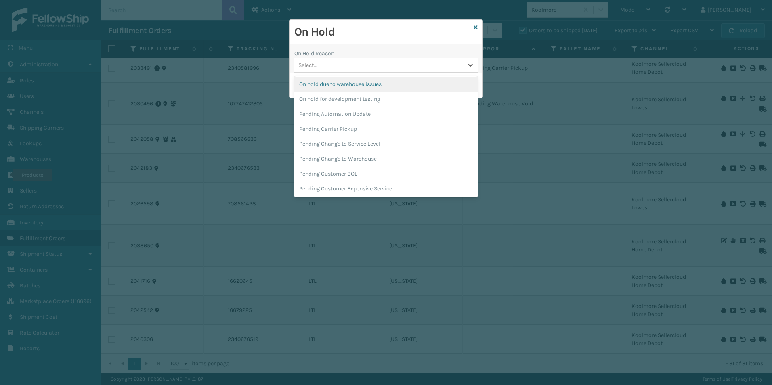
scroll to position [256, 0]
click at [361, 129] on div "Pending Carrier Pickup" at bounding box center [385, 128] width 183 height 15
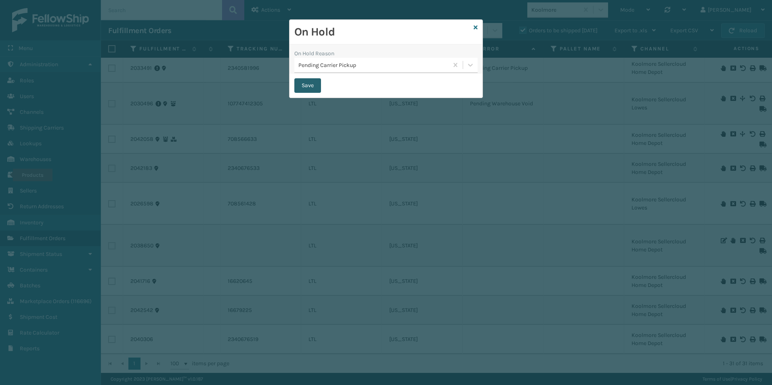
click at [309, 82] on button "Save" at bounding box center [307, 85] width 27 height 15
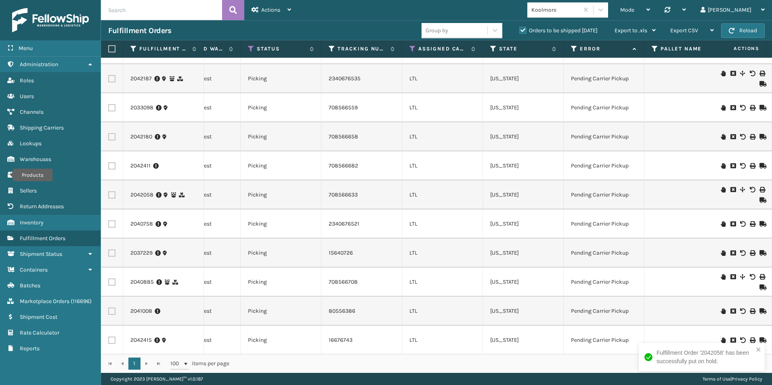
scroll to position [0, 311]
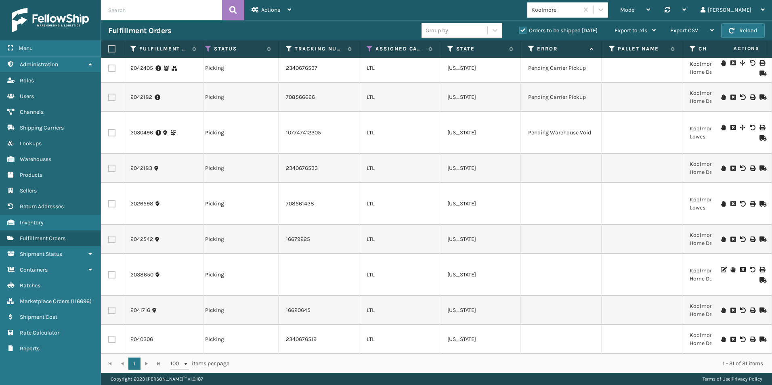
click at [721, 308] on icon at bounding box center [723, 311] width 5 height 6
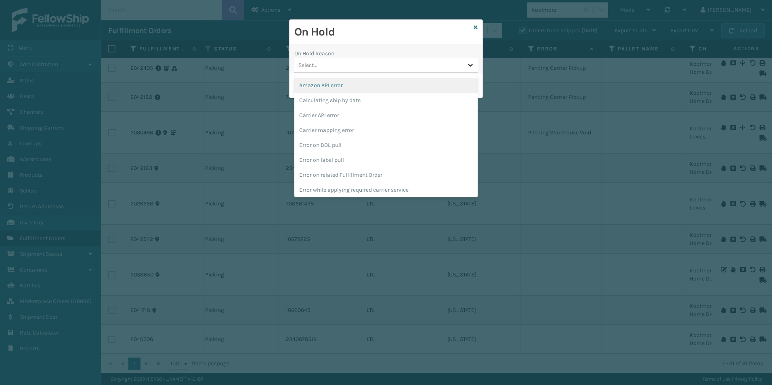
click at [468, 67] on icon at bounding box center [471, 65] width 8 height 8
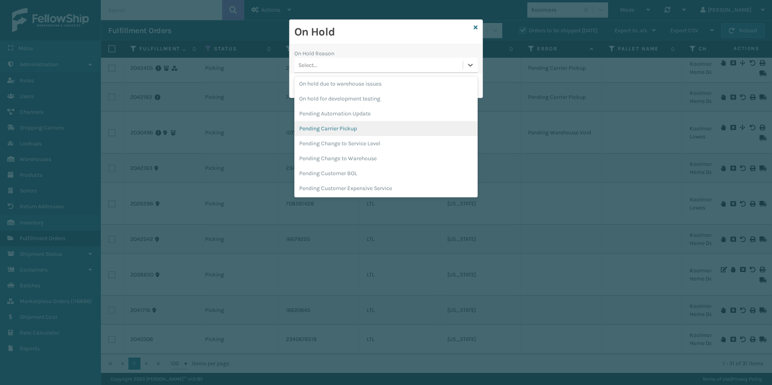
click at [339, 130] on div "Pending Carrier Pickup" at bounding box center [385, 128] width 183 height 15
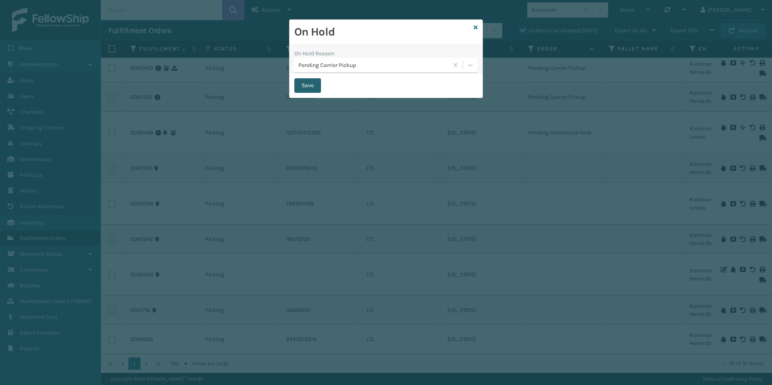
click at [307, 86] on button "Save" at bounding box center [307, 85] width 27 height 15
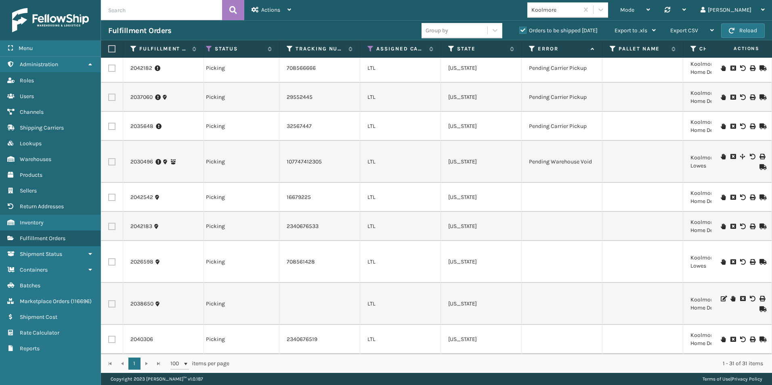
click at [721, 195] on icon at bounding box center [723, 198] width 5 height 6
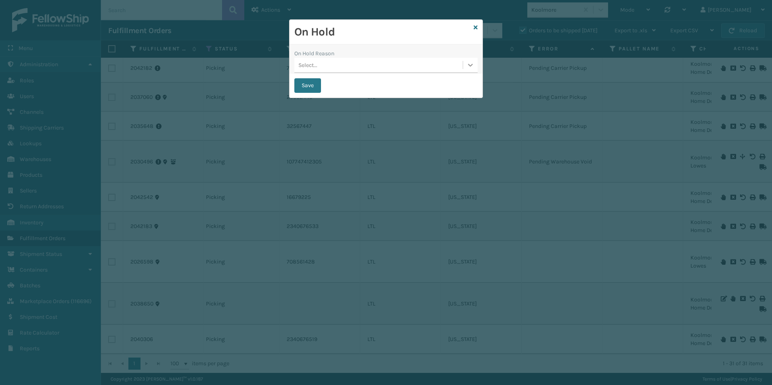
click at [467, 68] on icon at bounding box center [471, 65] width 8 height 8
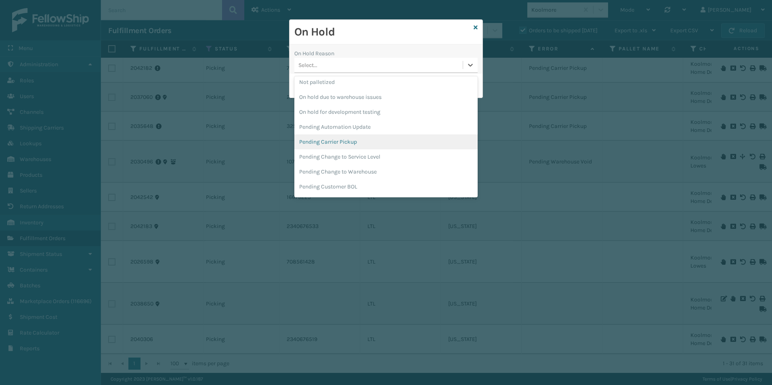
click at [350, 143] on div "Pending Carrier Pickup" at bounding box center [385, 142] width 183 height 15
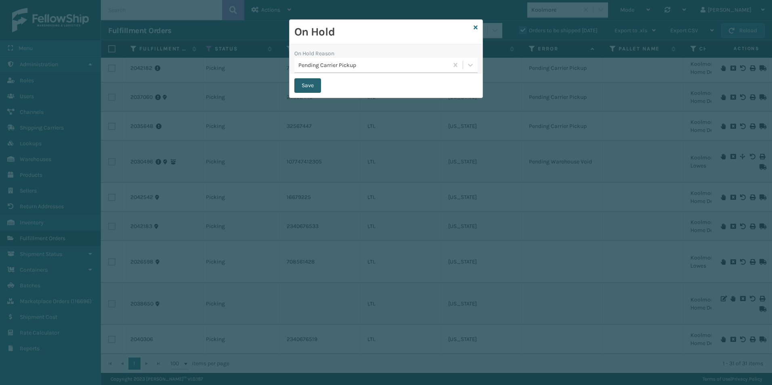
click at [310, 86] on button "Save" at bounding box center [307, 85] width 27 height 15
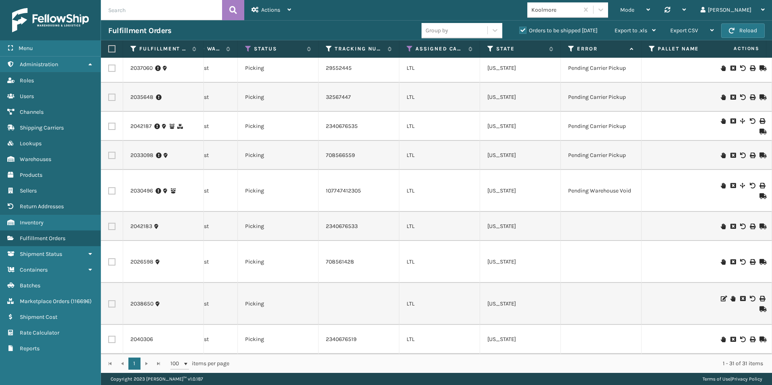
click at [760, 337] on icon at bounding box center [762, 340] width 5 height 6
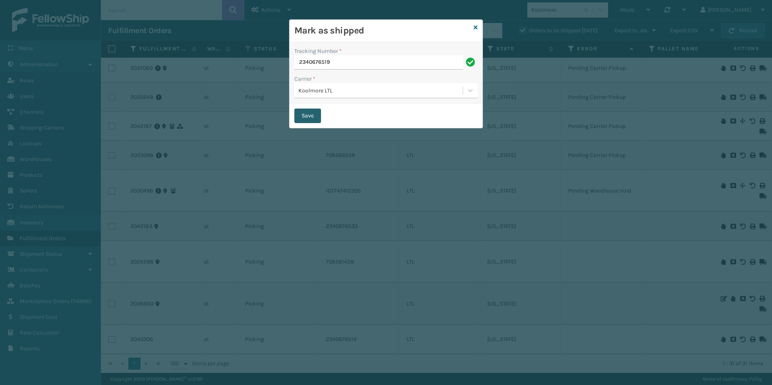
click at [309, 112] on button "Save" at bounding box center [307, 116] width 27 height 15
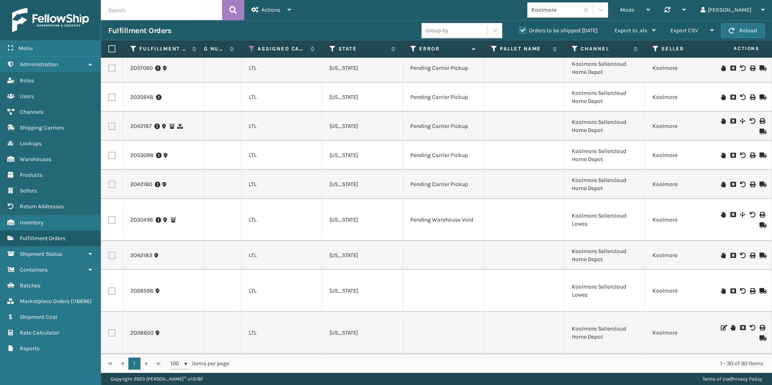
click at [721, 253] on icon at bounding box center [723, 256] width 5 height 6
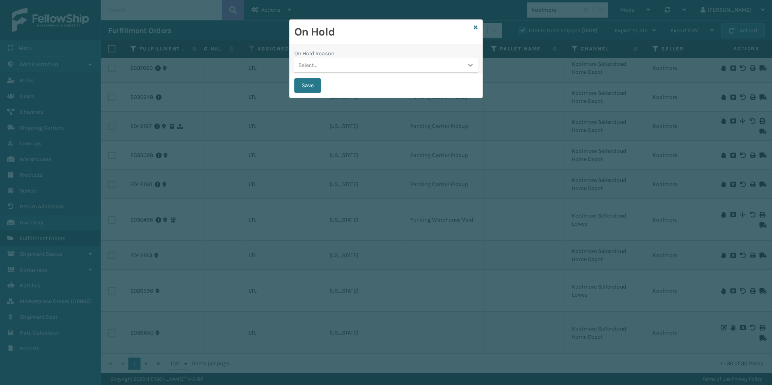
click at [469, 63] on icon at bounding box center [471, 65] width 8 height 8
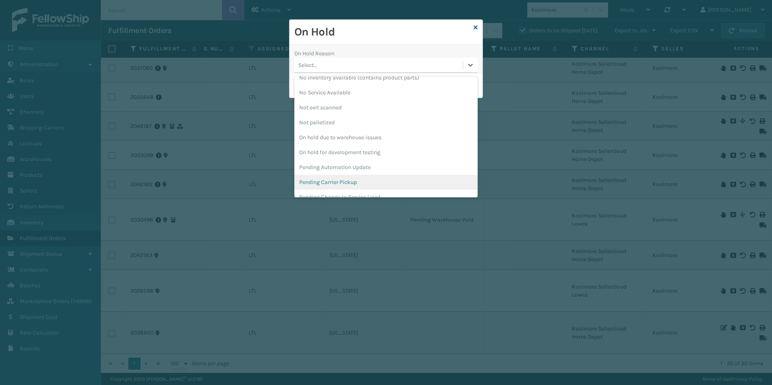
click at [349, 182] on div "Pending Carrier Pickup" at bounding box center [385, 182] width 183 height 15
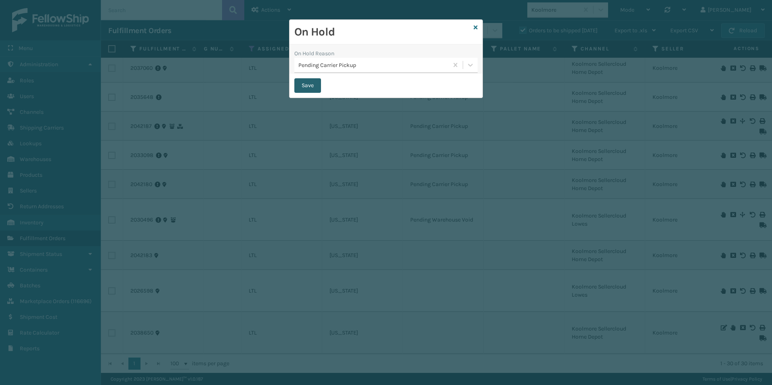
click at [303, 88] on button "Save" at bounding box center [307, 85] width 27 height 15
